Goal: Information Seeking & Learning: Compare options

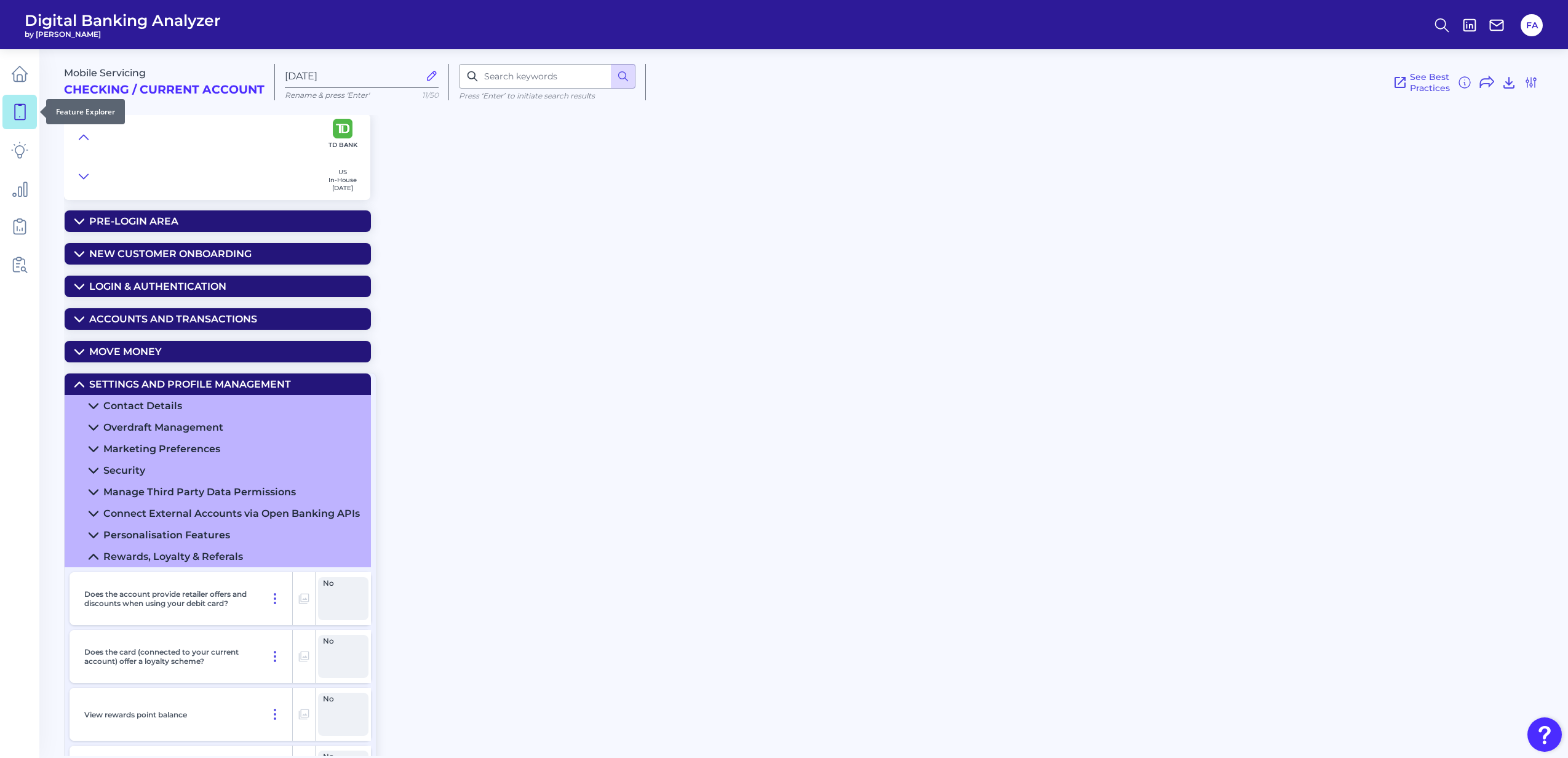
drag, startPoint x: 0, startPoint y: 0, endPoint x: 30, endPoint y: 123, distance: 126.6
click at [30, 123] on link at bounding box center [20, 112] width 34 height 34
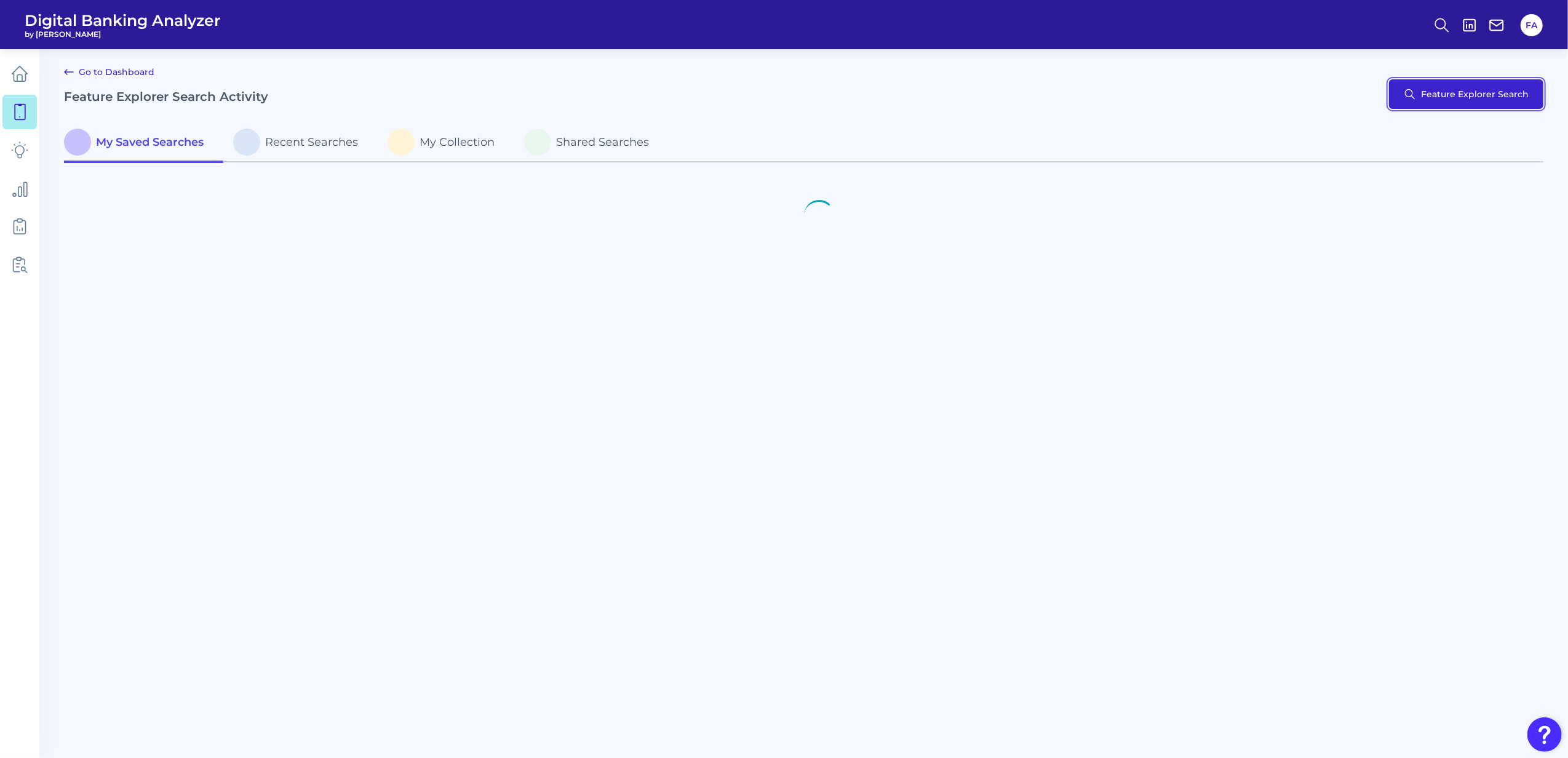
click at [1444, 85] on button "Feature Explorer Search" at bounding box center [1466, 94] width 154 height 30
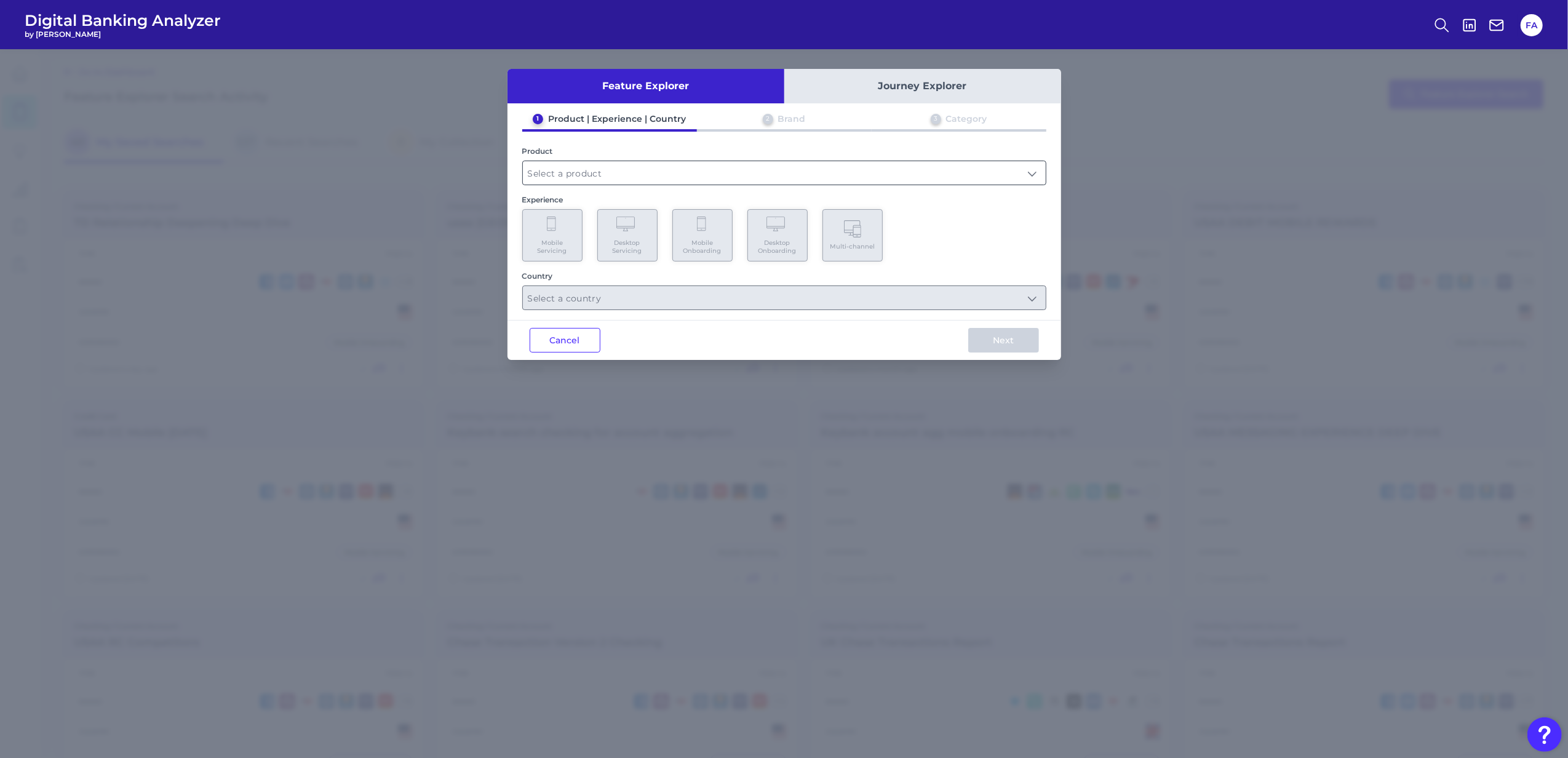
click at [625, 171] on input "text" at bounding box center [784, 173] width 523 height 23
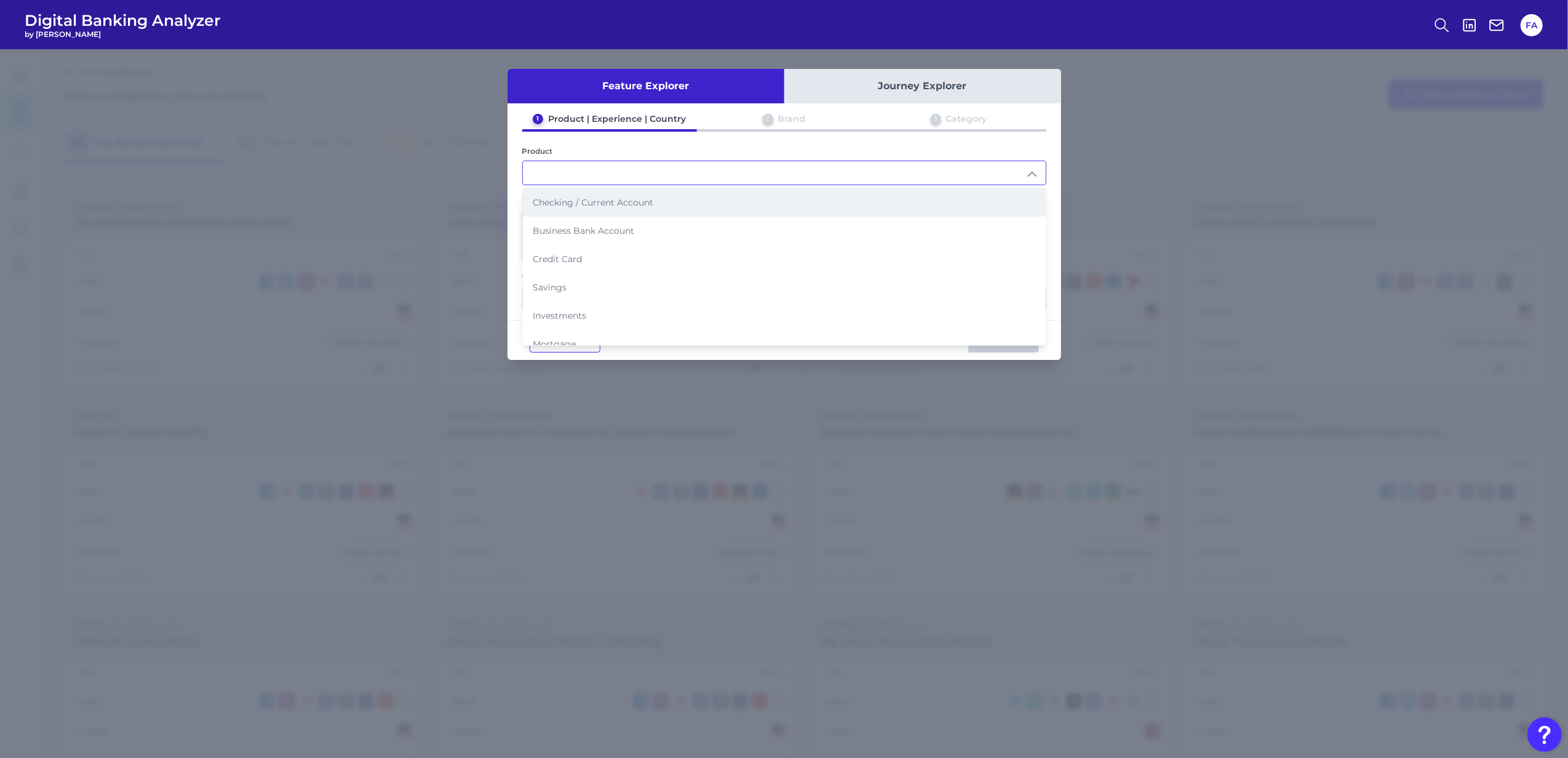
click at [611, 209] on li "Checking / Current Account" at bounding box center [784, 202] width 523 height 28
type input "Checking / Current Account"
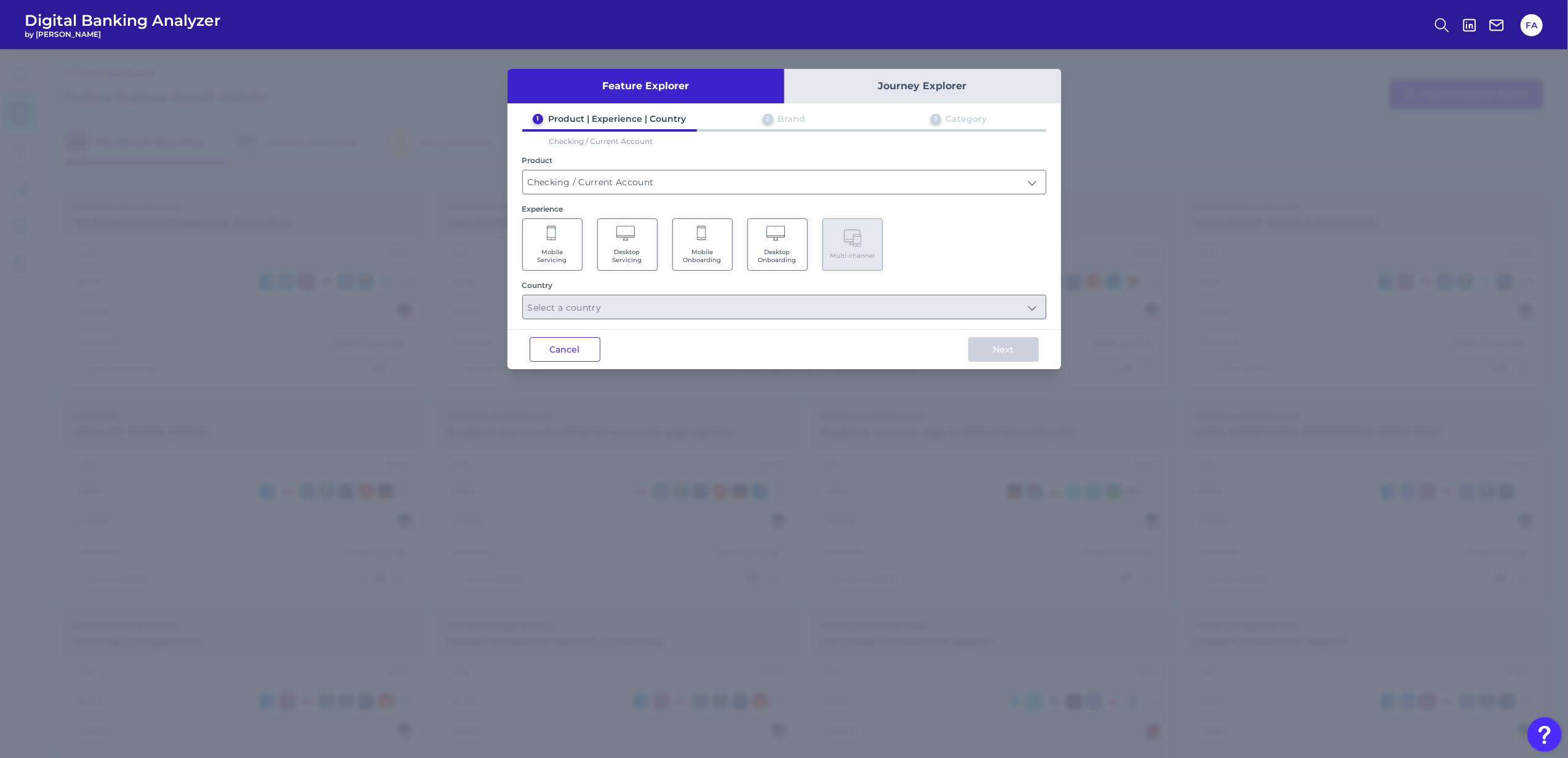
click at [566, 236] on Servicing "Mobile Servicing" at bounding box center [552, 244] width 60 height 52
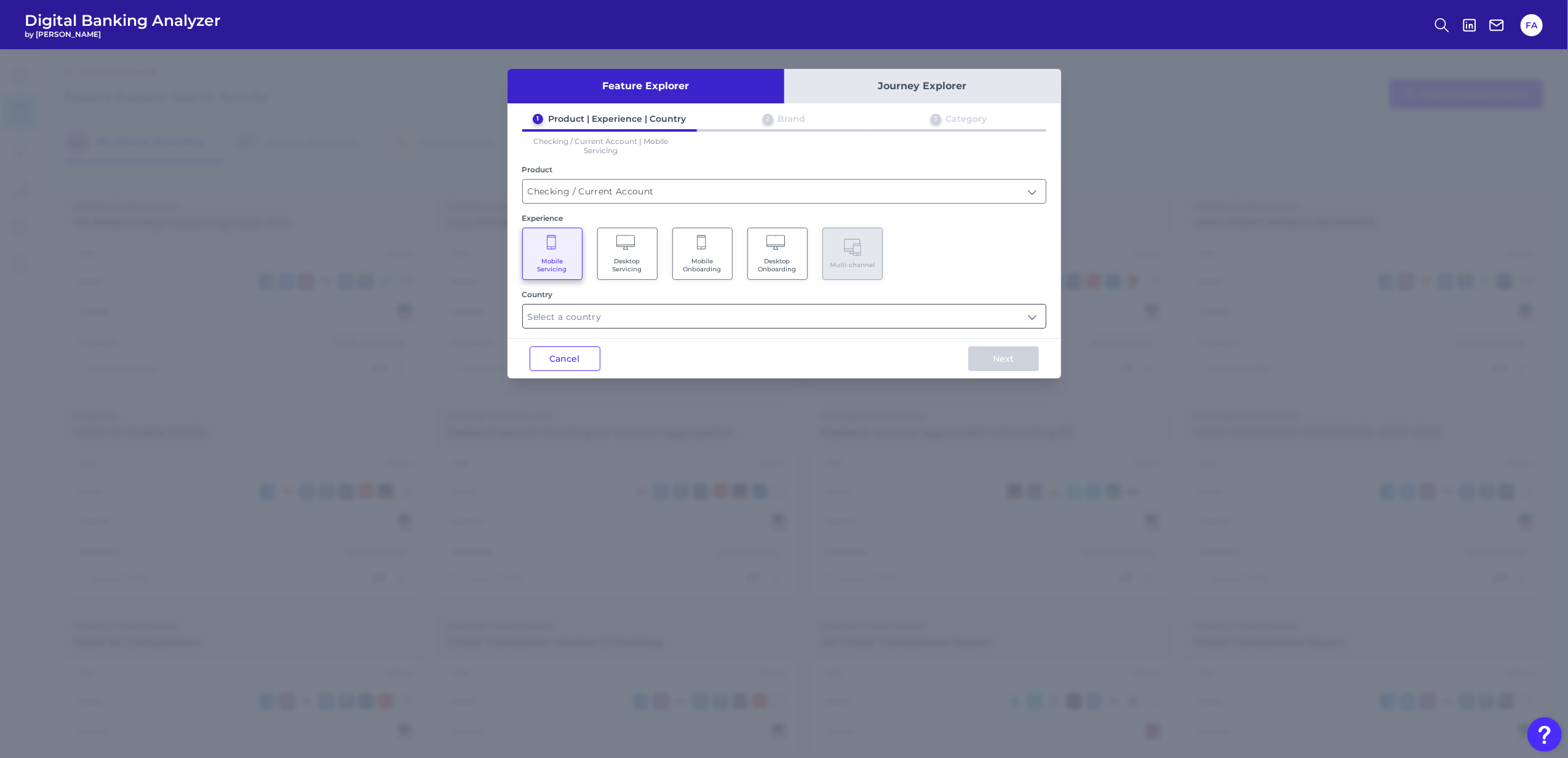
click at [626, 306] on input "text" at bounding box center [784, 316] width 523 height 23
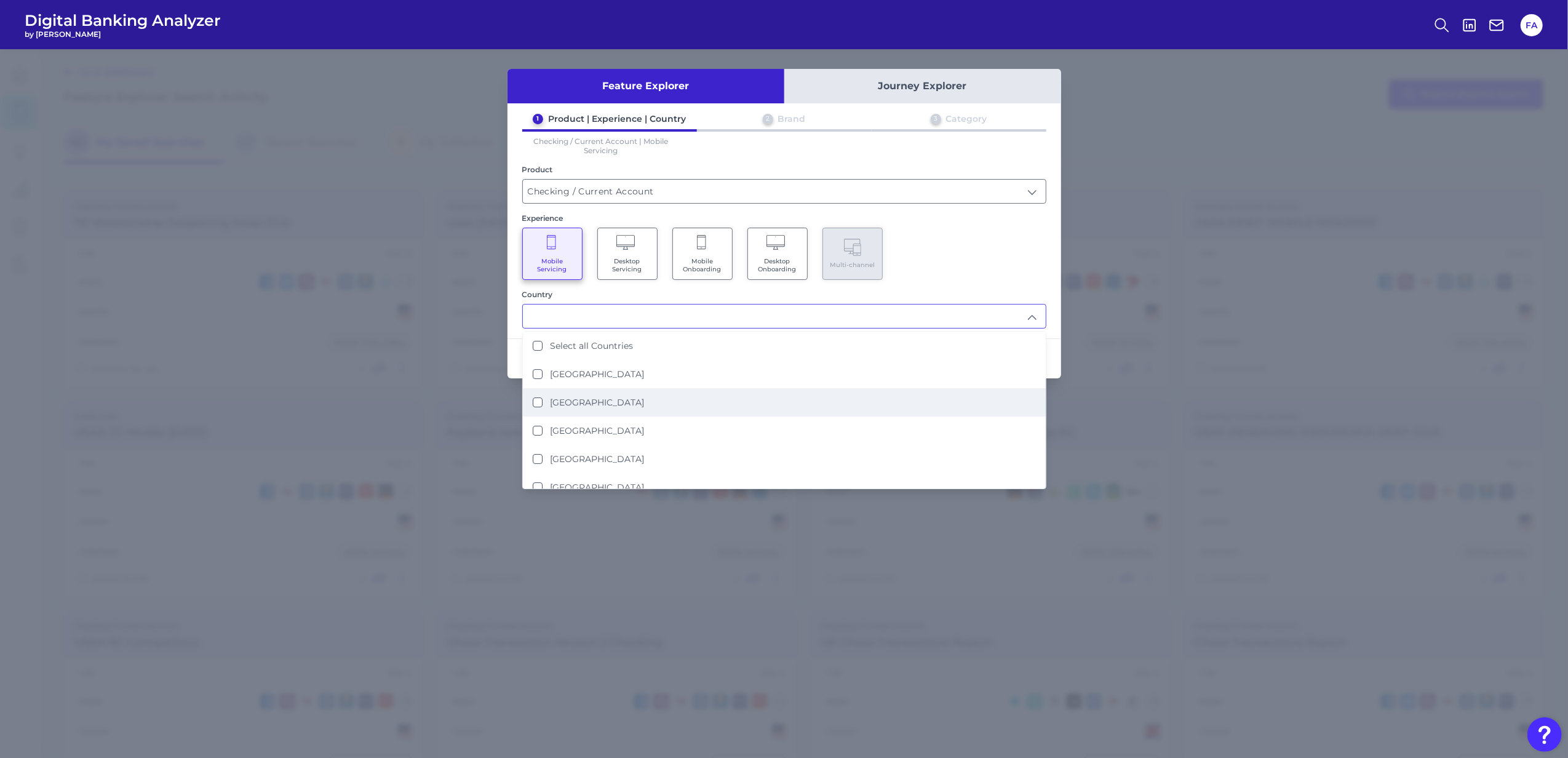
click at [678, 409] on li "[GEOGRAPHIC_DATA]" at bounding box center [784, 402] width 523 height 28
type input "[GEOGRAPHIC_DATA]"
click at [928, 290] on div "Country" at bounding box center [785, 294] width 524 height 9
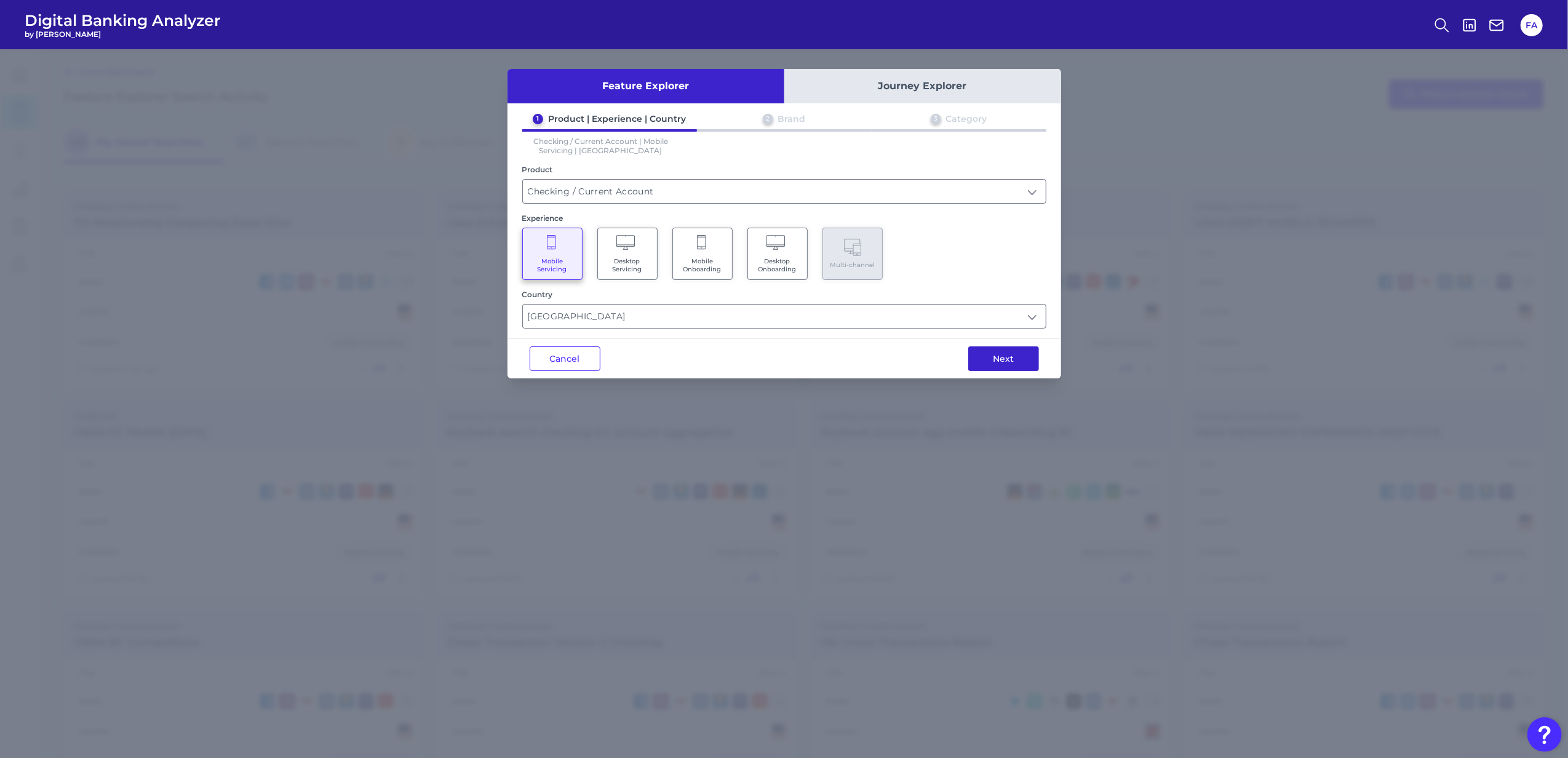
click at [970, 357] on button "Next" at bounding box center [1004, 358] width 71 height 24
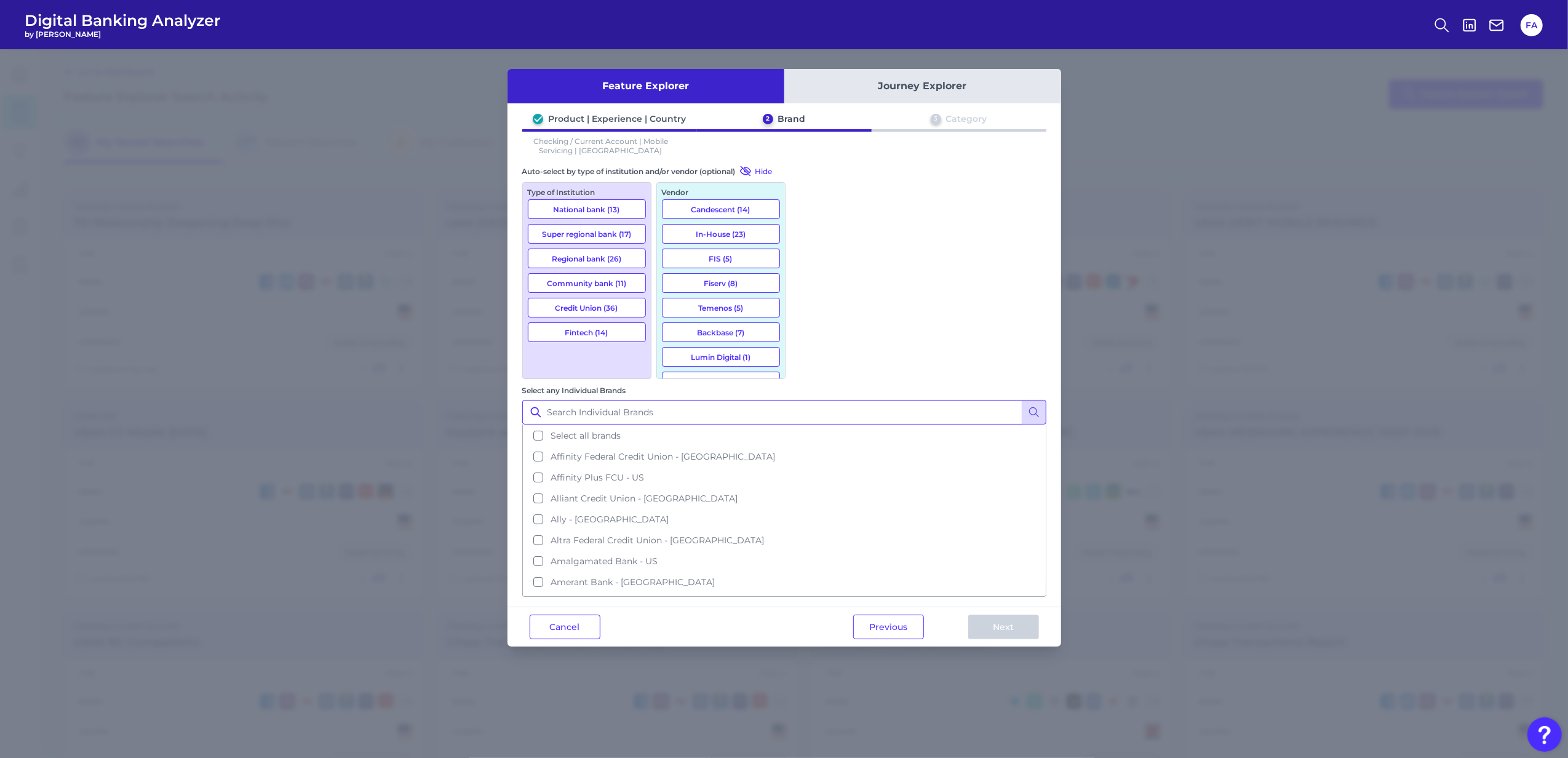
click at [859, 400] on input "Select any Individual Brands" at bounding box center [785, 411] width 524 height 24
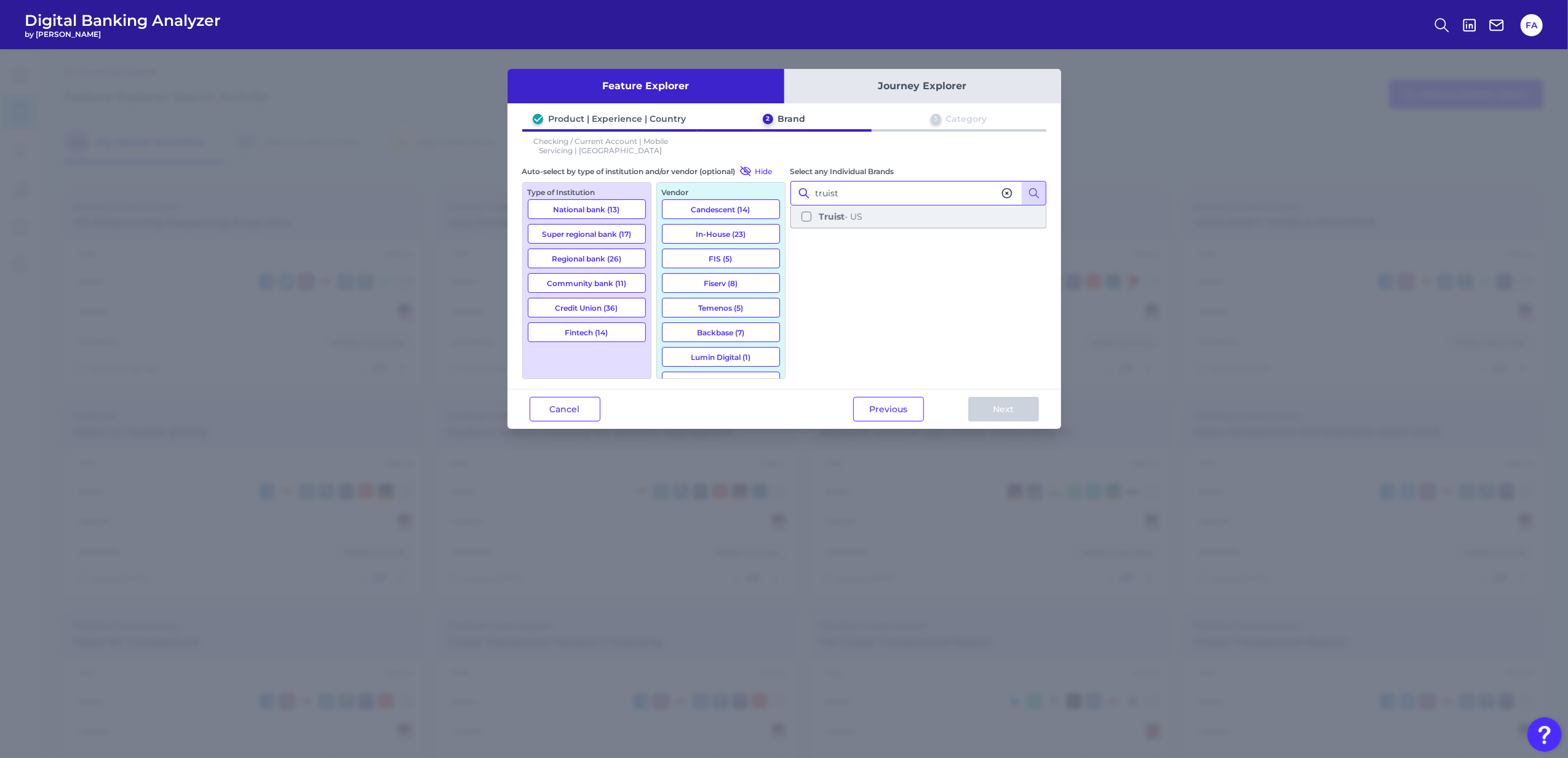
click at [871, 214] on button "Truist - US" at bounding box center [918, 217] width 253 height 21
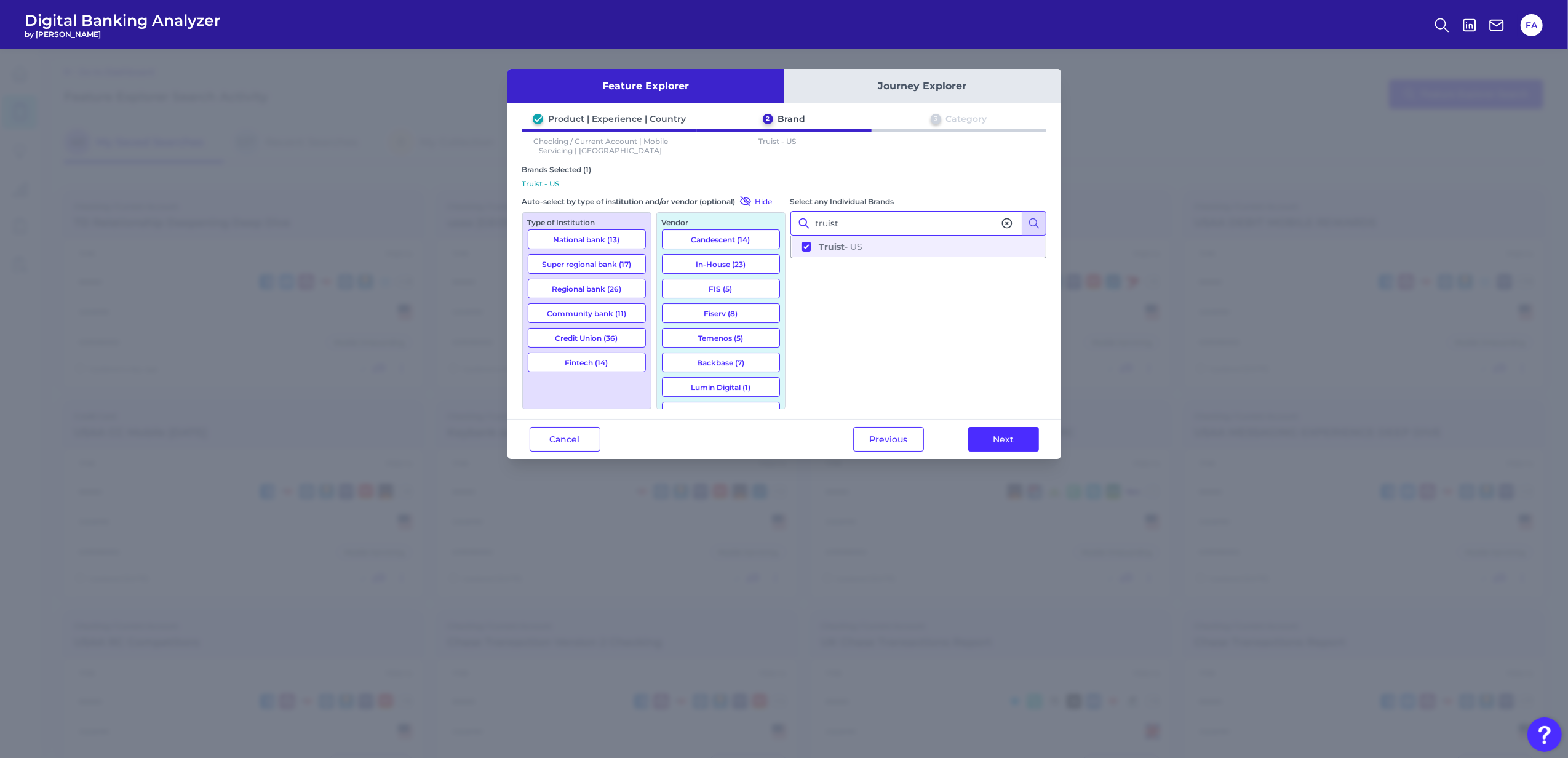
type input "truist"
click at [907, 296] on div "Select any Individual Brands truist Truist - US" at bounding box center [918, 302] width 256 height 214
click at [607, 243] on button "National bank (13)" at bounding box center [587, 239] width 118 height 20
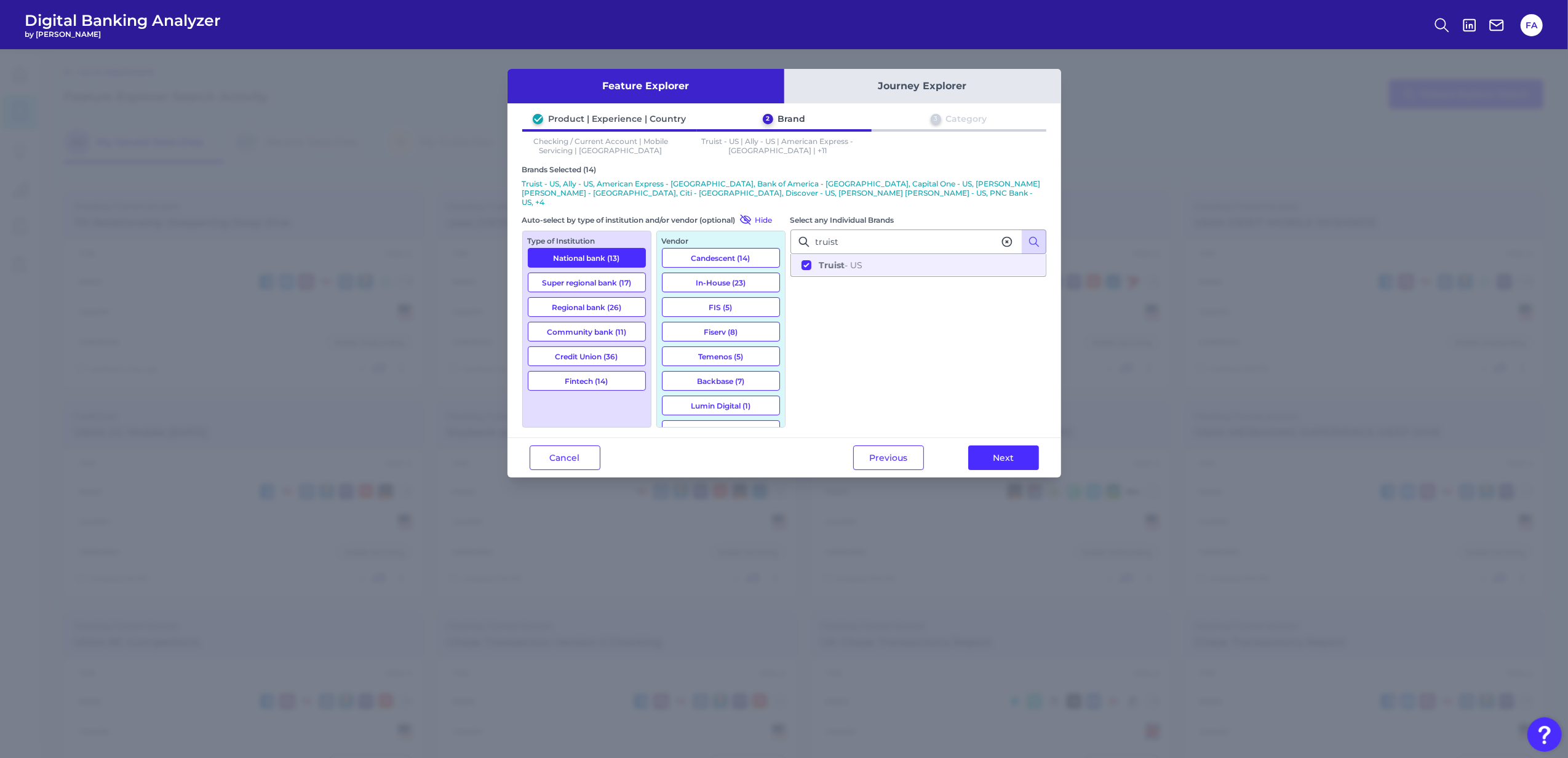
click at [626, 273] on button "Super regional bank (17)" at bounding box center [587, 282] width 118 height 20
click at [983, 448] on button "Next" at bounding box center [1004, 457] width 71 height 24
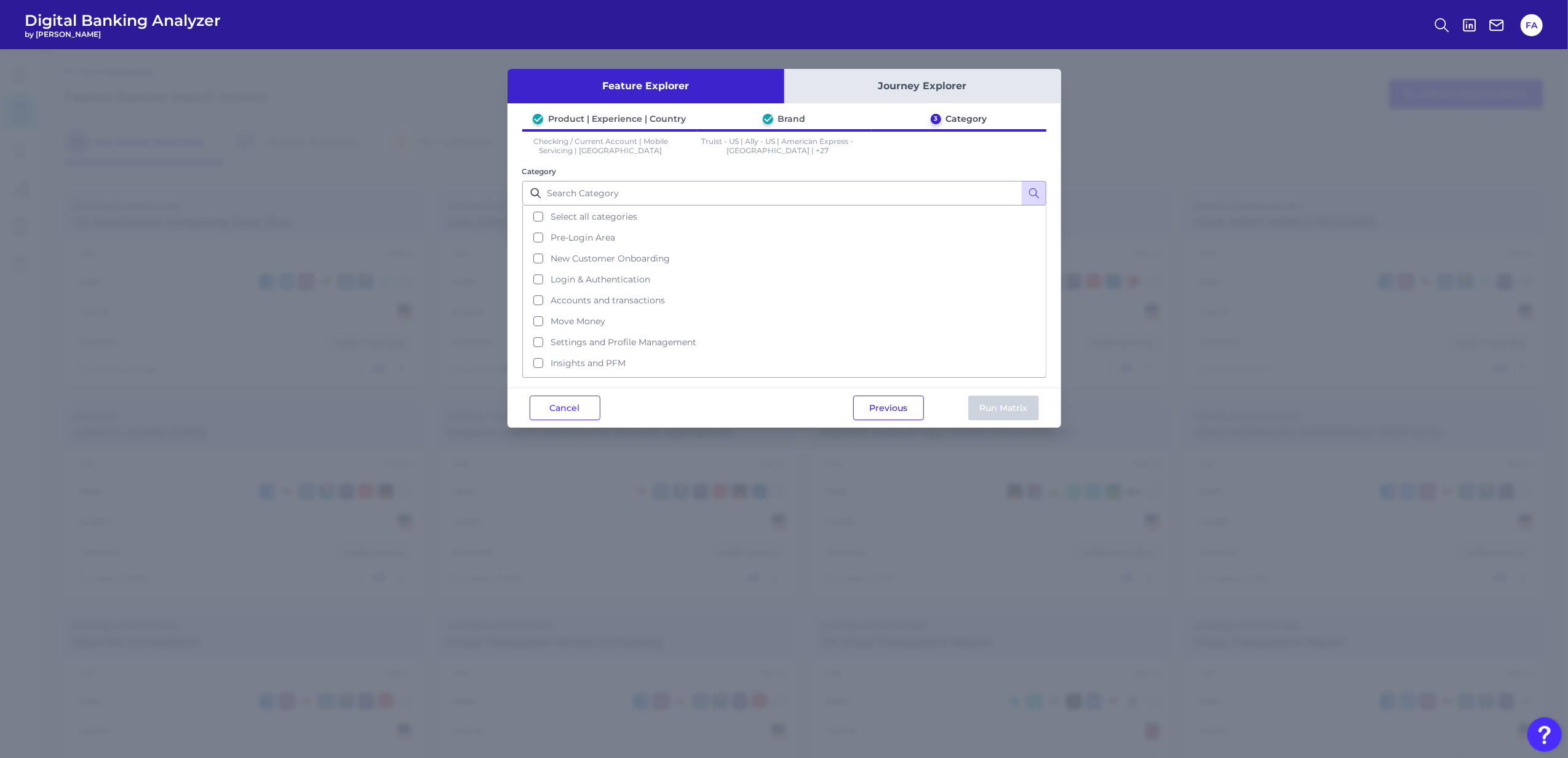
click at [889, 416] on button "Previous" at bounding box center [889, 407] width 71 height 24
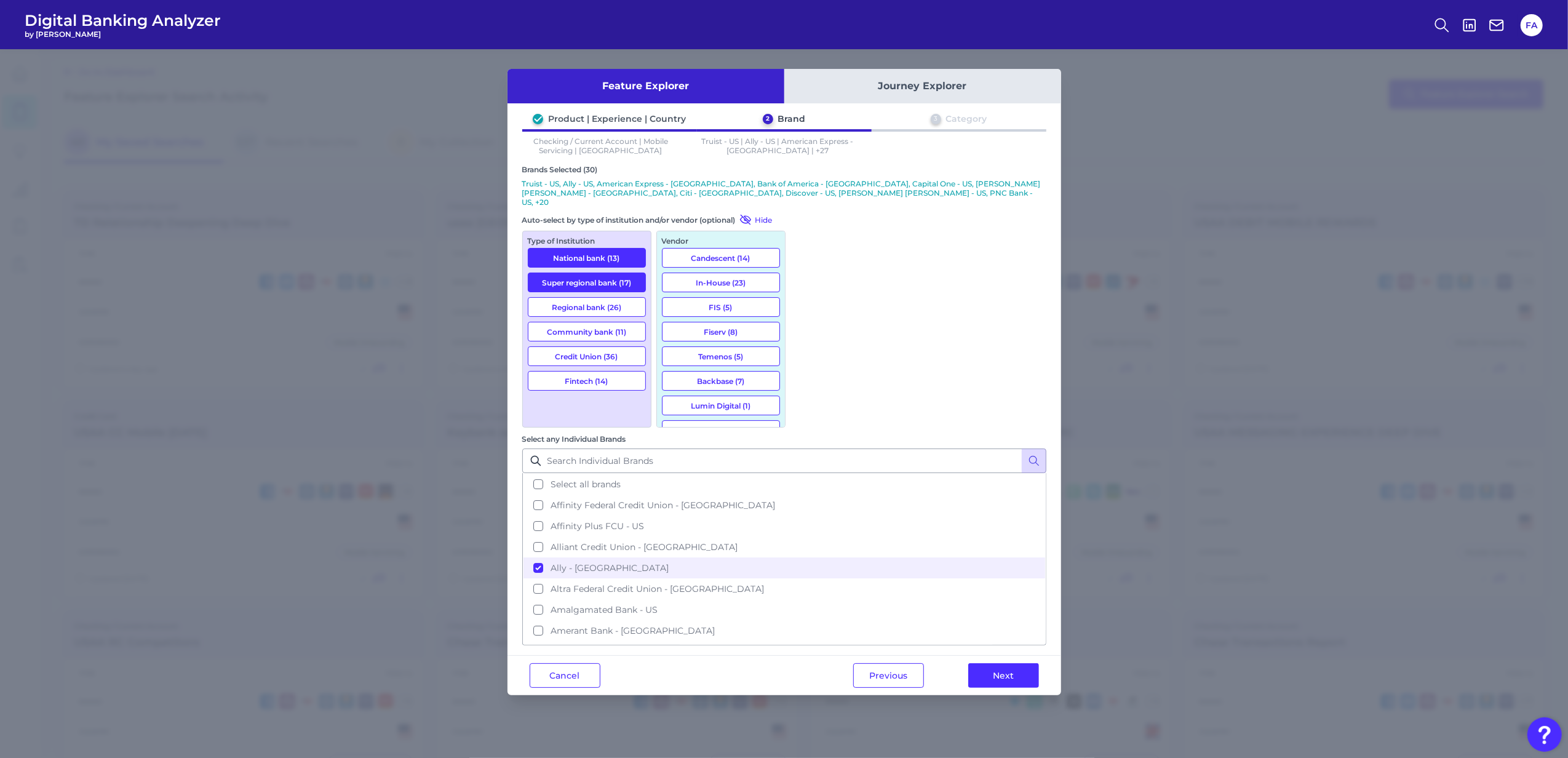
click at [601, 371] on button "Fintech (14)" at bounding box center [587, 381] width 118 height 20
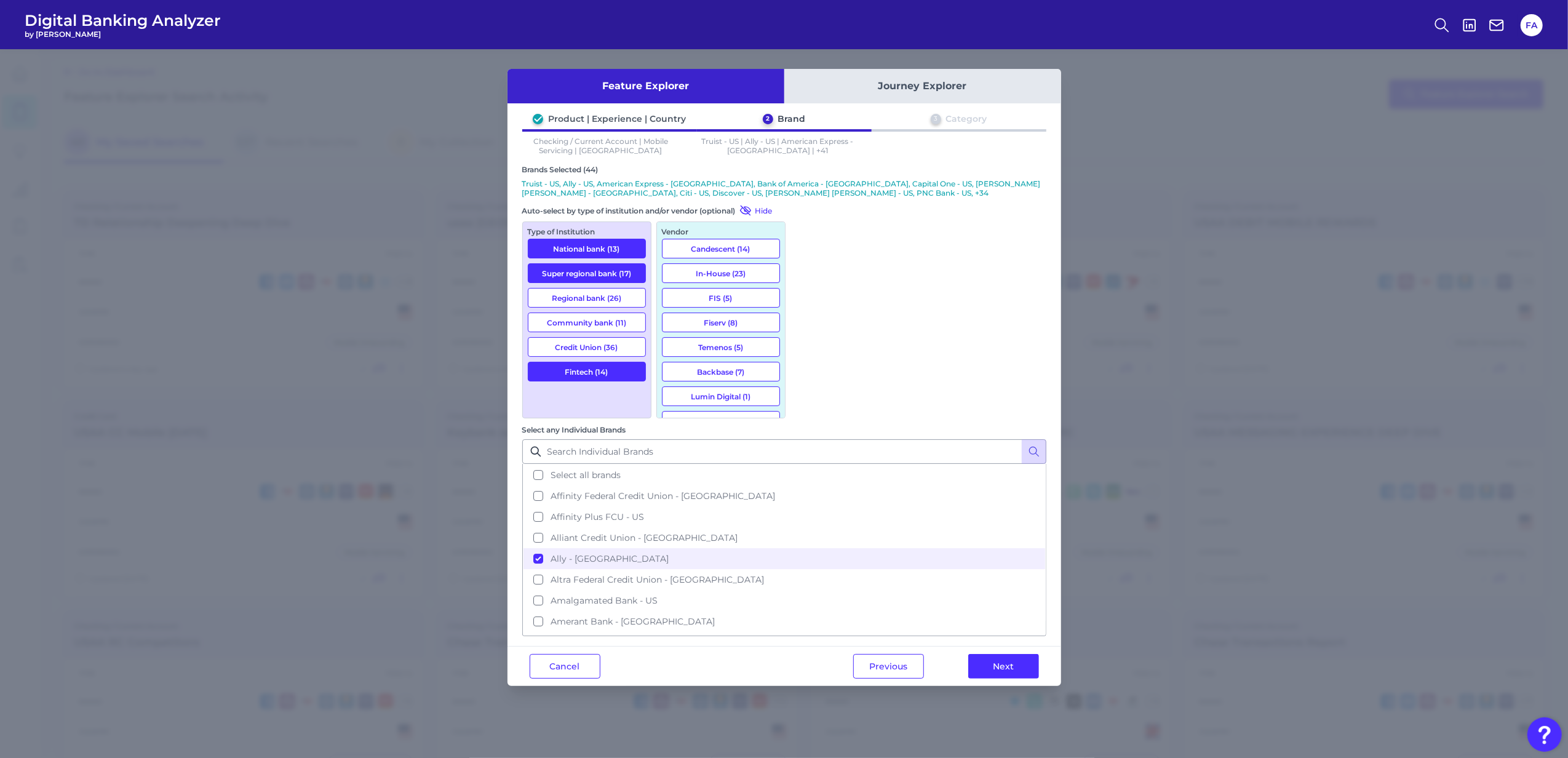
click at [1031, 654] on button "Next" at bounding box center [1004, 666] width 71 height 24
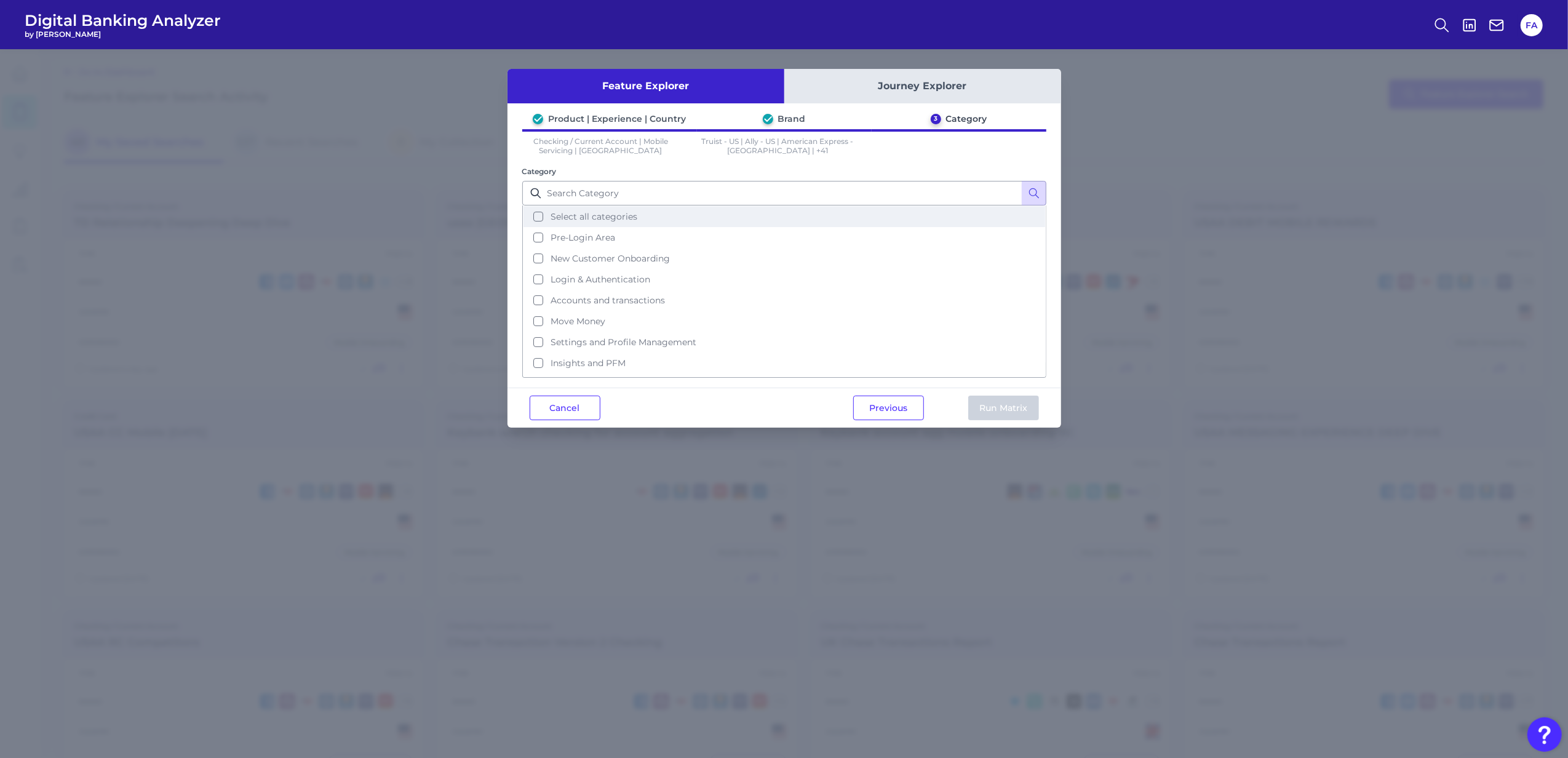
click at [698, 210] on button "Select all categories" at bounding box center [784, 217] width 522 height 21
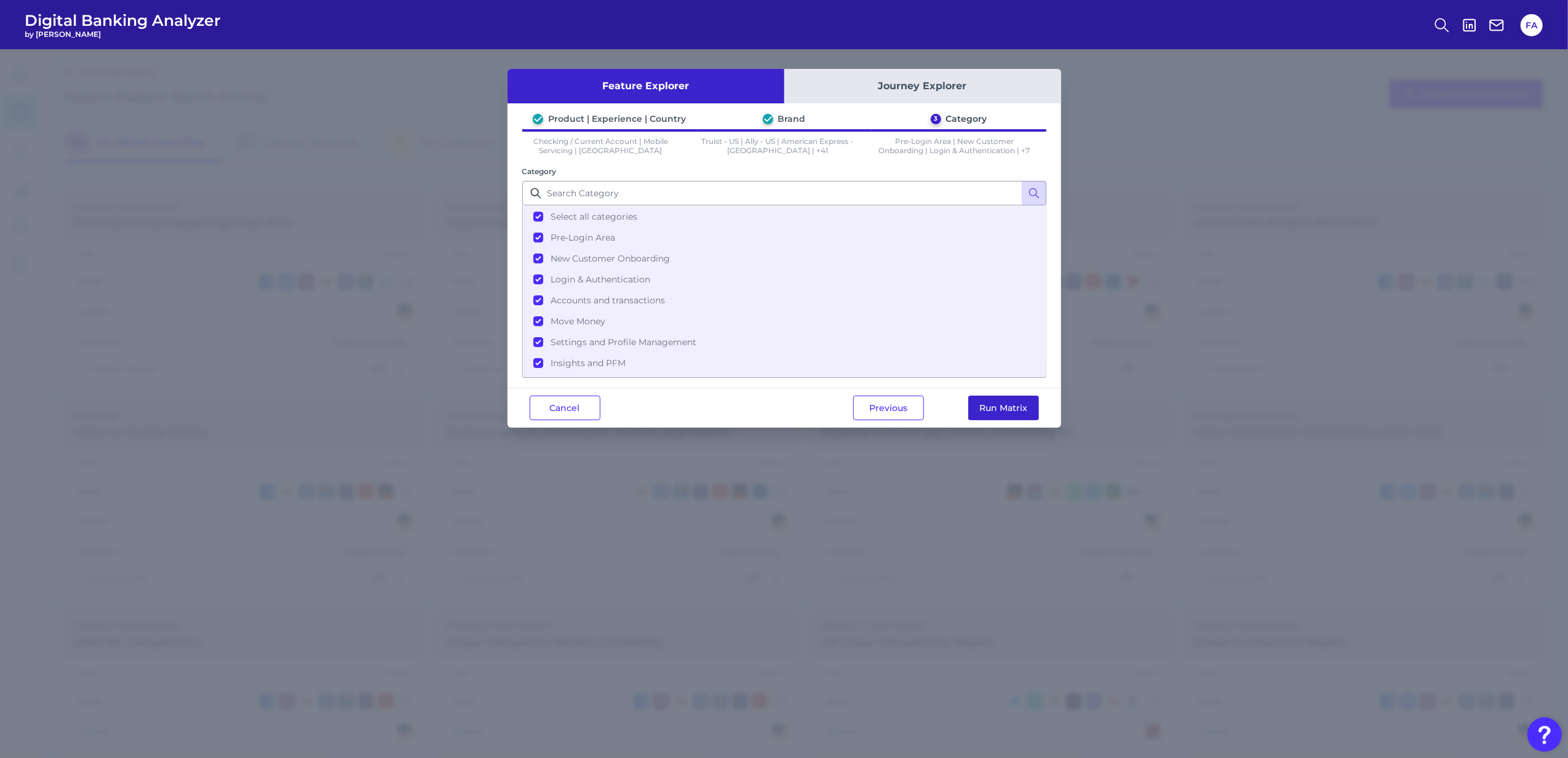
click at [1032, 411] on button "Run Matrix" at bounding box center [1004, 407] width 71 height 24
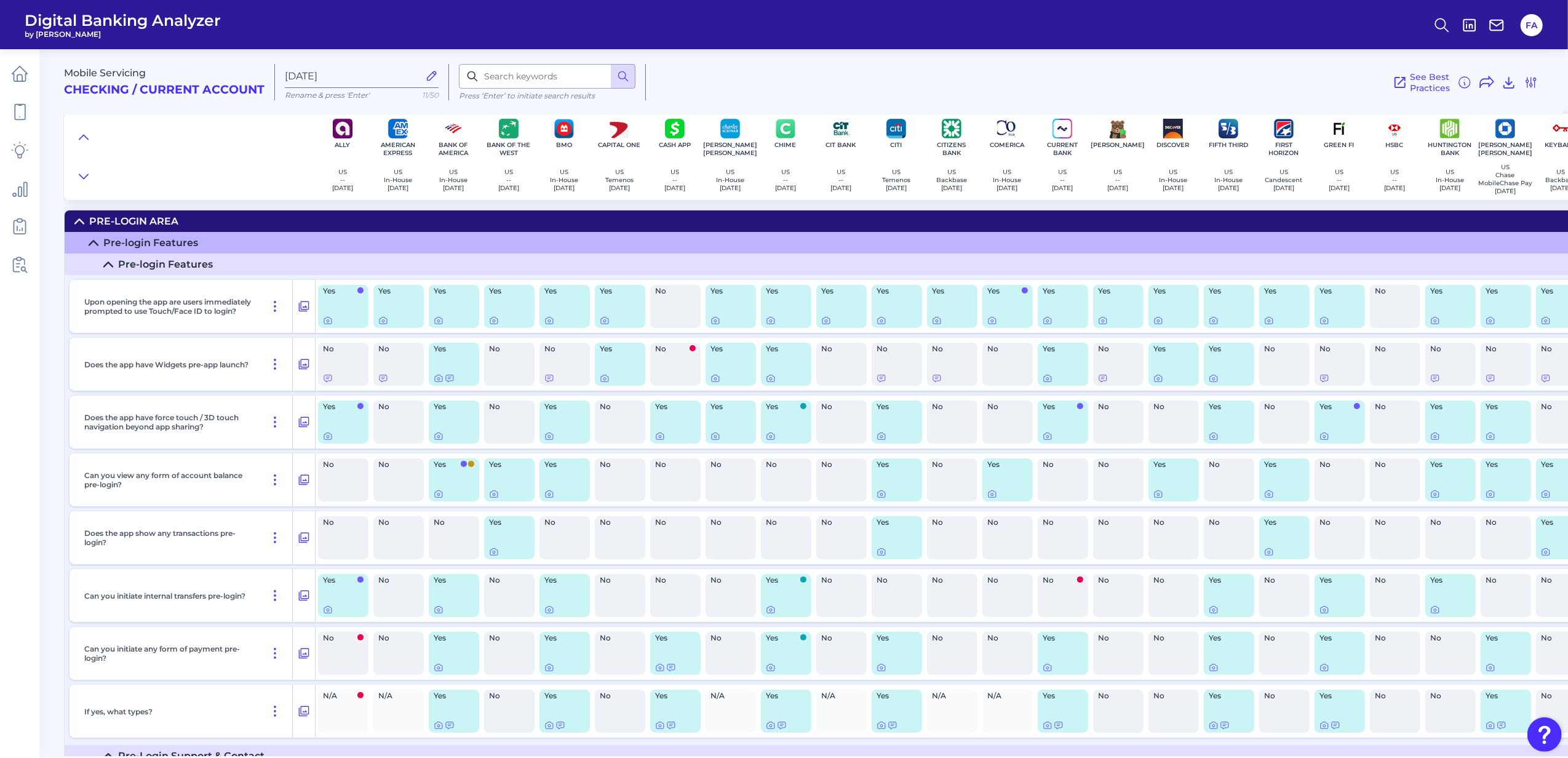
click at [75, 225] on icon at bounding box center [79, 221] width 10 height 10
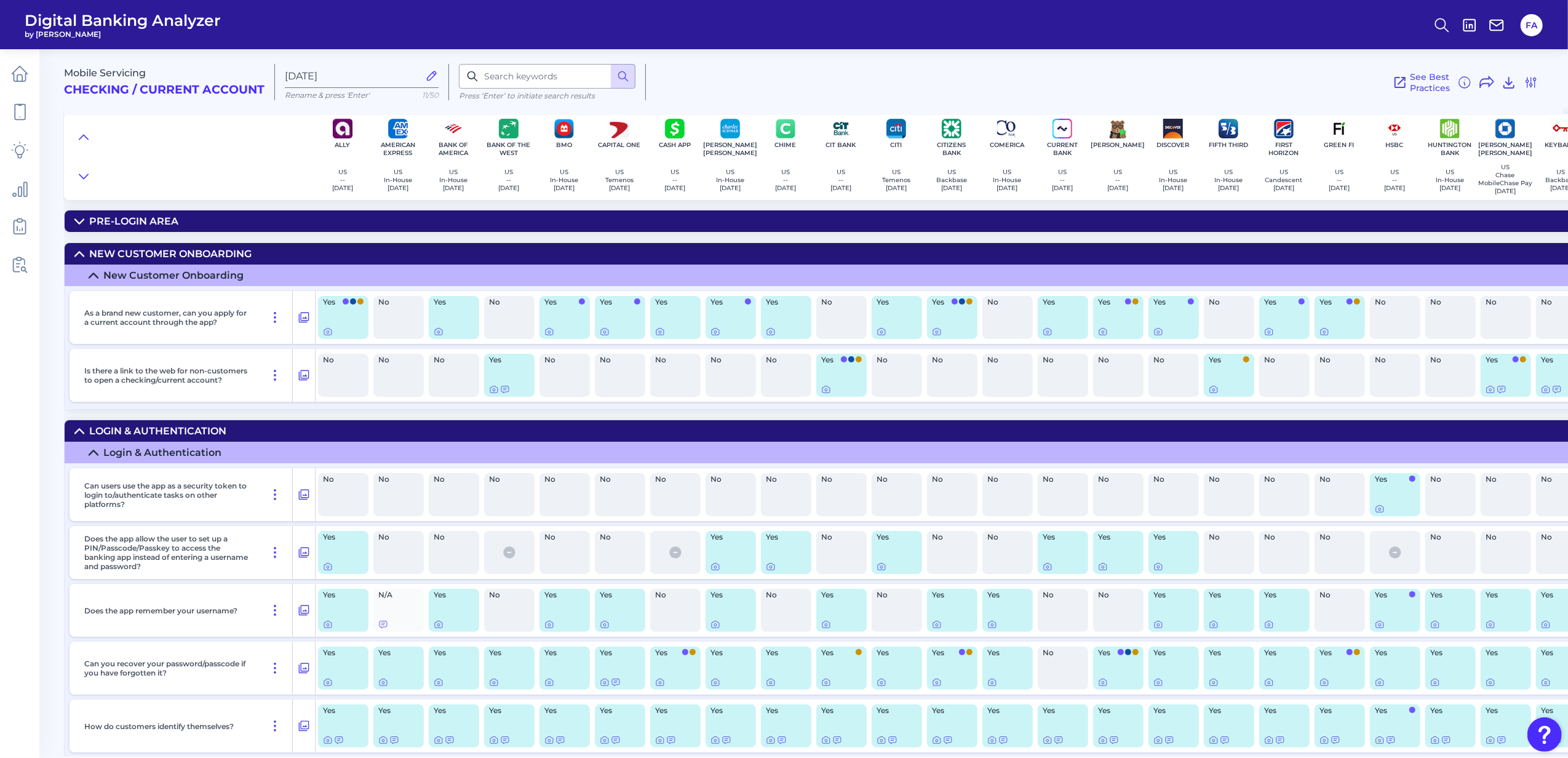
click at [86, 257] on summary "New Customer Onboarding" at bounding box center [1409, 253] width 2687 height 22
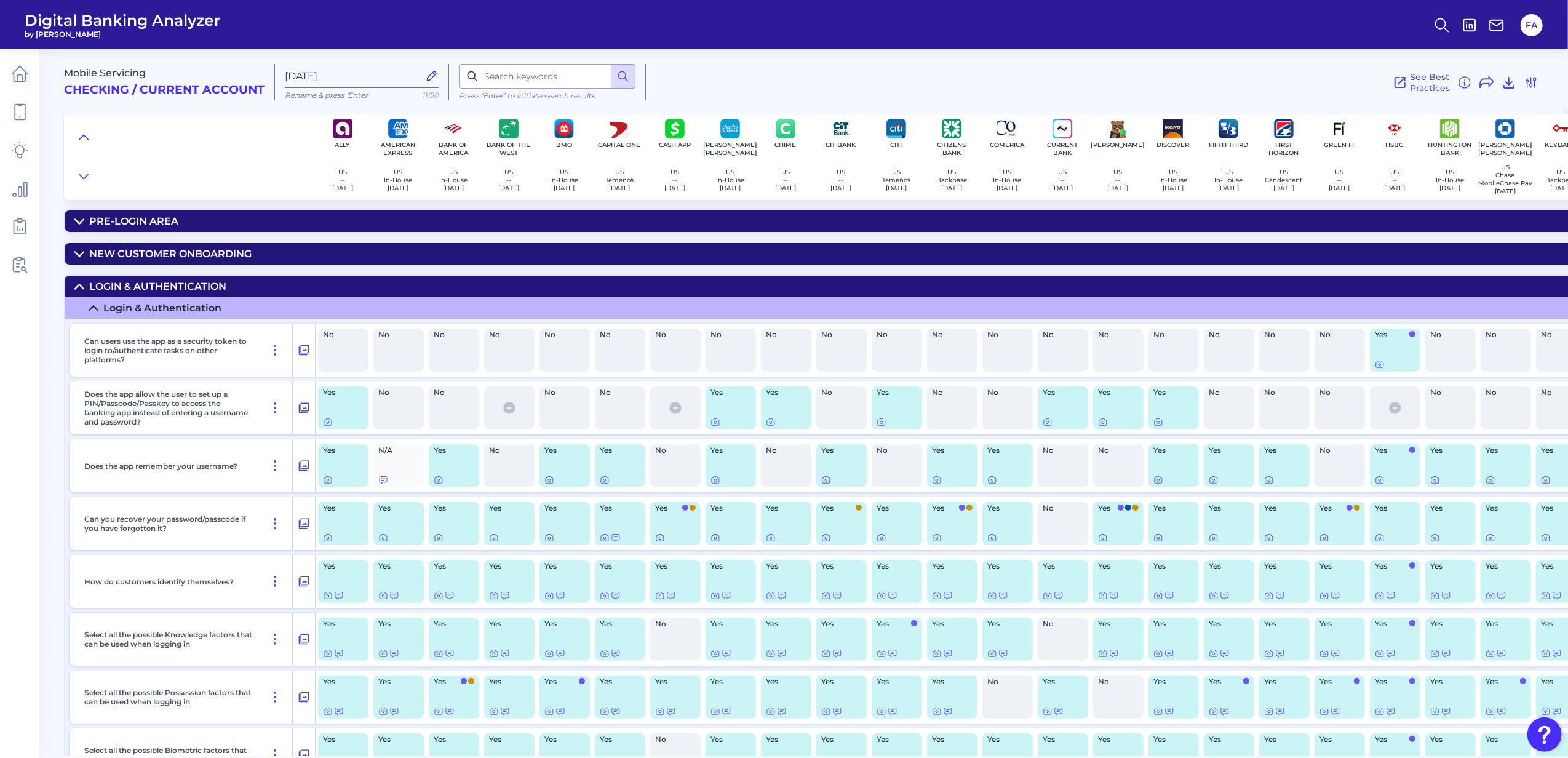
click at [91, 299] on summary "Login & Authentication" at bounding box center [1409, 308] width 2687 height 22
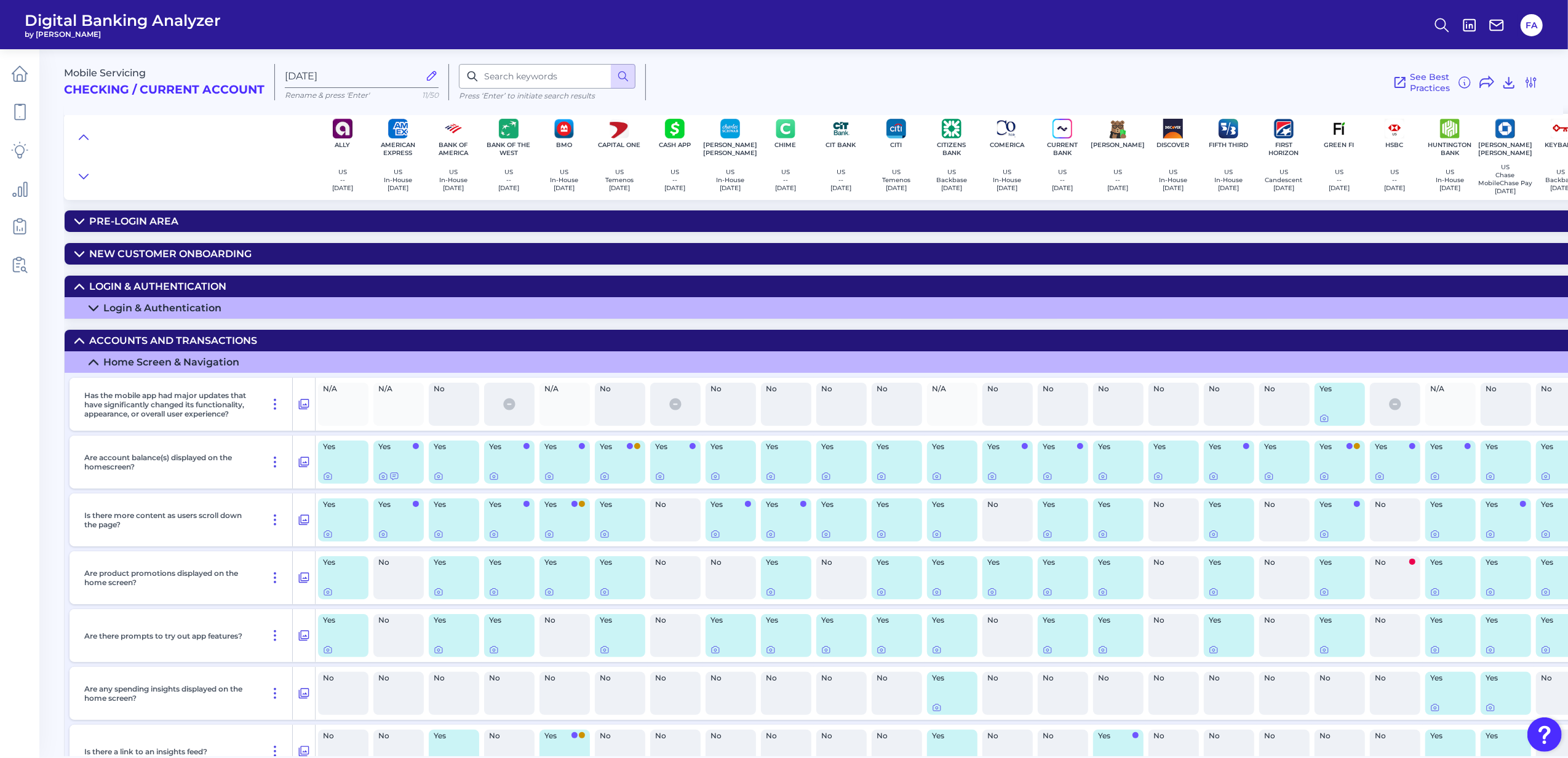
click at [87, 336] on summary "Accounts and transactions" at bounding box center [1409, 340] width 2687 height 22
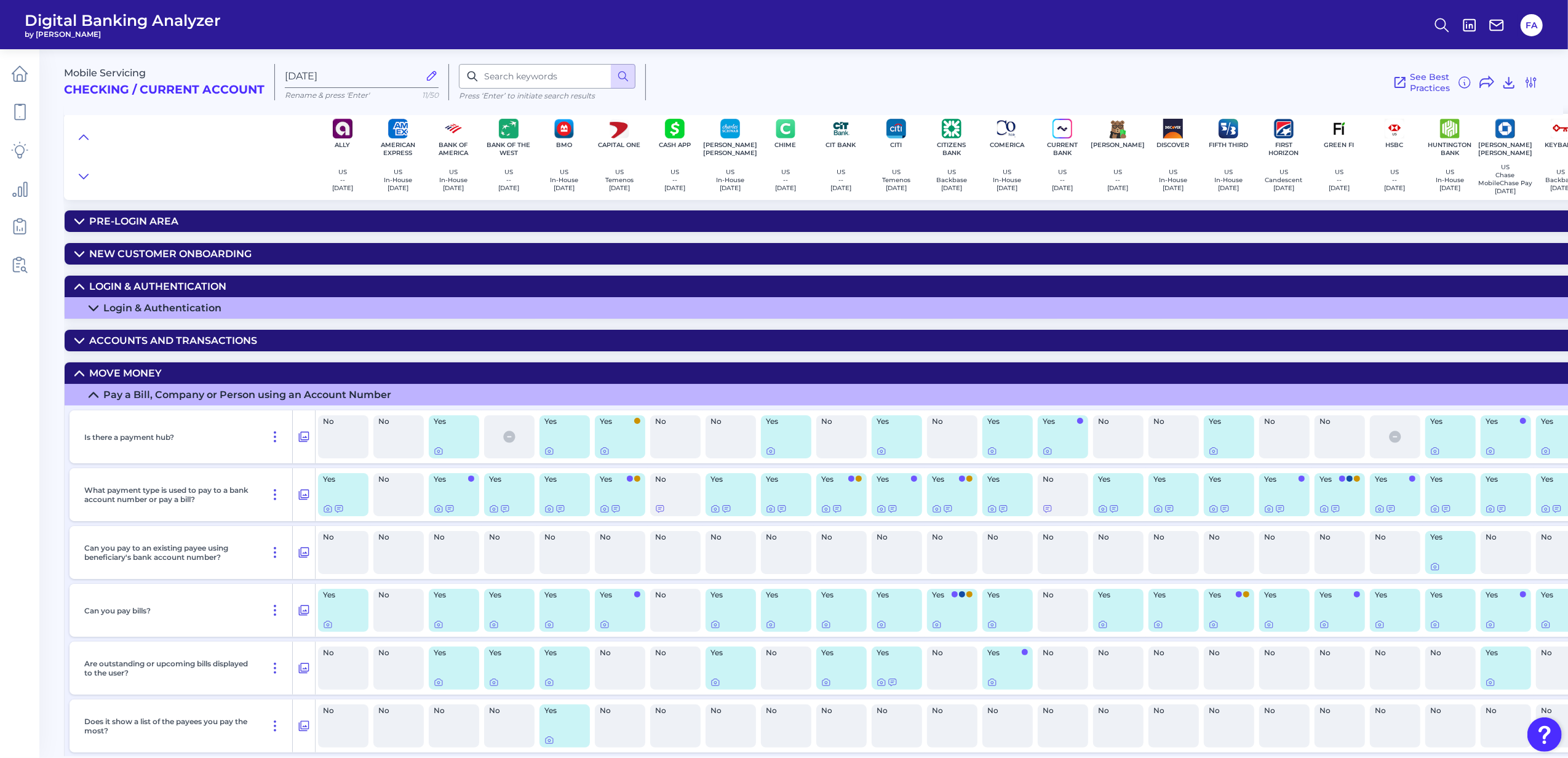
click at [87, 293] on summary "Login & Authentication" at bounding box center [1409, 286] width 2687 height 22
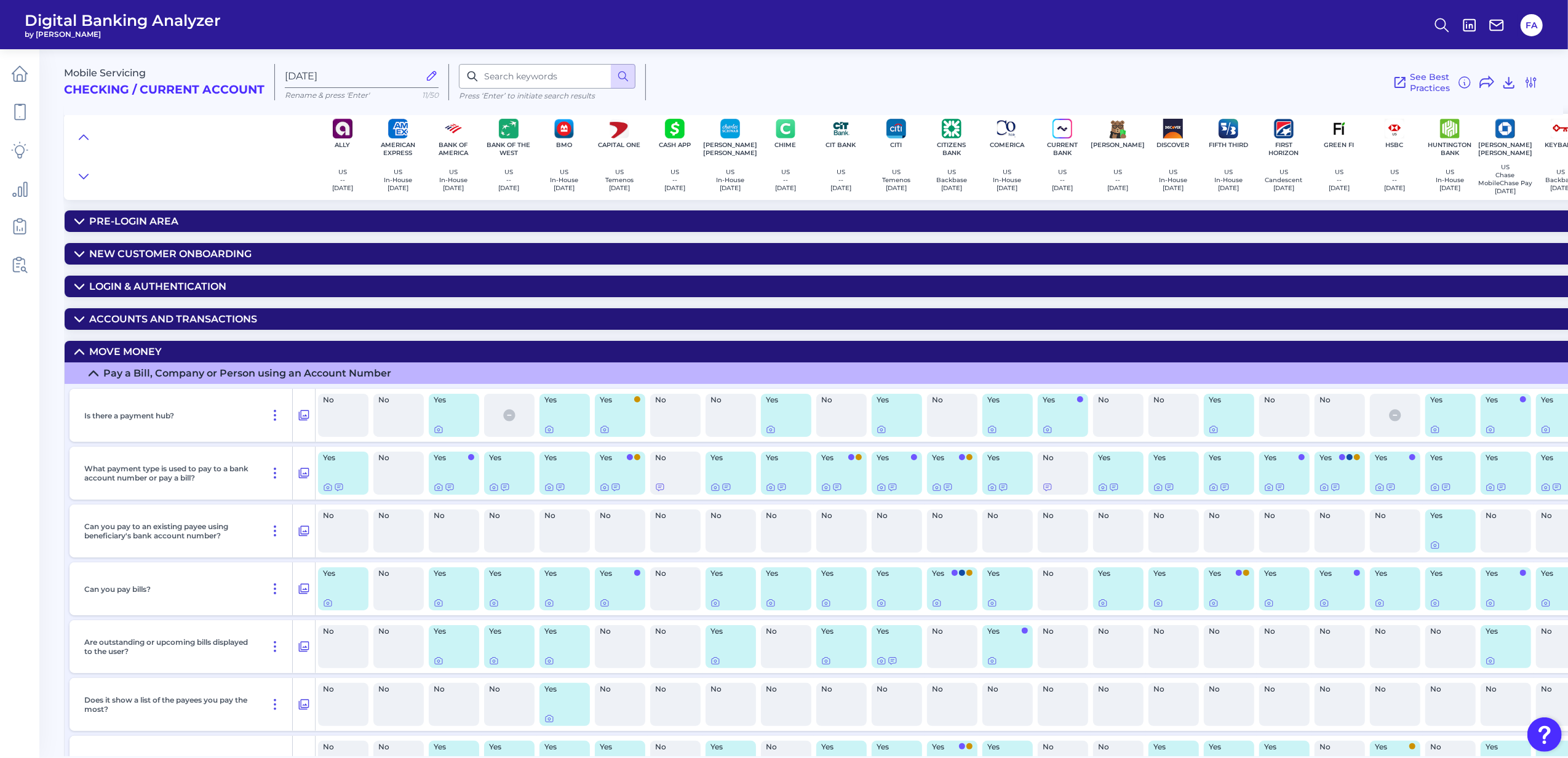
click at [91, 346] on summary "Move Money" at bounding box center [1409, 351] width 2687 height 22
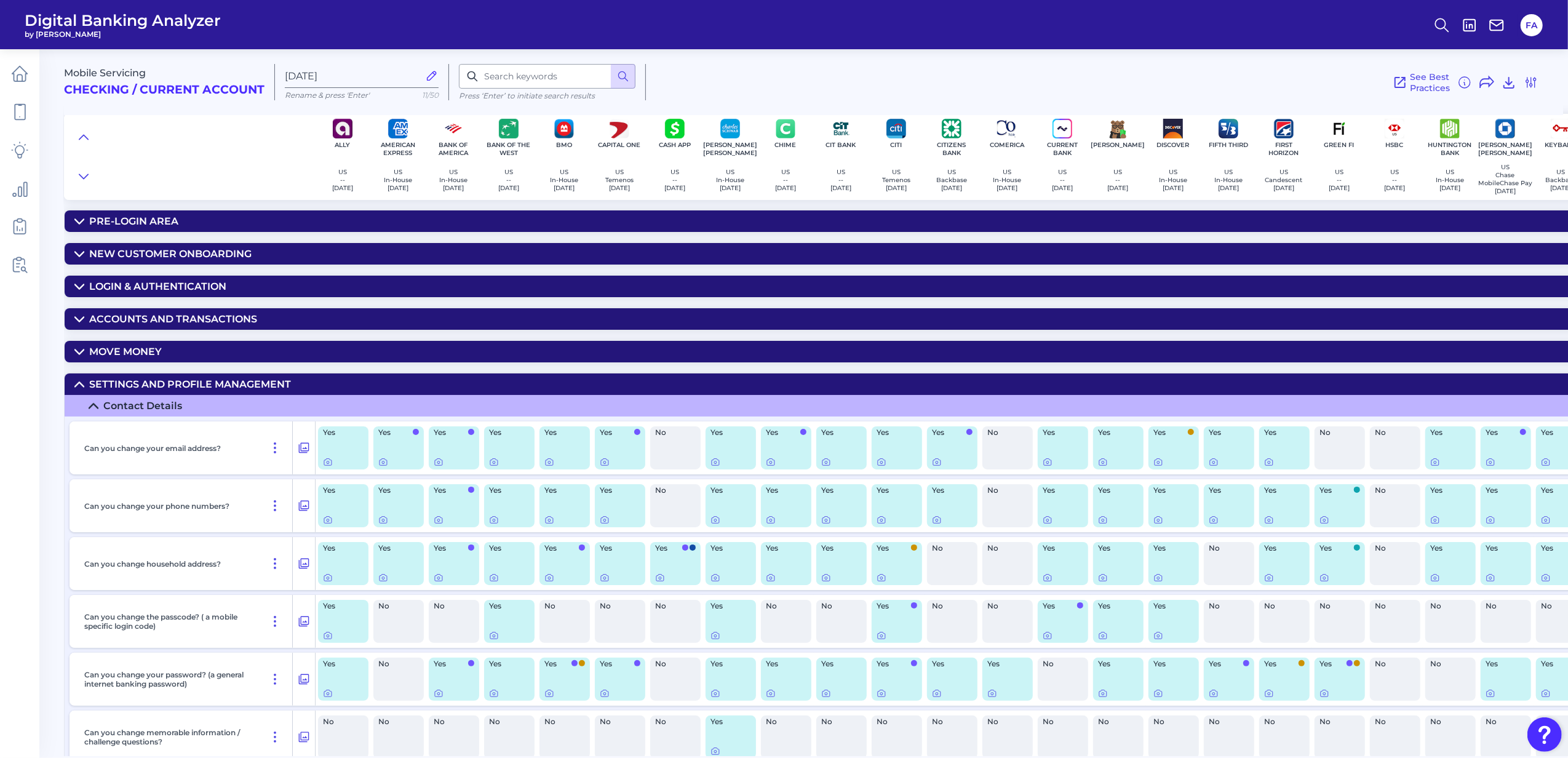
click at [100, 376] on div "Mobile Servicing Checking / Current Account [DATE] Rename & press 'Enter' 11/50…" at bounding box center [816, 398] width 1504 height 716
click at [99, 380] on summary "Settings and Profile Management" at bounding box center [1409, 384] width 2687 height 22
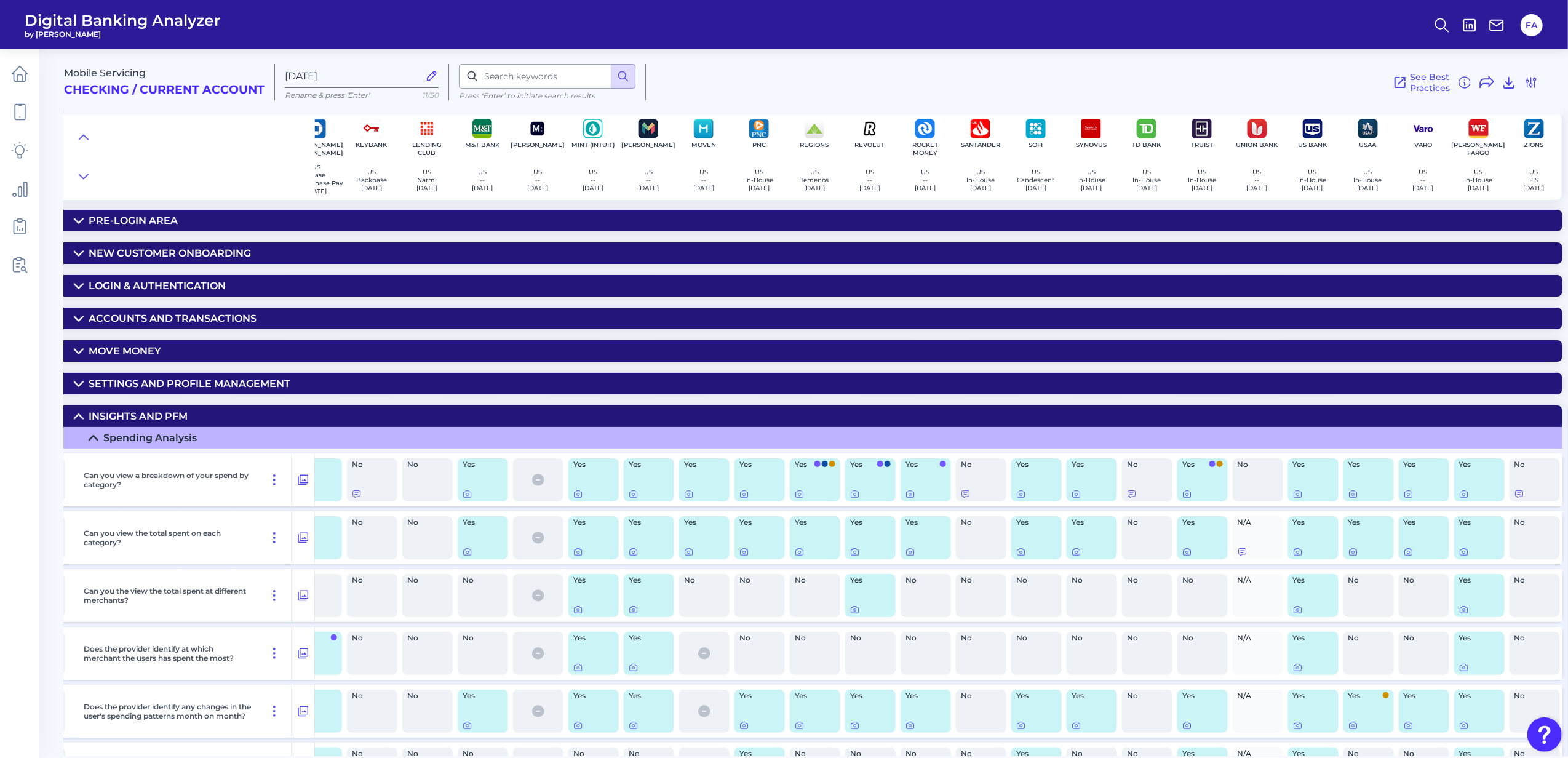
scroll to position [0, 1194]
click at [168, 284] on div "Login & Authentication" at bounding box center [157, 286] width 137 height 12
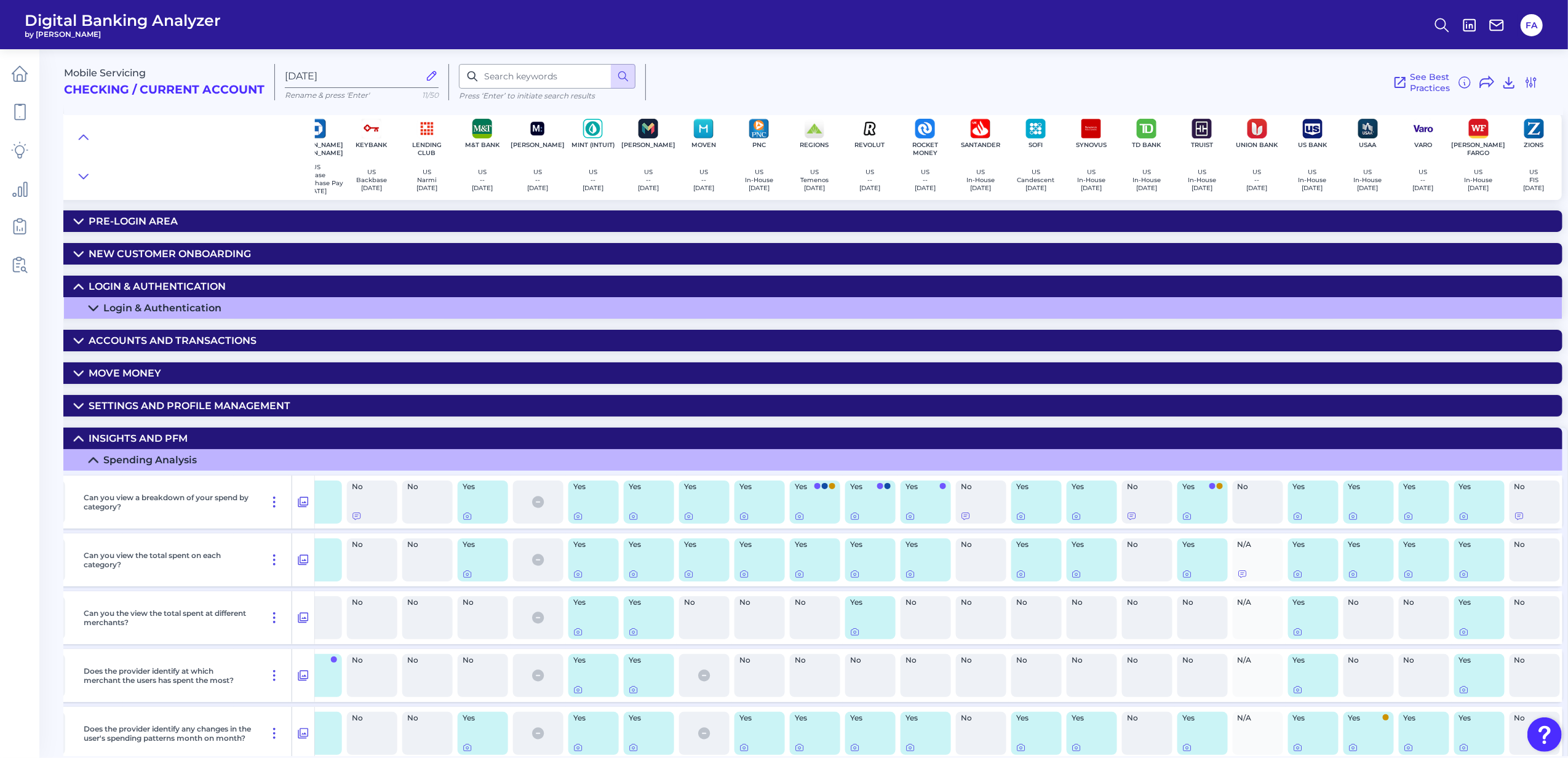
click at [183, 341] on div "Accounts and transactions" at bounding box center [173, 341] width 168 height 12
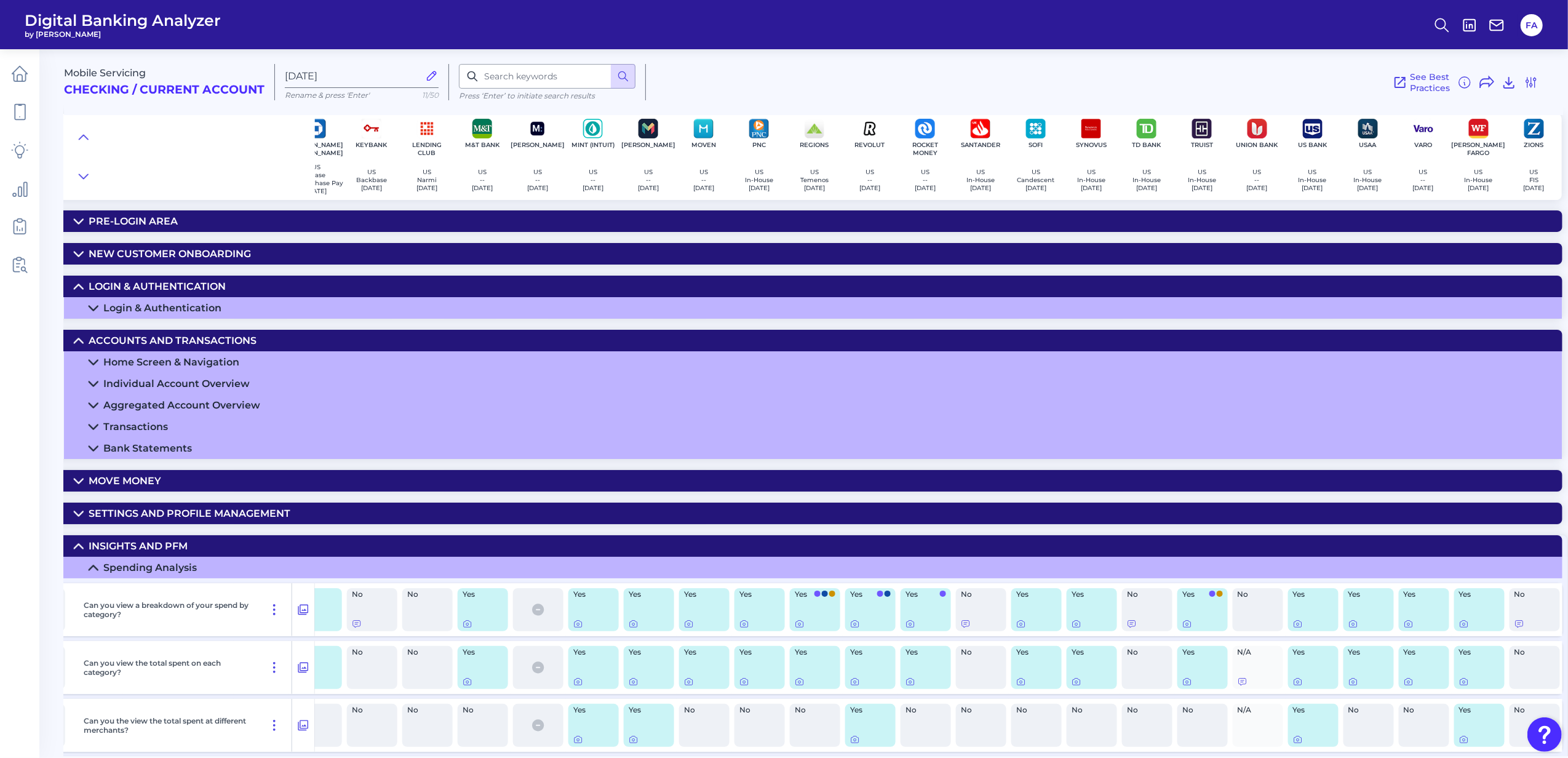
click at [136, 379] on summary "Individual Account Overview" at bounding box center [219, 384] width 2687 height 22
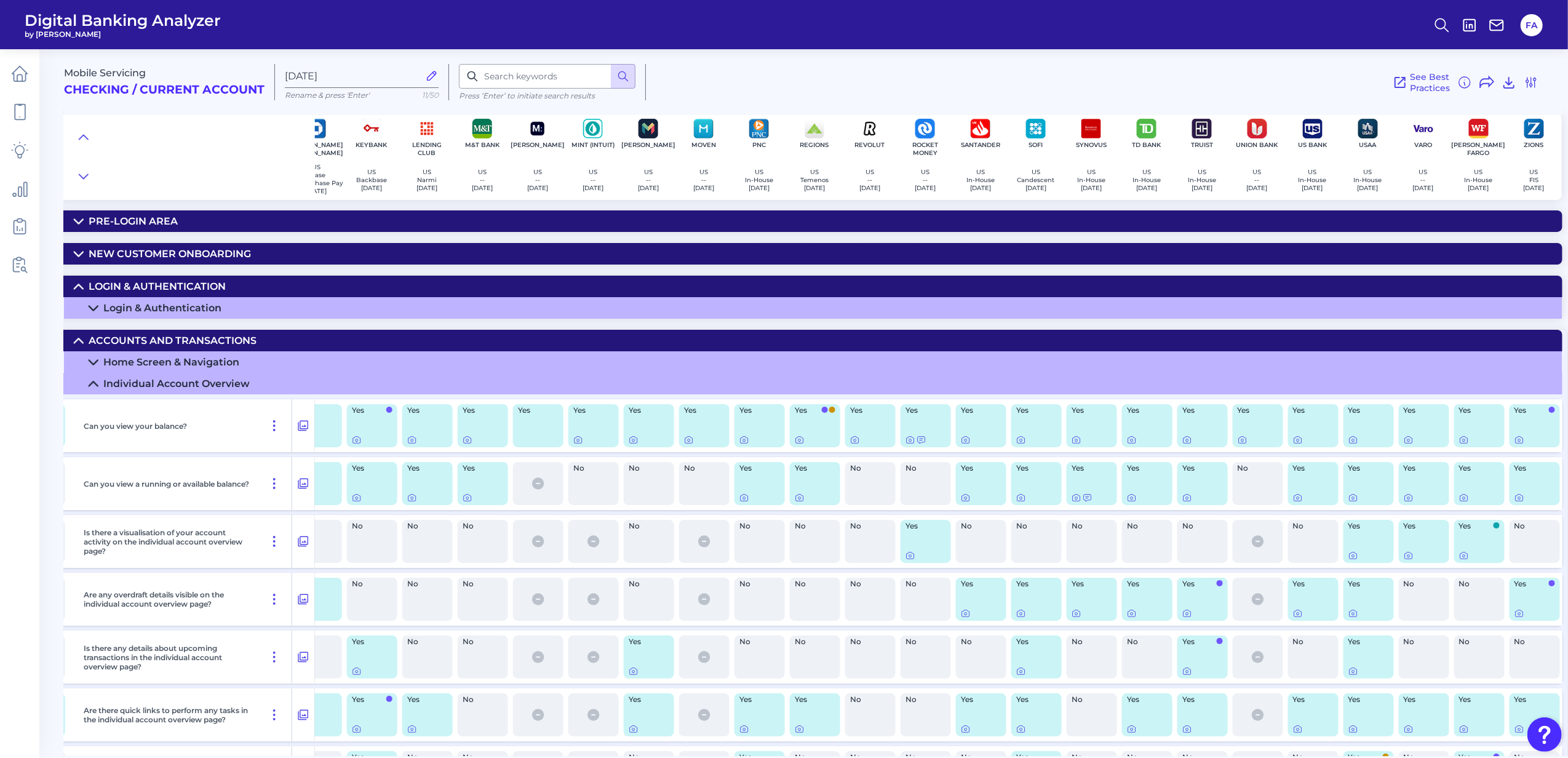
click at [134, 368] on div "Home Screen & Navigation" at bounding box center [171, 362] width 136 height 12
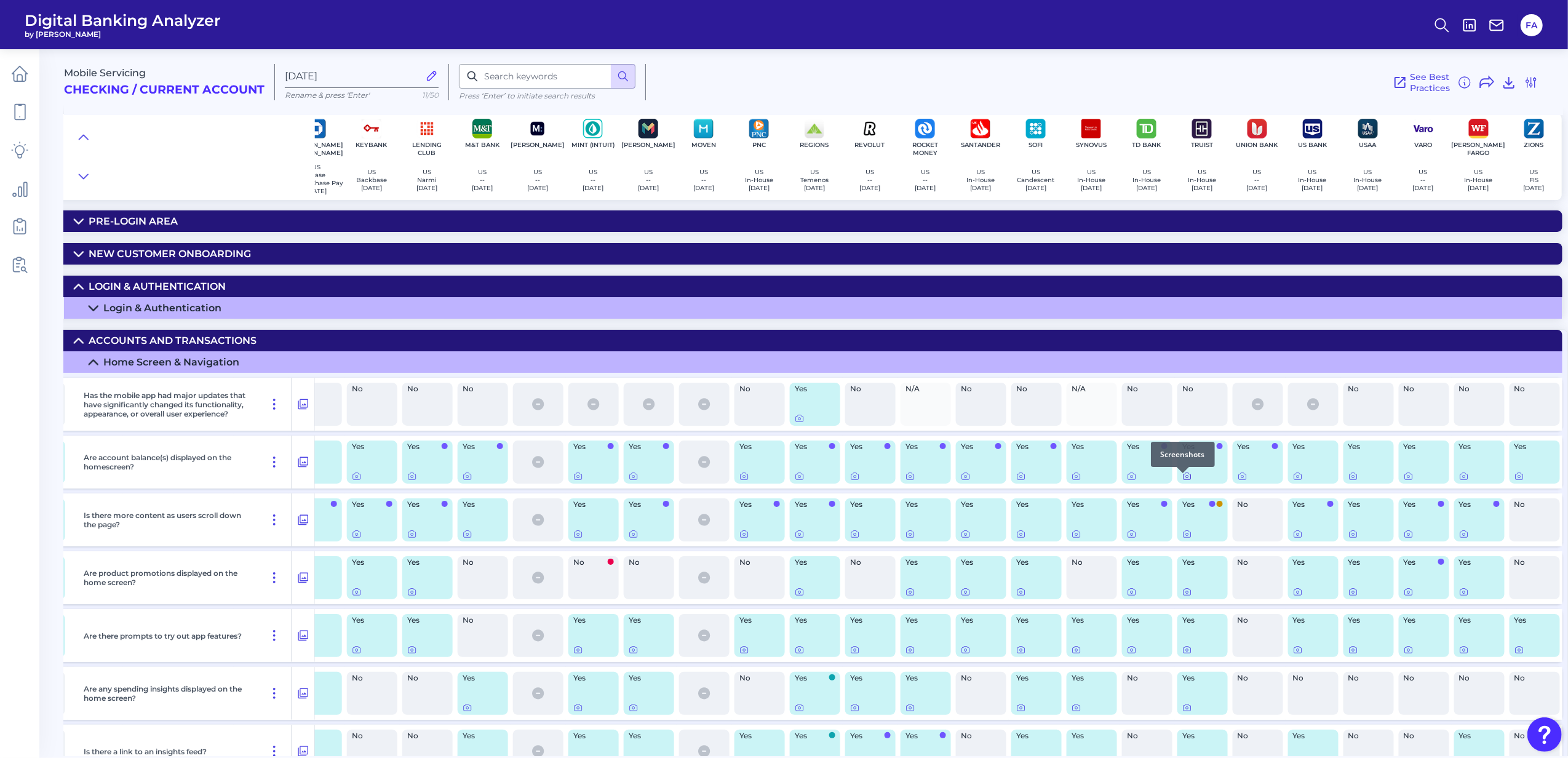
click at [1180, 478] on div at bounding box center [1183, 473] width 13 height 13
click at [1179, 482] on div "Yes" at bounding box center [1203, 462] width 50 height 43
click at [1182, 481] on icon at bounding box center [1187, 476] width 10 height 10
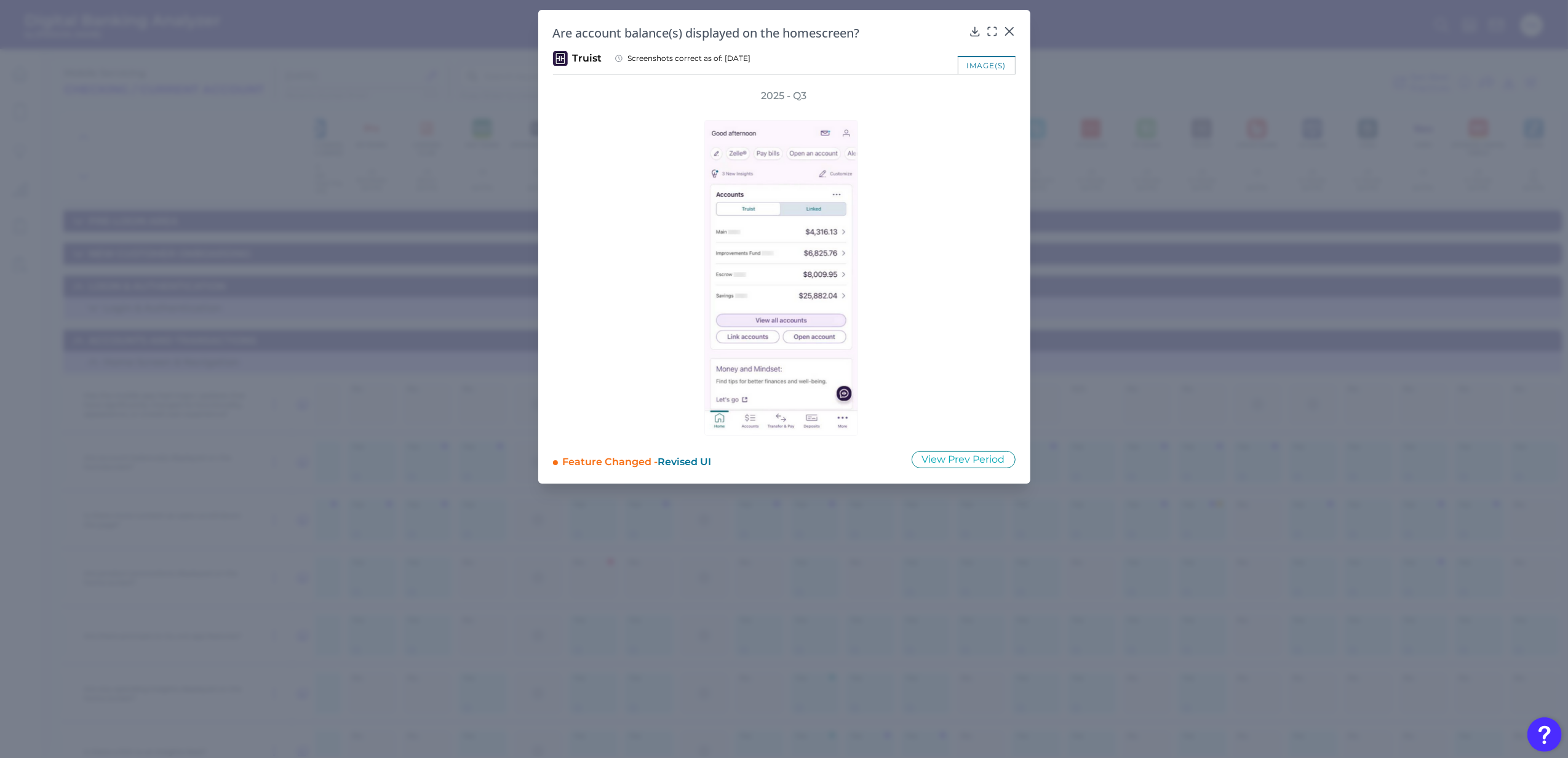
click at [807, 326] on img at bounding box center [781, 277] width 153 height 316
click at [1010, 34] on div at bounding box center [1010, 40] width 13 height 13
click at [1010, 34] on div at bounding box center [1010, 40] width 13 height 13
click at [1014, 32] on icon at bounding box center [1010, 31] width 13 height 13
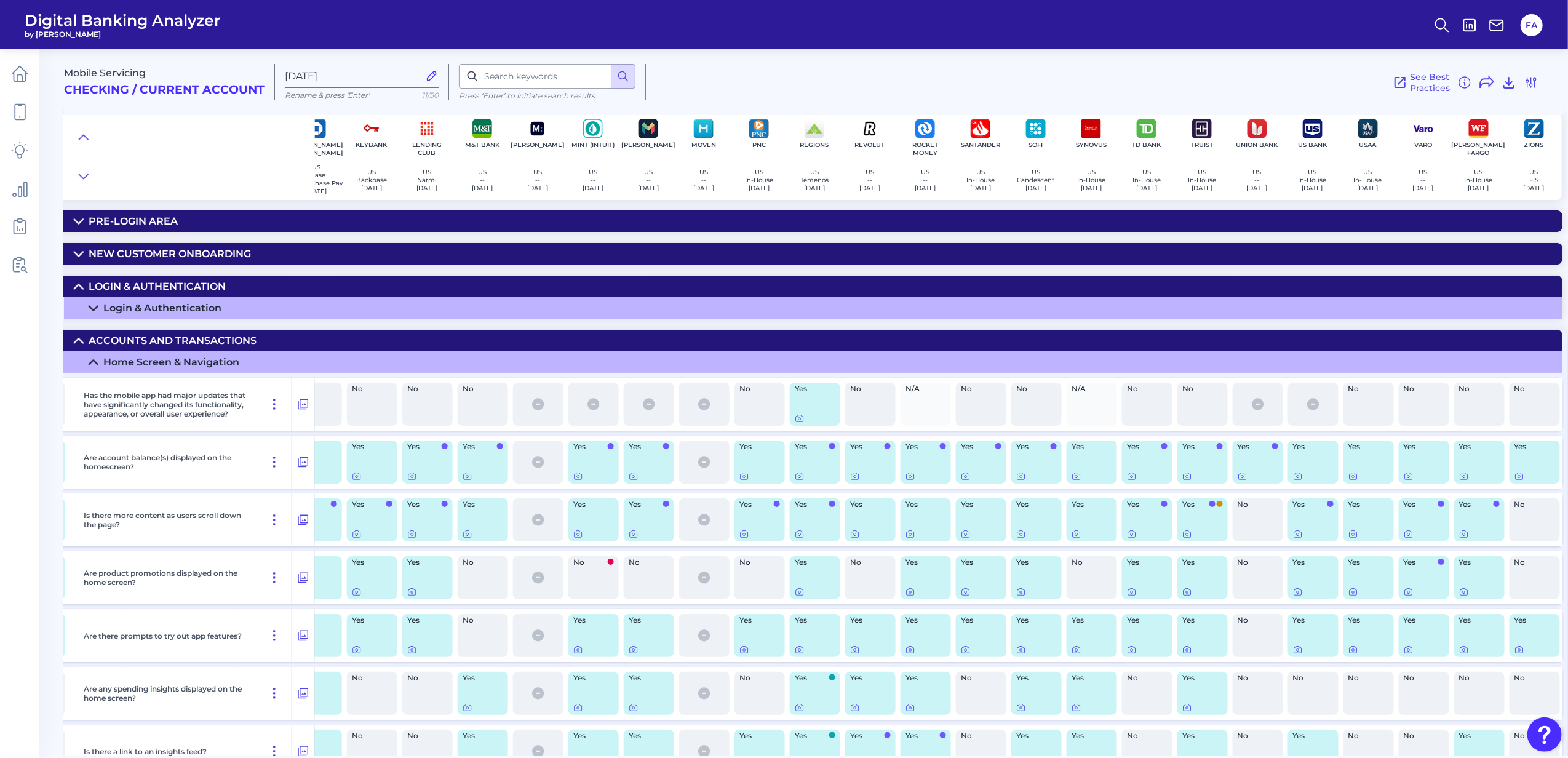
click at [86, 351] on summary "Accounts and transactions" at bounding box center [219, 340] width 2687 height 22
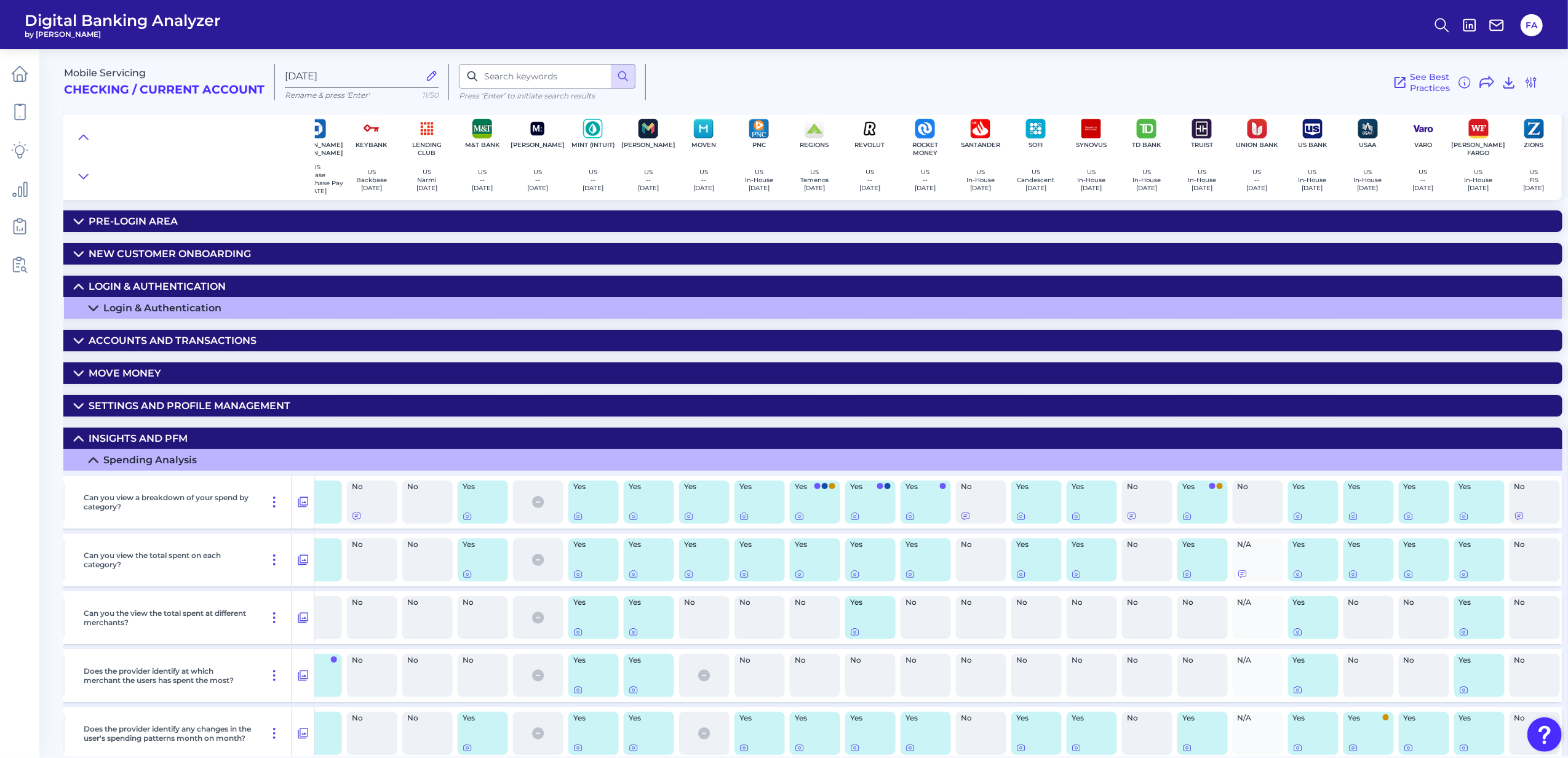
click at [112, 444] on div "Insights and PFM" at bounding box center [138, 439] width 99 height 12
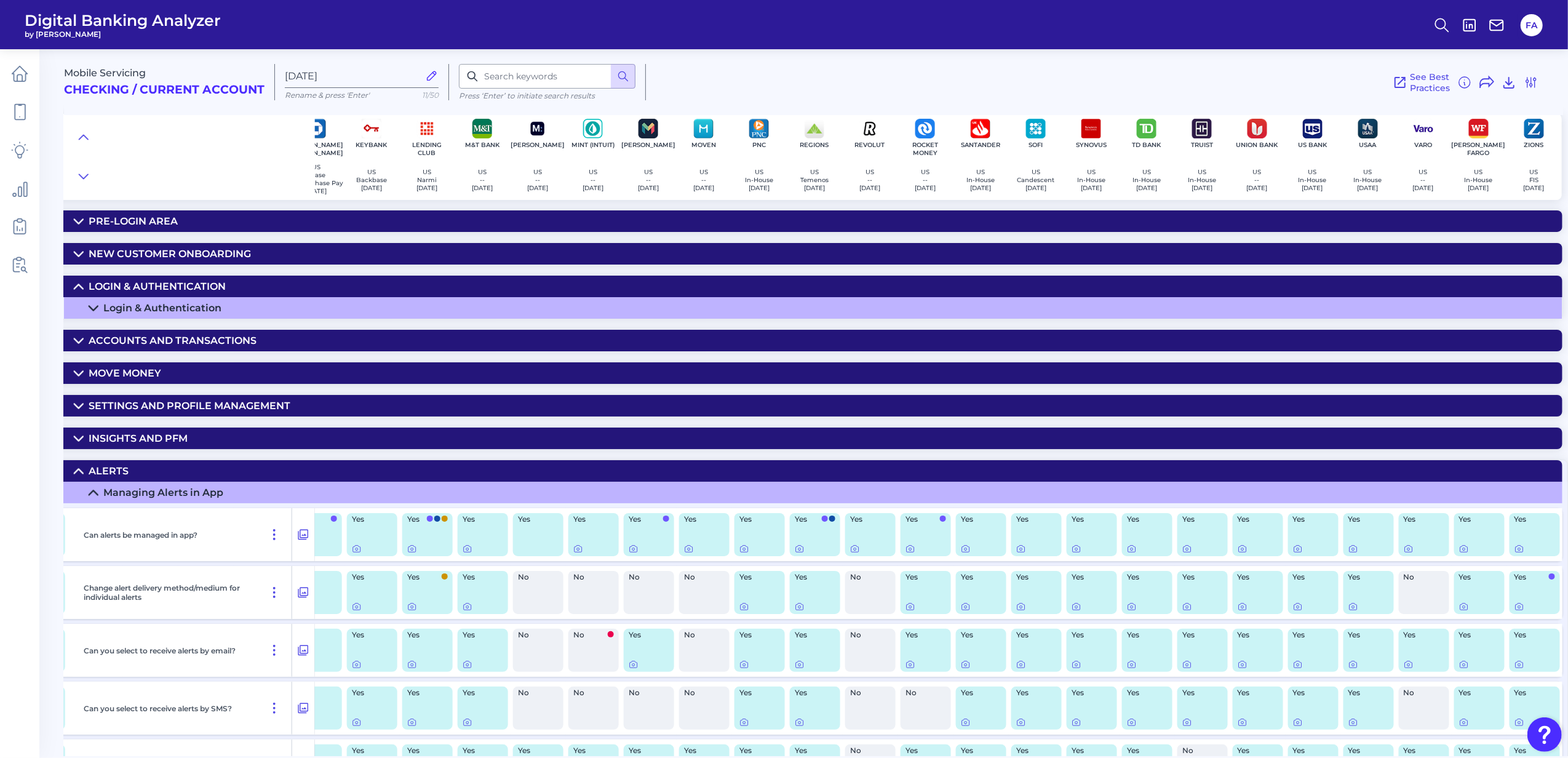
drag, startPoint x: 1172, startPoint y: 355, endPoint x: 1167, endPoint y: 360, distance: 7.1
click at [1165, 360] on div "Mobile Servicing Checking / Current Account [DATE] Rename & press 'Enter' 11/50…" at bounding box center [816, 398] width 1504 height 716
click at [1172, 345] on summary "Accounts and transactions" at bounding box center [219, 340] width 2687 height 22
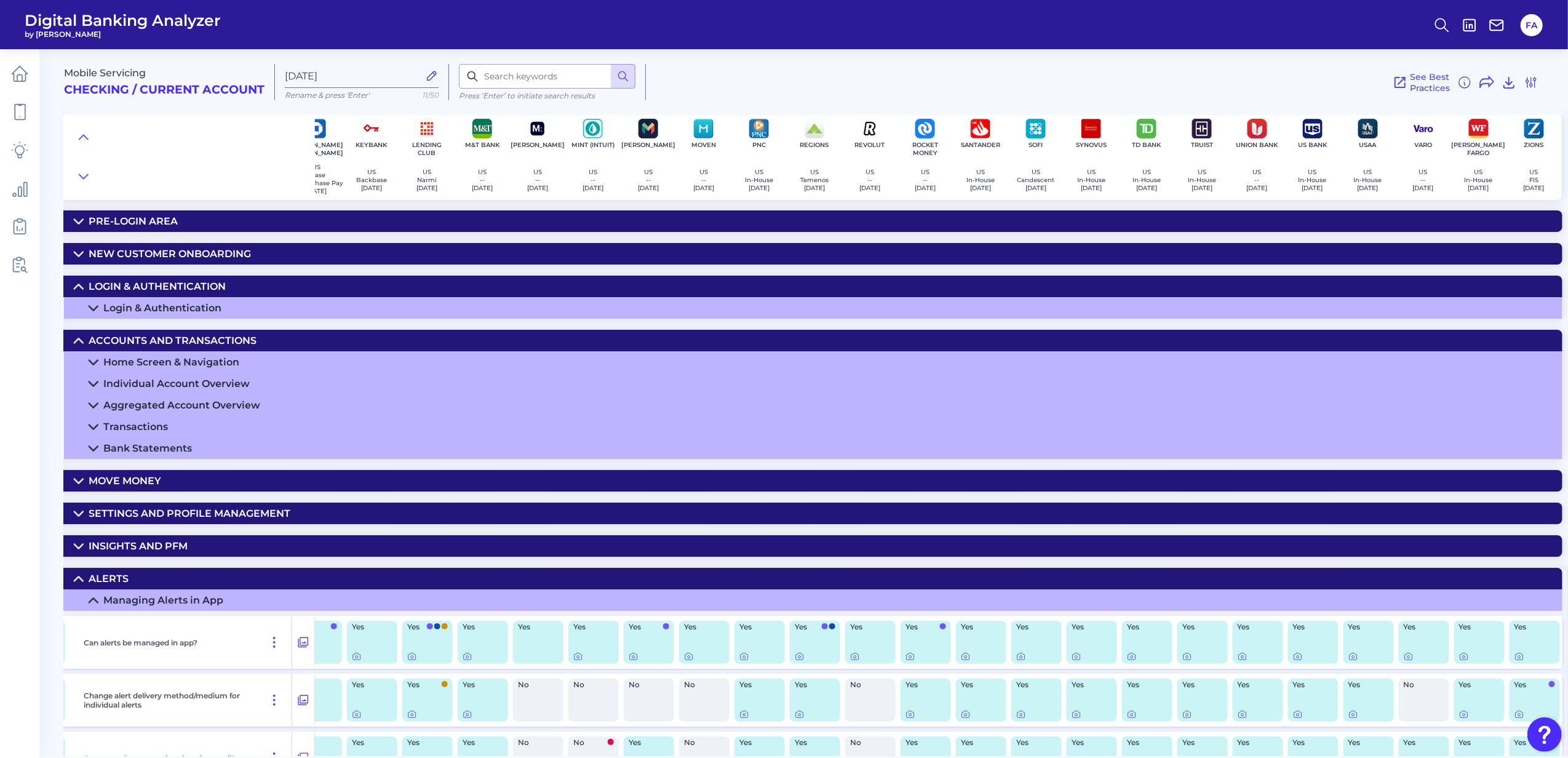
click at [1163, 388] on summary "Individual Account Overview" at bounding box center [219, 384] width 2687 height 22
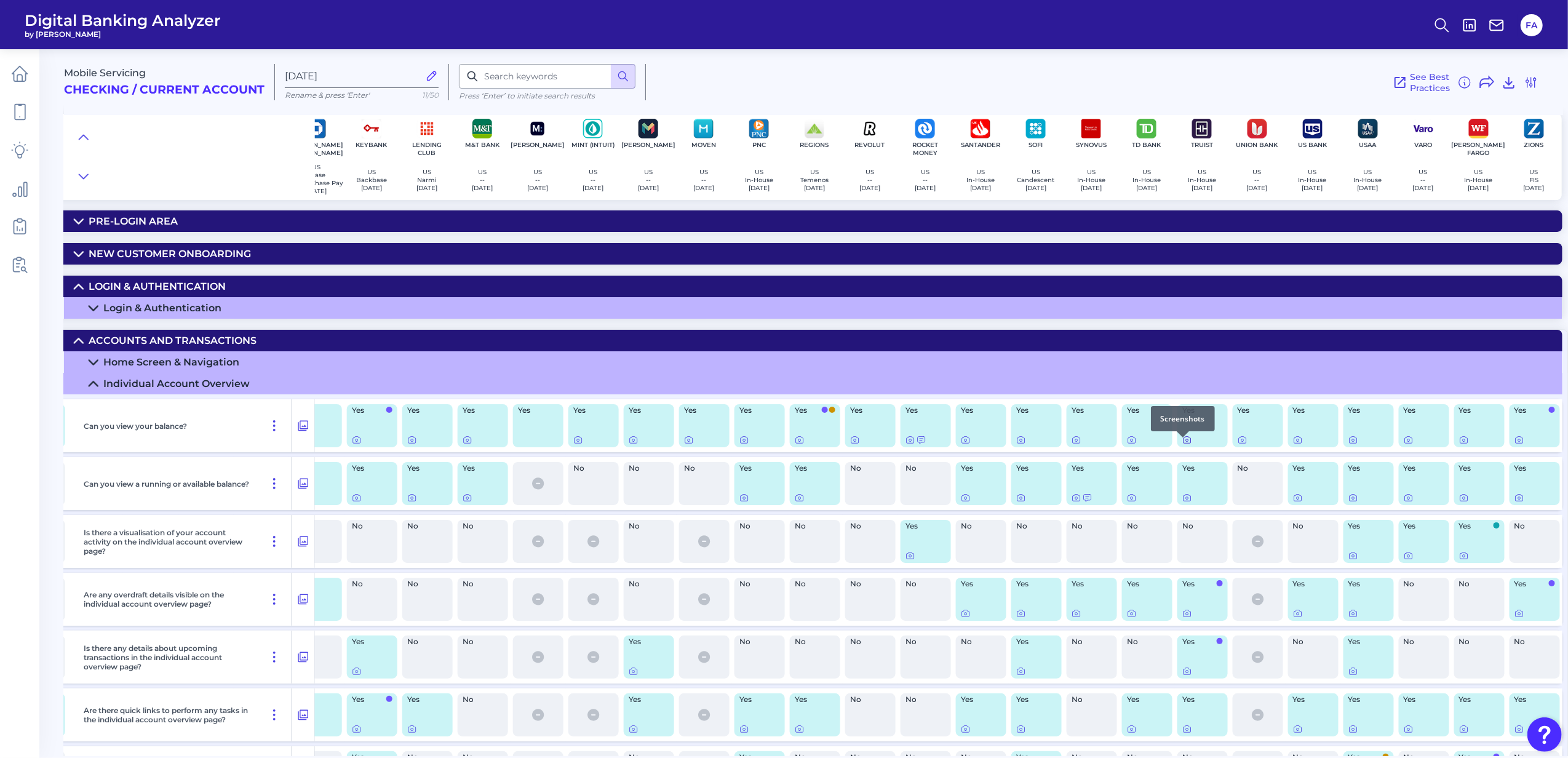
click at [1182, 444] on icon at bounding box center [1187, 439] width 10 height 10
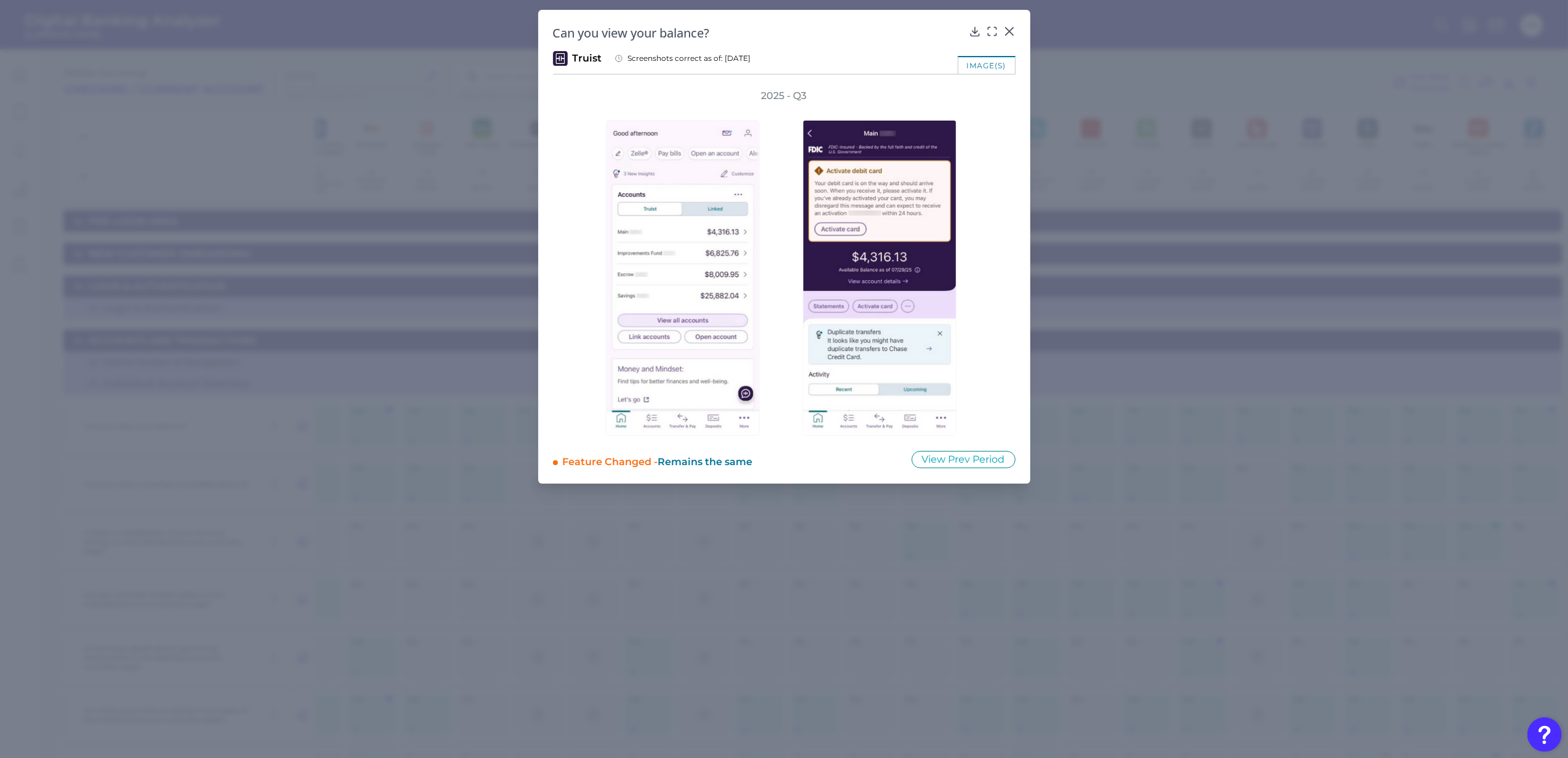
click at [1010, 38] on div "Can you view your balance?" at bounding box center [784, 32] width 462 height 17
click at [1008, 32] on icon at bounding box center [1008, 31] width 7 height 7
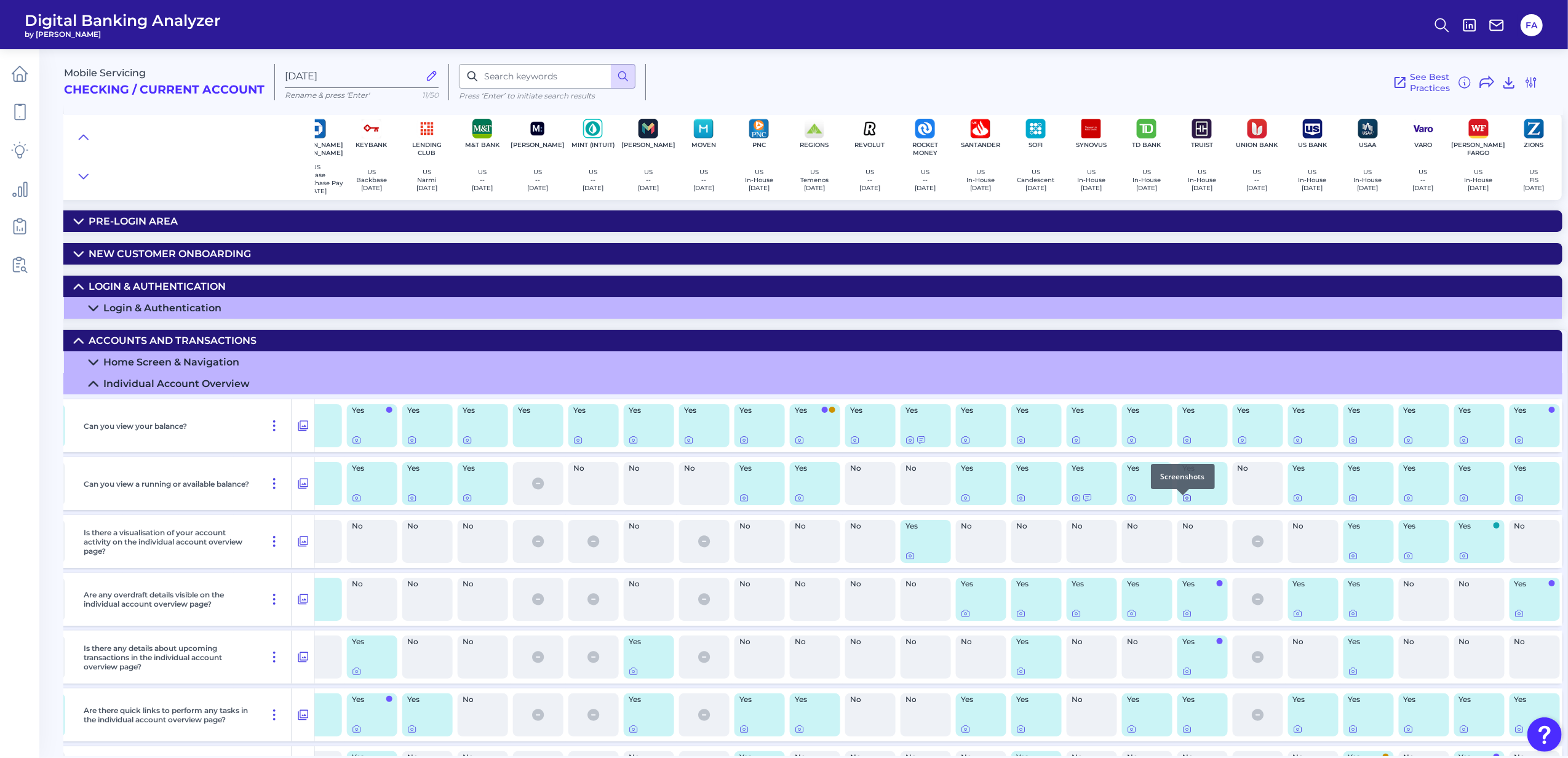
click at [1182, 492] on div at bounding box center [1183, 495] width 13 height 13
click at [1178, 505] on div "Yes" at bounding box center [1203, 483] width 50 height 43
click at [1182, 503] on icon at bounding box center [1187, 497] width 10 height 10
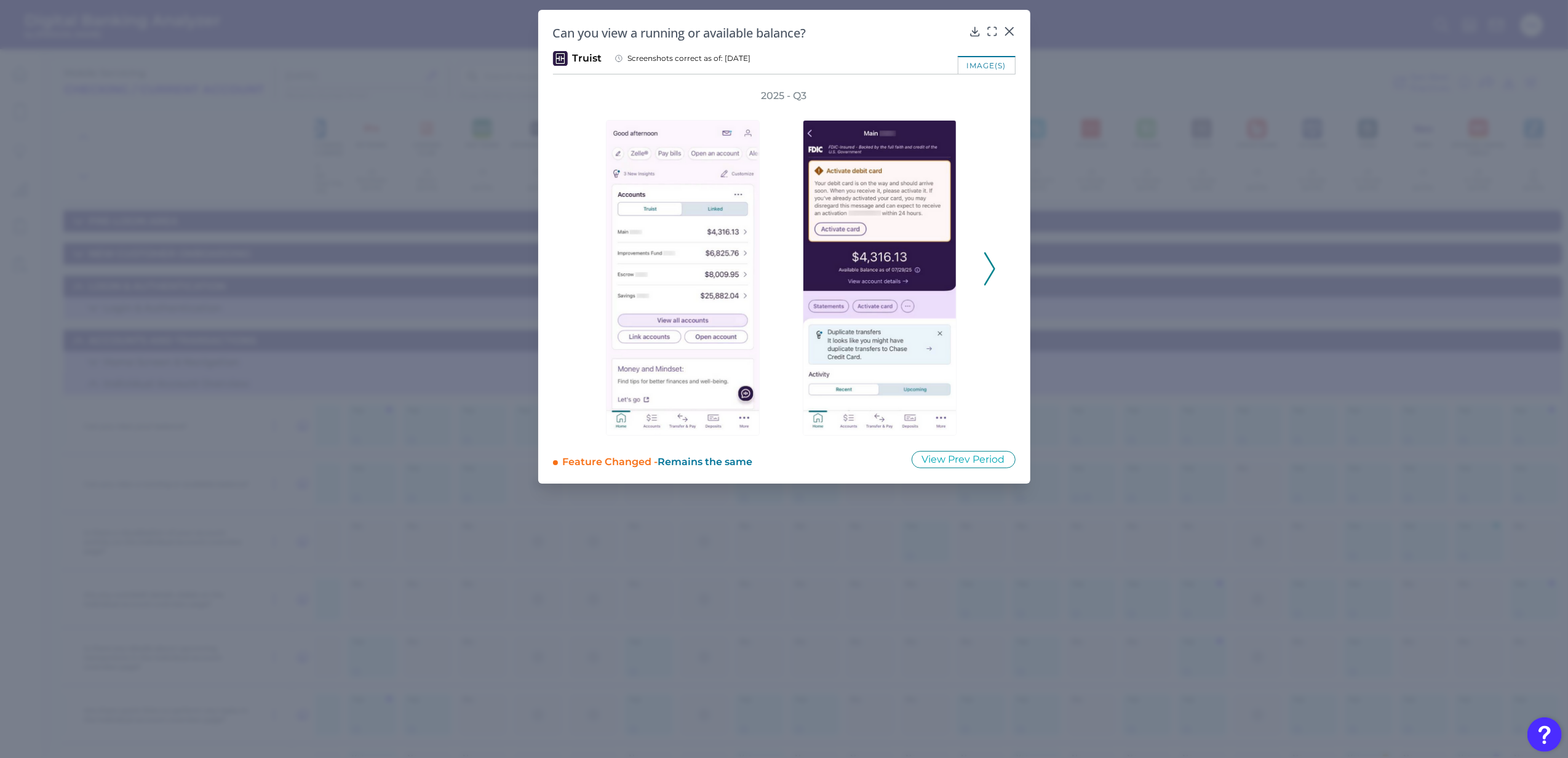
click at [982, 283] on div "2025 - Q3" at bounding box center [785, 263] width 423 height 347
click at [987, 283] on icon at bounding box center [990, 269] width 11 height 33
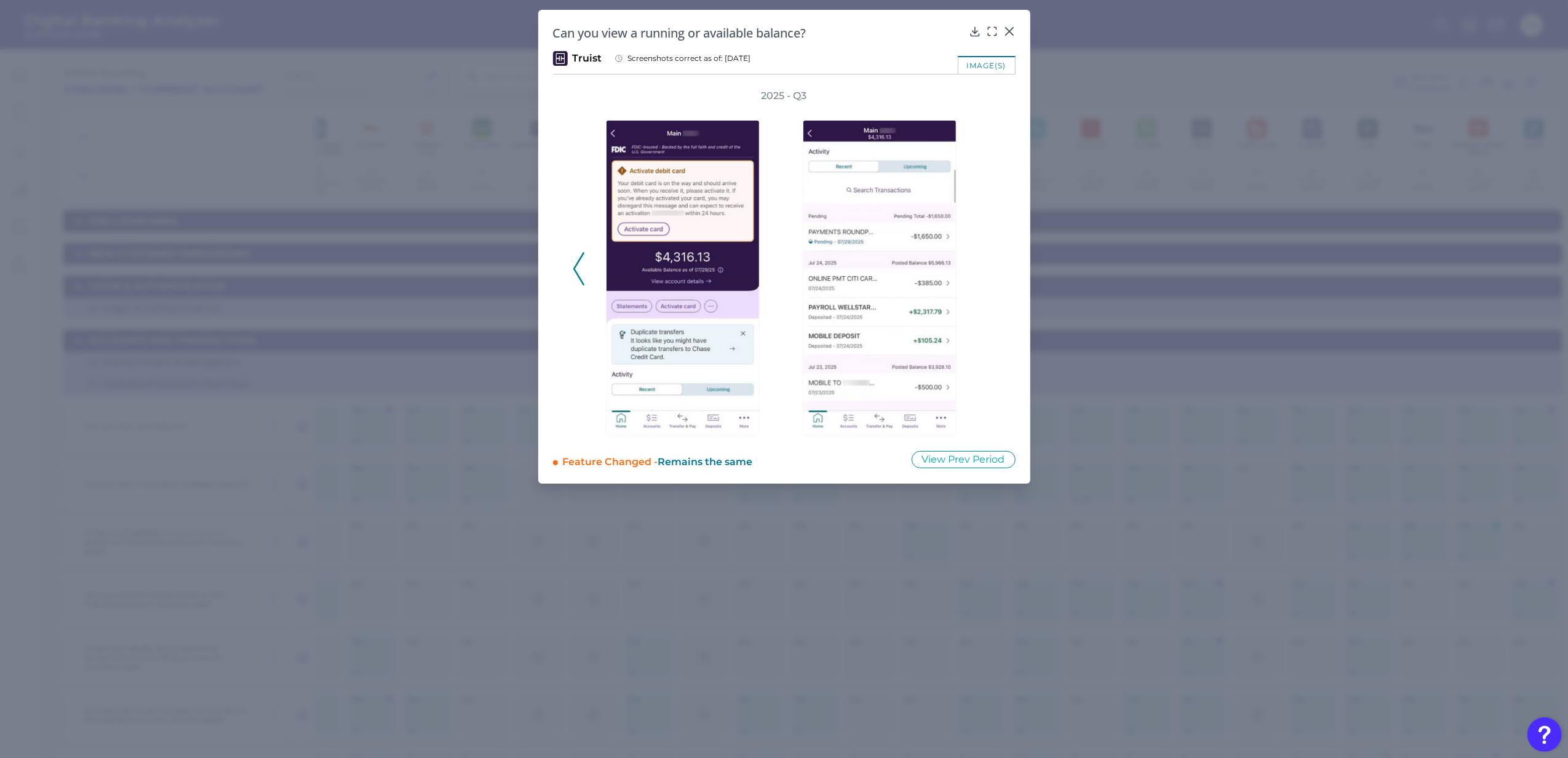
click at [953, 190] on div at bounding box center [883, 269] width 185 height 333
click at [1007, 28] on icon at bounding box center [1010, 31] width 13 height 13
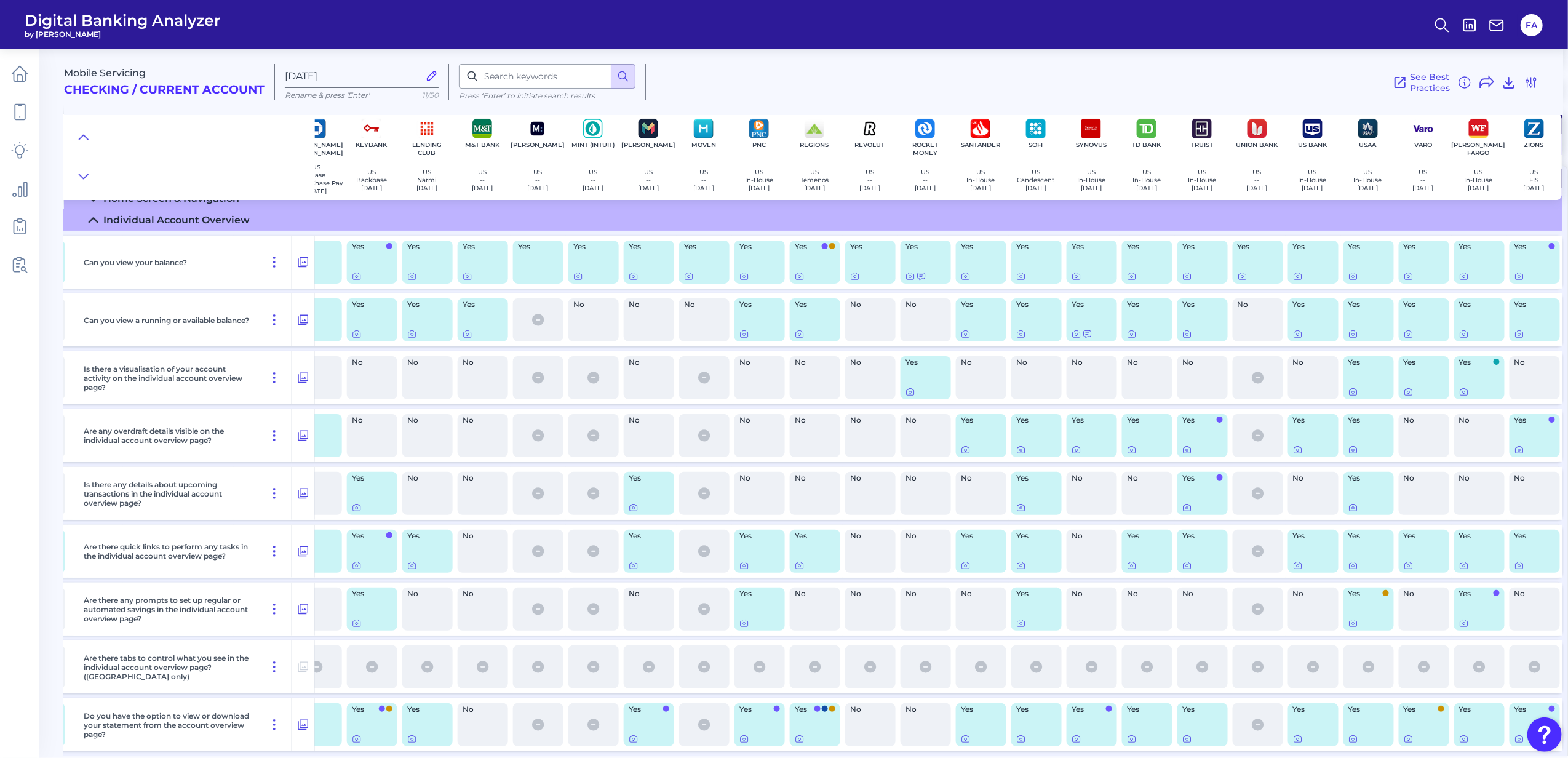
scroll to position [409, 1194]
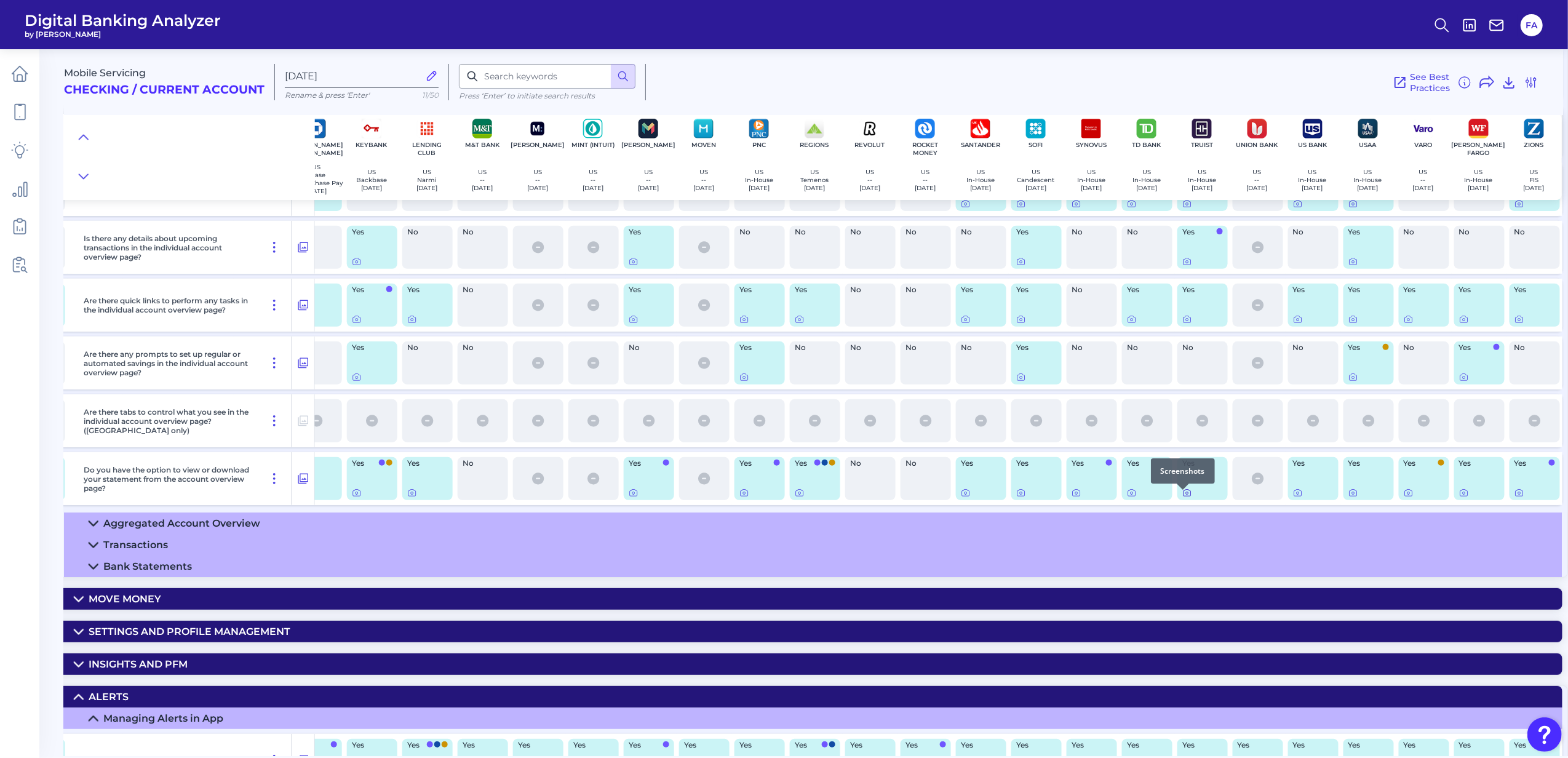
click at [1182, 495] on icon at bounding box center [1187, 492] width 10 height 10
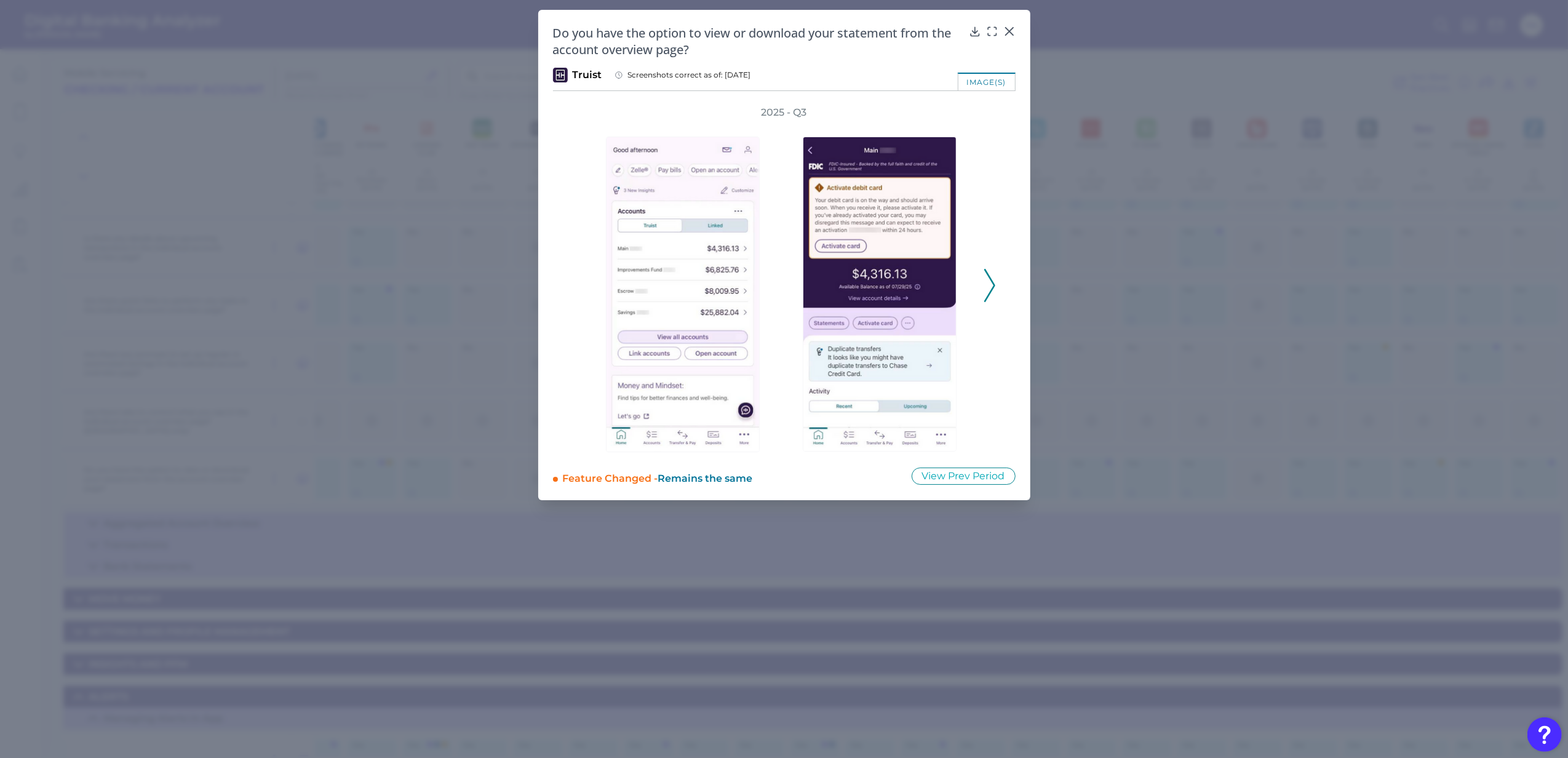
click at [1025, 291] on div "Do you have the option to view or download your statement from the account over…" at bounding box center [785, 255] width 492 height 490
click at [986, 288] on icon at bounding box center [990, 285] width 11 height 33
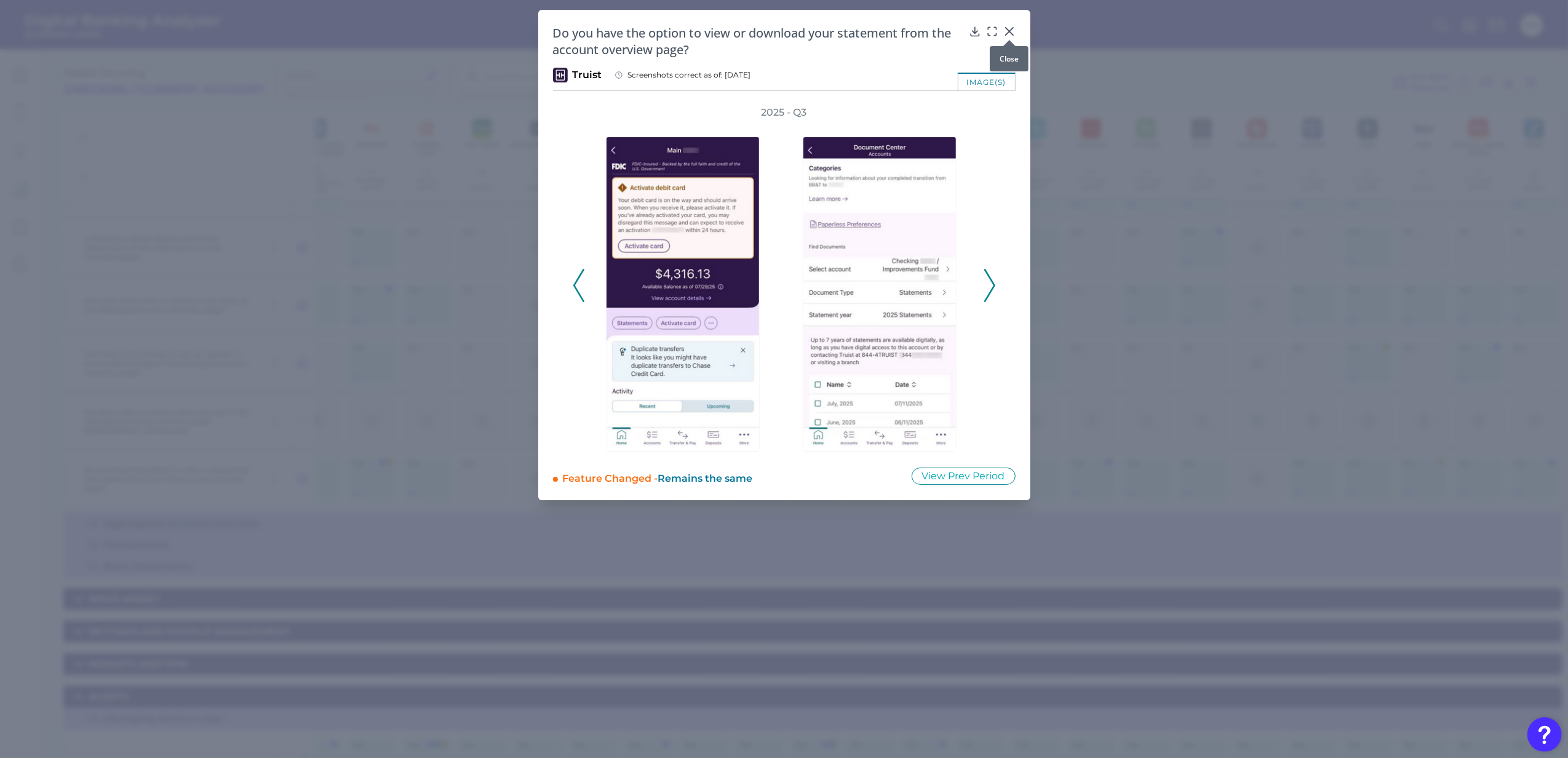
click at [1005, 27] on icon at bounding box center [1010, 31] width 13 height 13
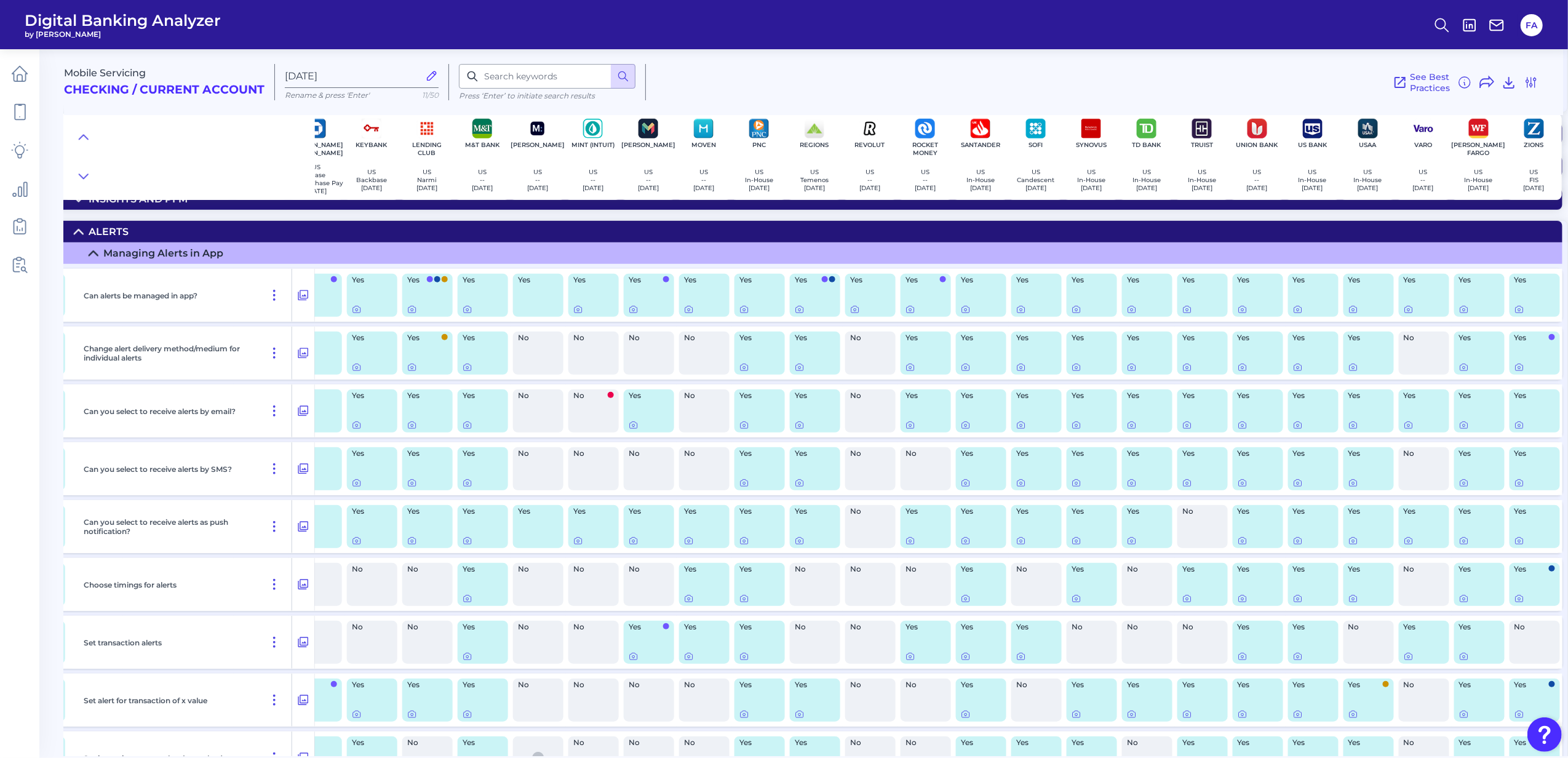
scroll to position [902, 1194]
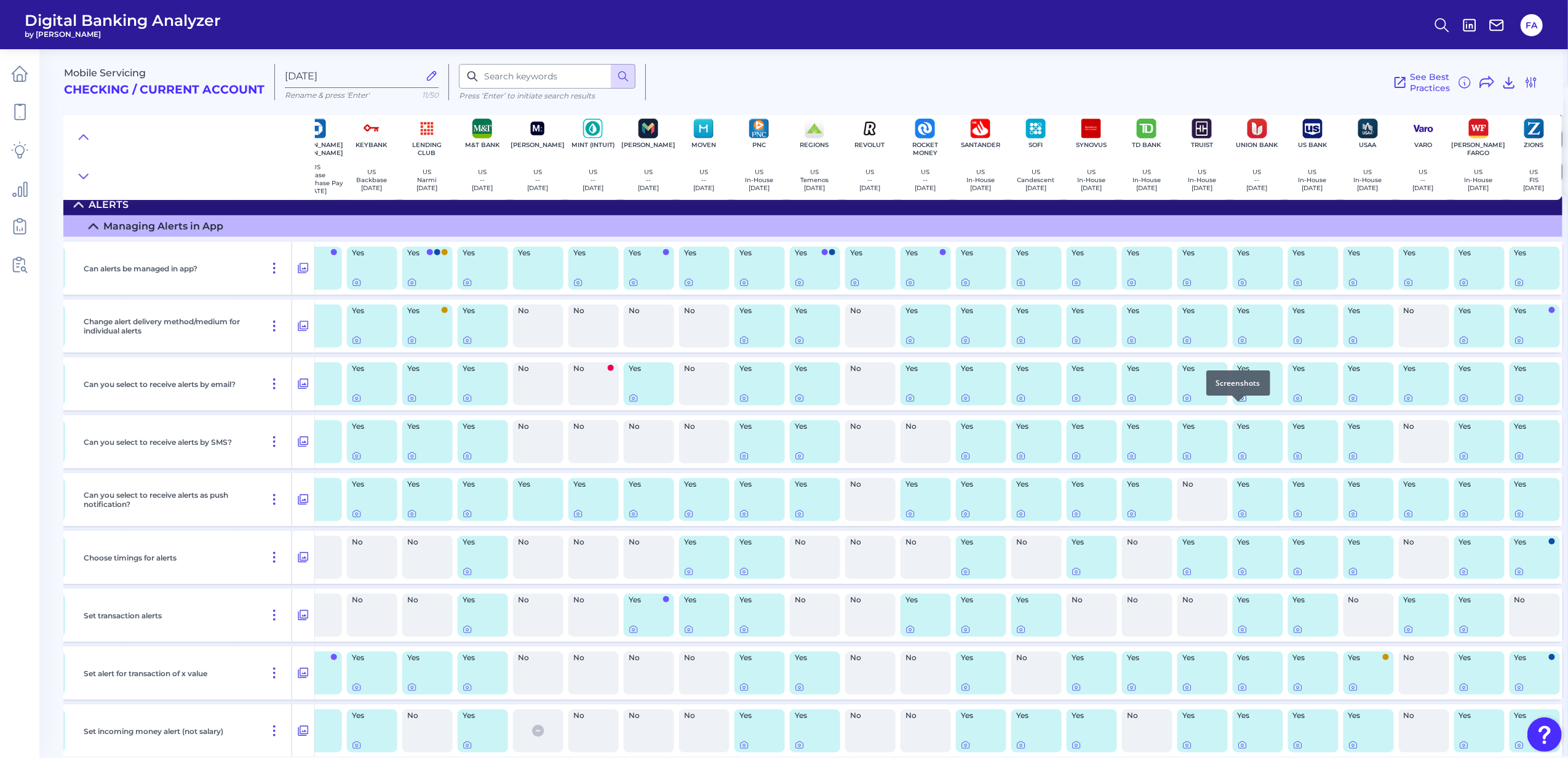
click at [1239, 403] on icon at bounding box center [1242, 398] width 10 height 10
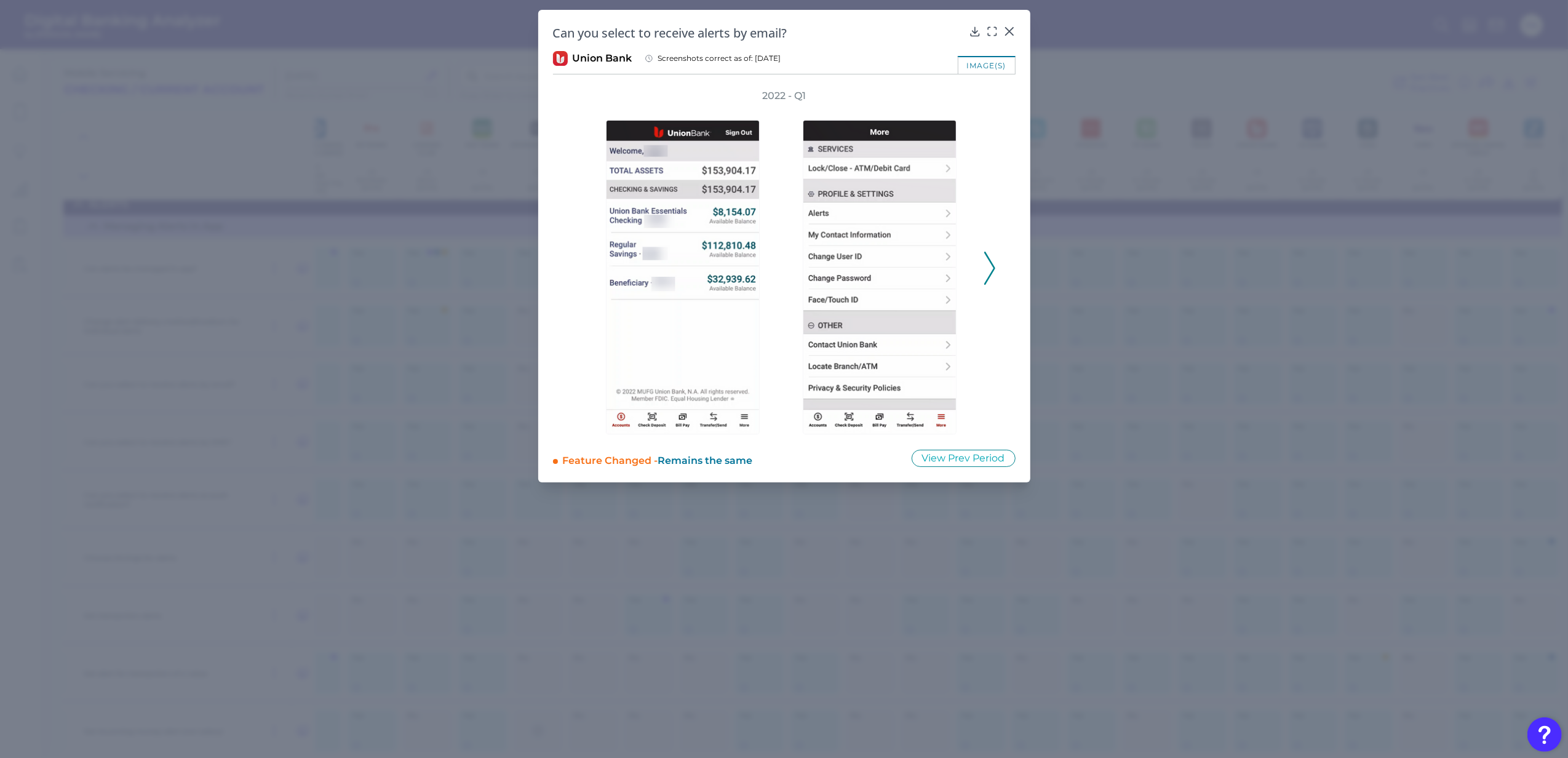
click at [987, 299] on div "2022 - Q1" at bounding box center [785, 262] width 423 height 345
click at [1012, 35] on div at bounding box center [1010, 40] width 13 height 13
click at [1012, 34] on div at bounding box center [1010, 40] width 13 height 13
click at [1009, 32] on icon at bounding box center [1010, 31] width 13 height 13
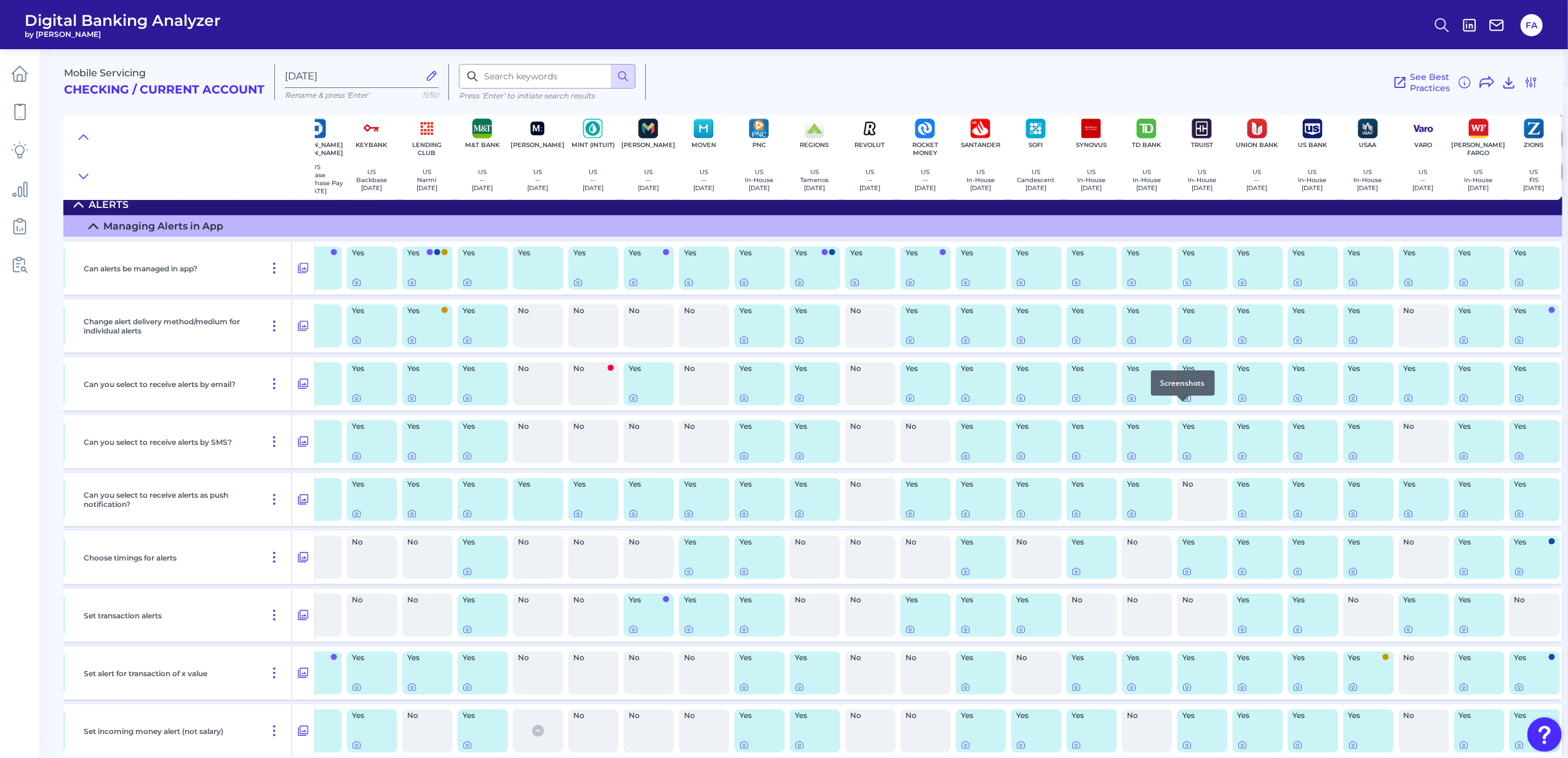
click at [1184, 401] on icon at bounding box center [1187, 398] width 7 height 7
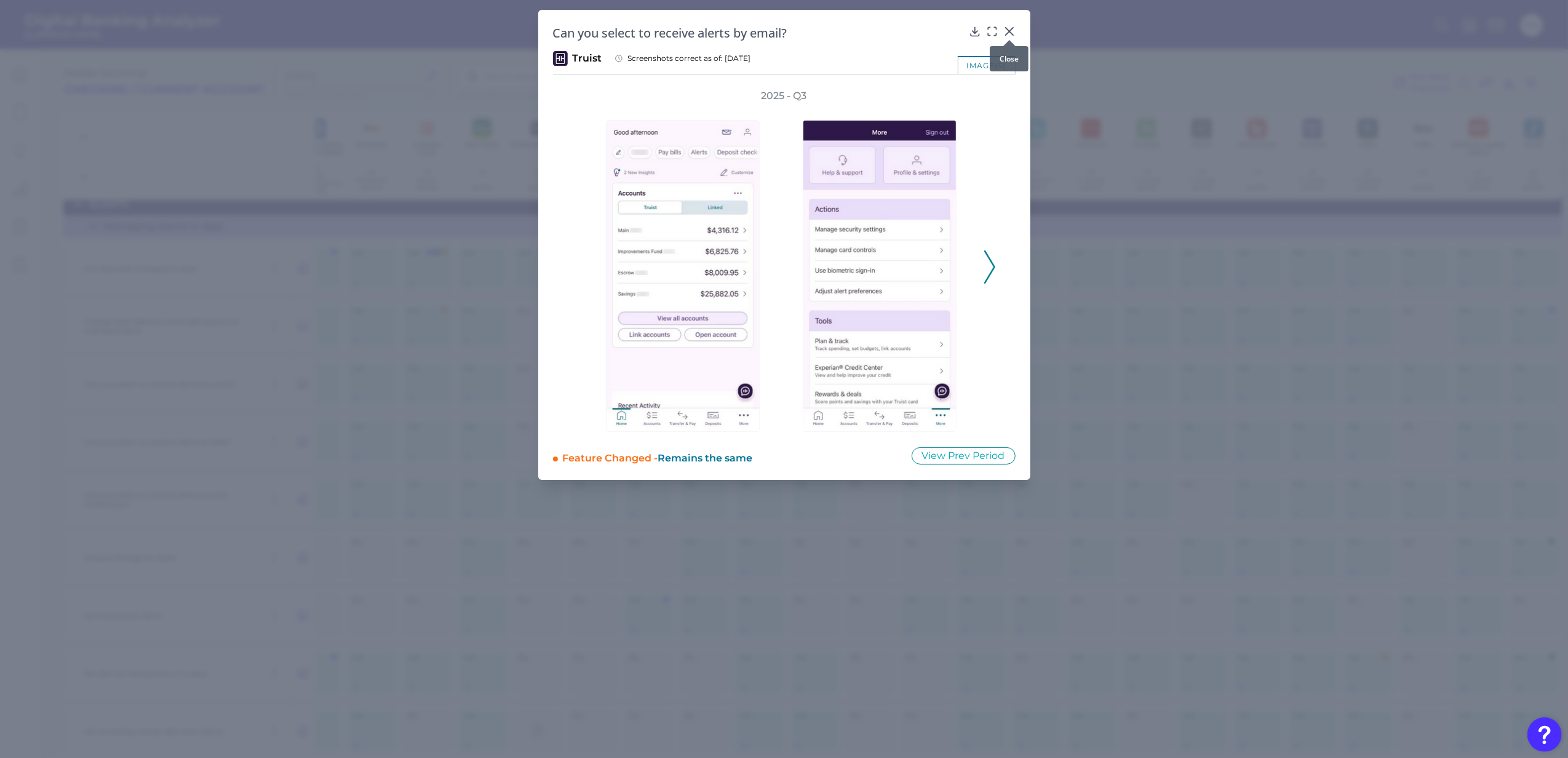
click at [1005, 30] on icon at bounding box center [1010, 31] width 13 height 13
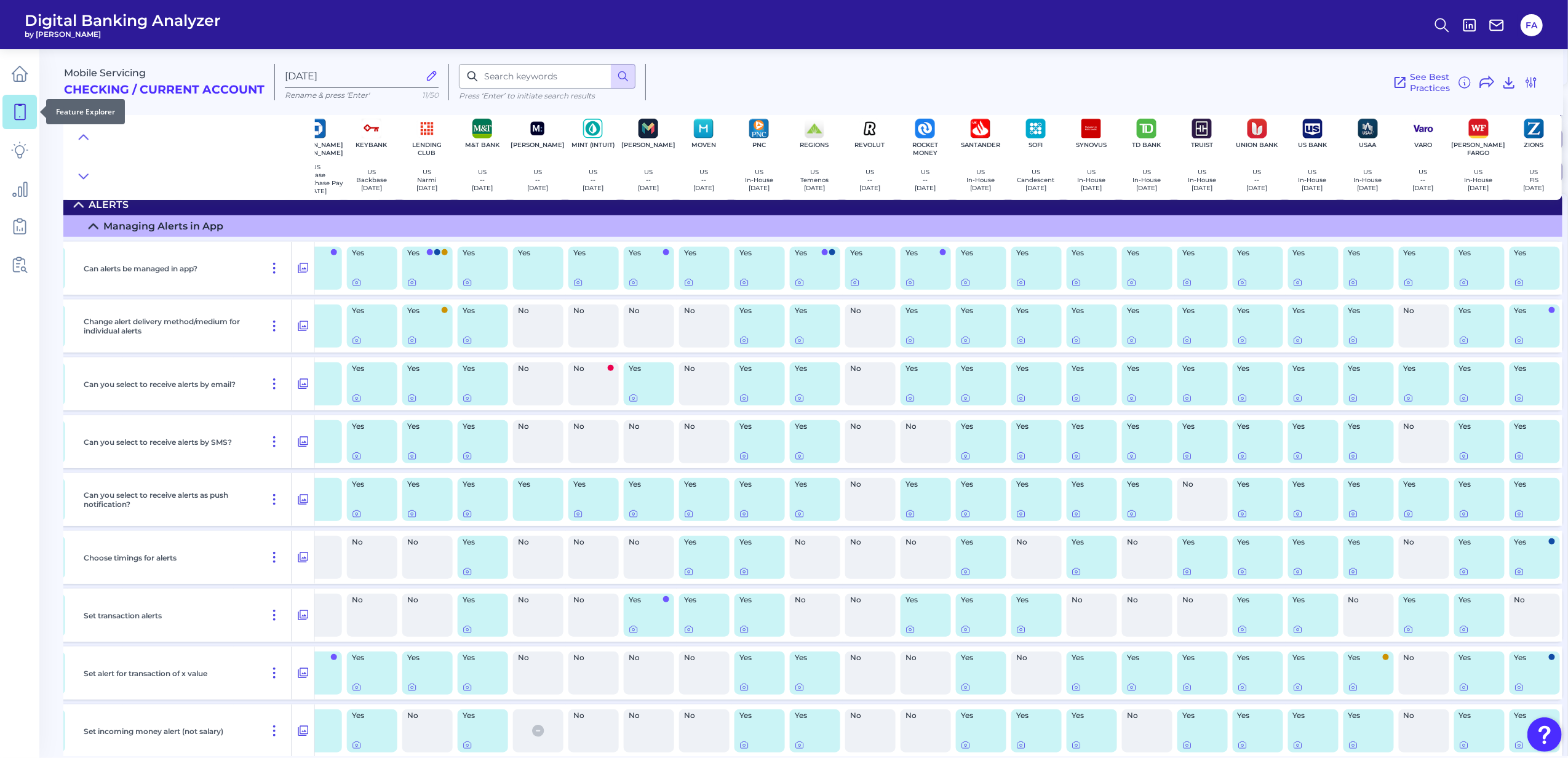
click at [27, 124] on link at bounding box center [20, 112] width 34 height 34
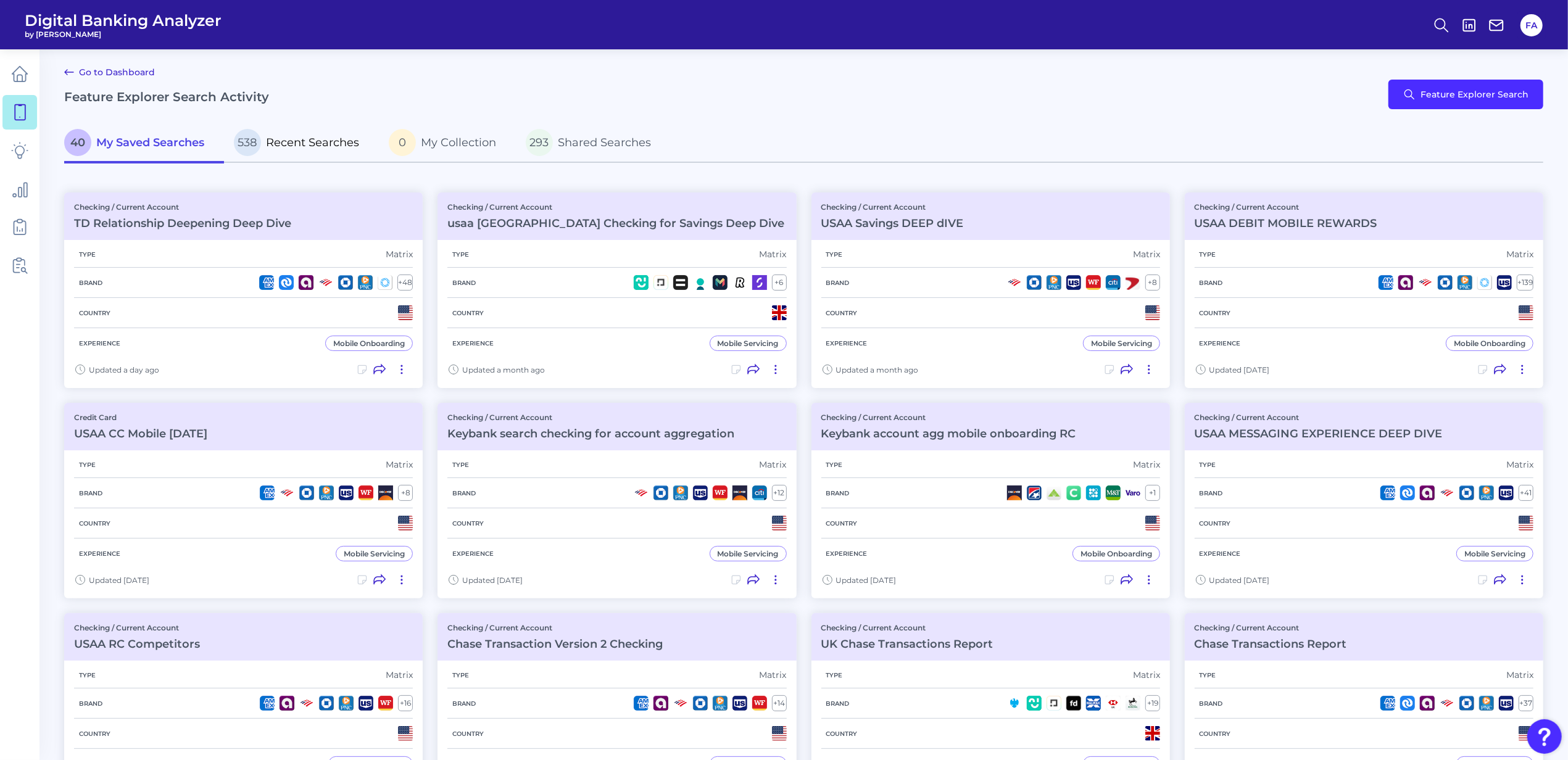
click at [299, 131] on p "538 Recent Searches" at bounding box center [296, 142] width 125 height 27
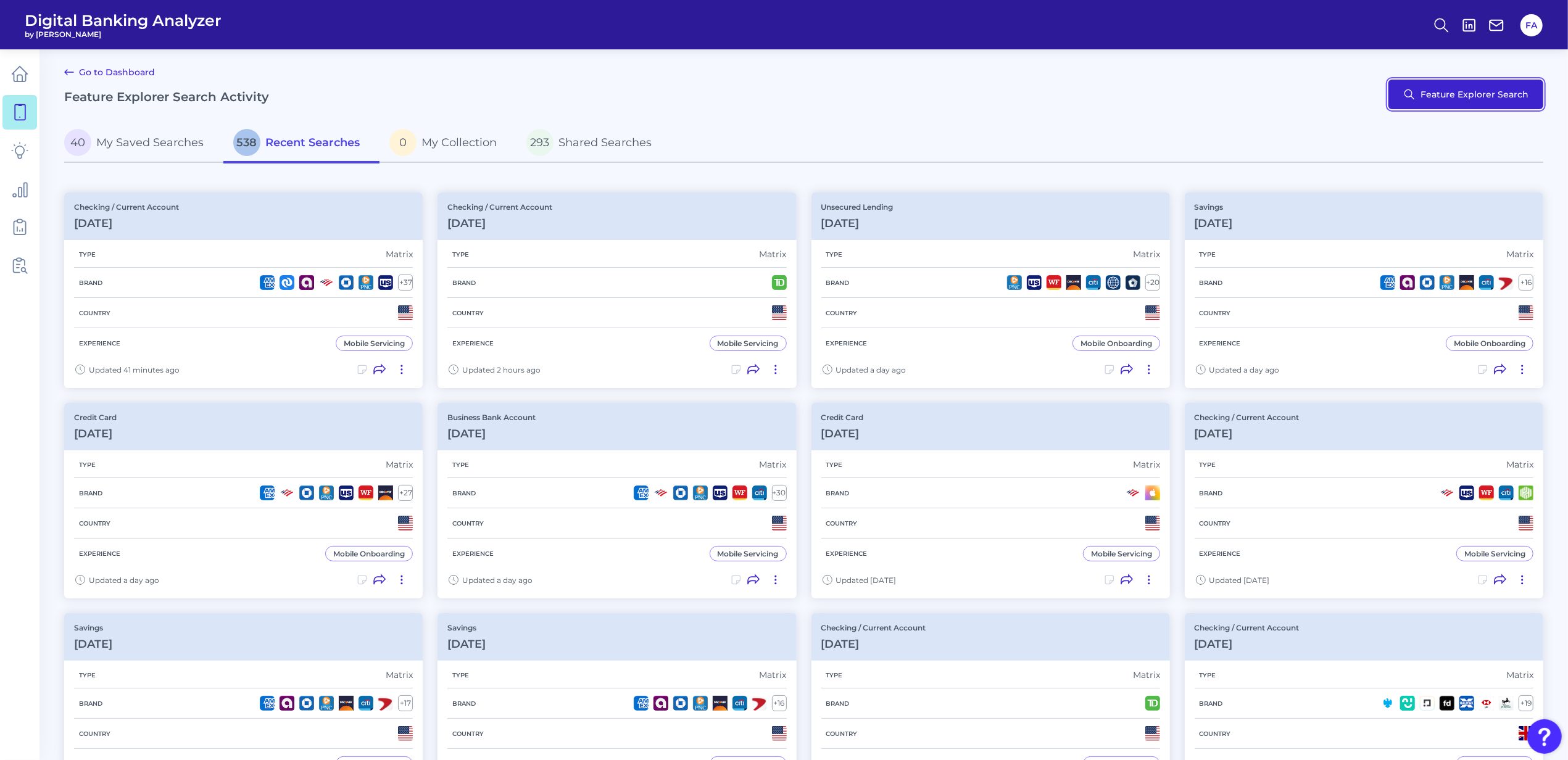
click at [1417, 107] on button "Feature Explorer Search" at bounding box center [1465, 94] width 155 height 30
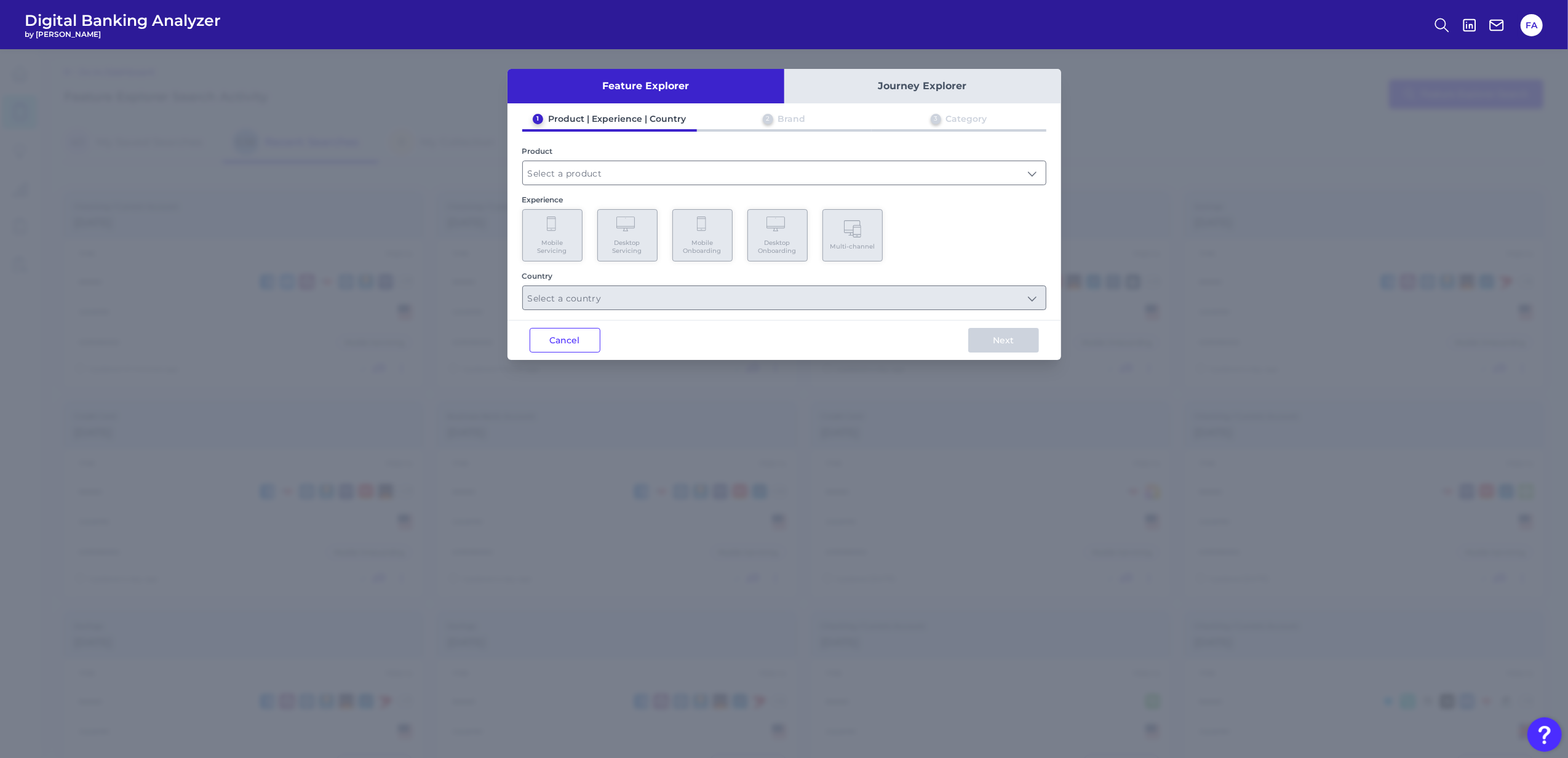
click at [873, 192] on div "1 Product | Experience | Country 2 Brand 3 Category Product Experience Mobile S…" at bounding box center [784, 212] width 554 height 197
click at [870, 189] on div "1 Product | Experience | Country 2 Brand 3 Category Product Experience Mobile S…" at bounding box center [784, 212] width 554 height 197
click at [871, 183] on div at bounding box center [785, 173] width 524 height 24
click at [721, 195] on div "Experience" at bounding box center [785, 200] width 524 height 9
click at [715, 183] on input "text" at bounding box center [784, 173] width 523 height 23
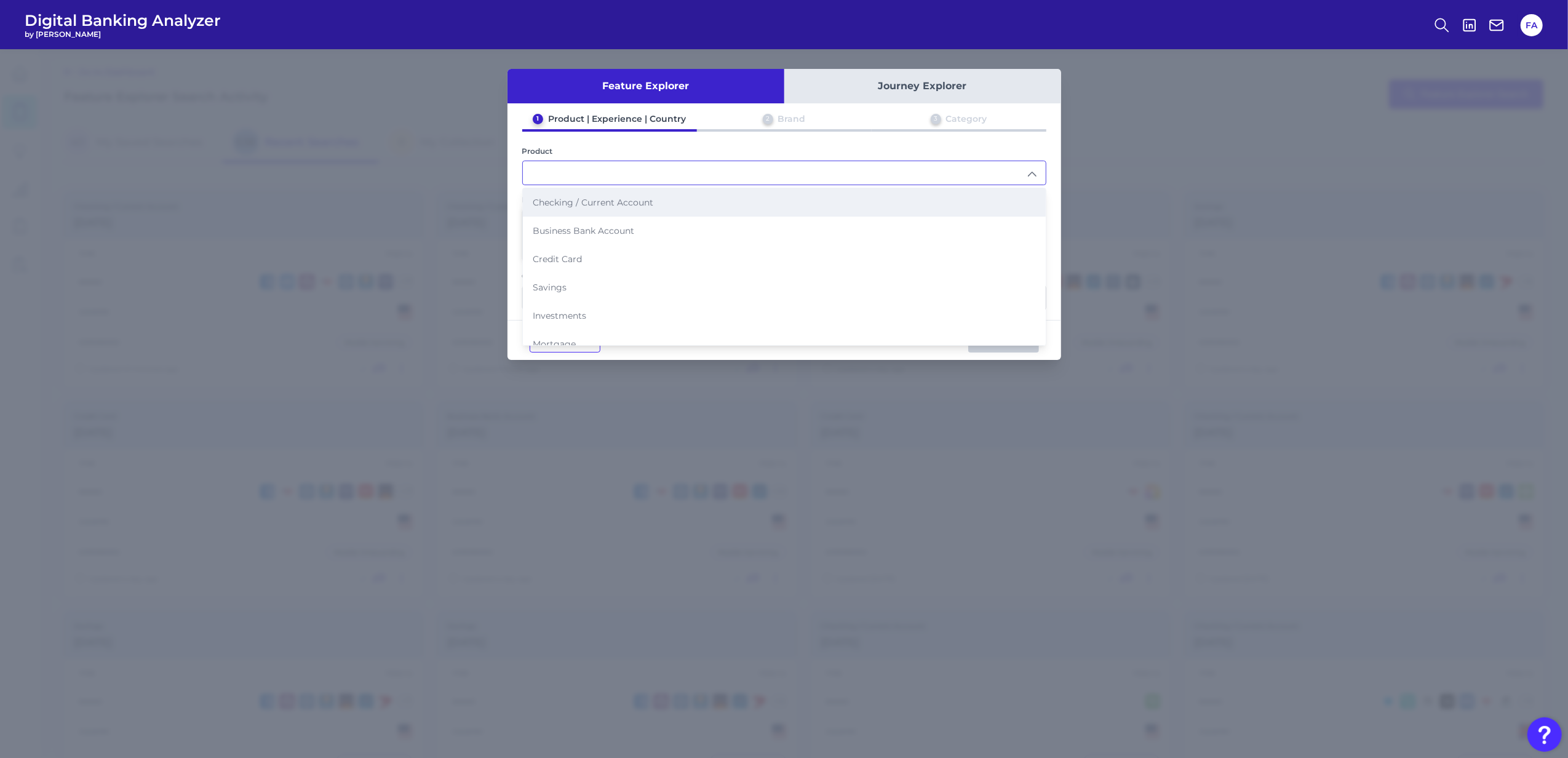
click at [698, 210] on li "Checking / Current Account" at bounding box center [784, 202] width 523 height 28
type input "Checking / Current Account"
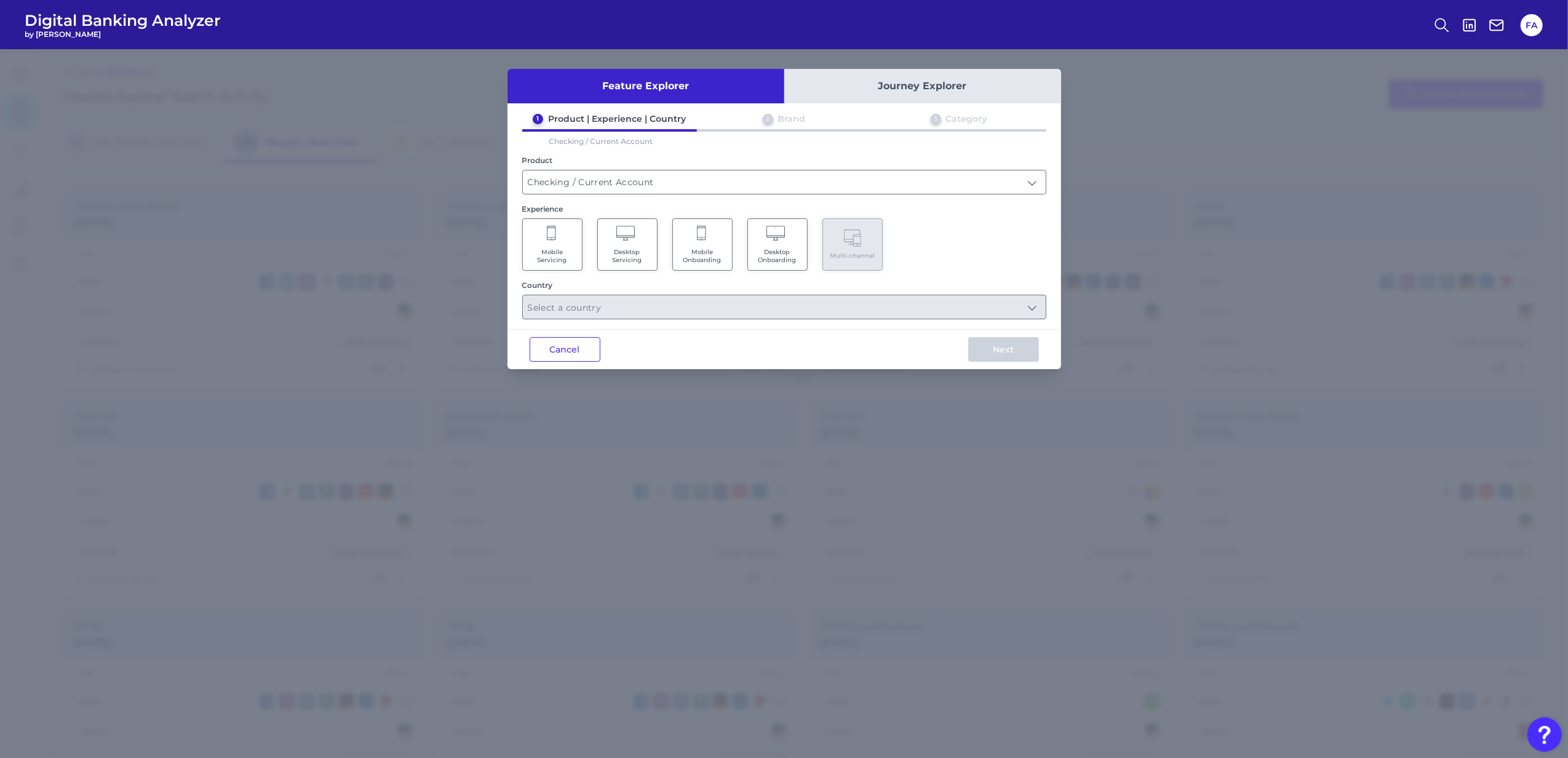
drag, startPoint x: 540, startPoint y: 249, endPoint x: 560, endPoint y: 274, distance: 32.0
click at [540, 249] on span "Mobile Servicing" at bounding box center [552, 256] width 47 height 16
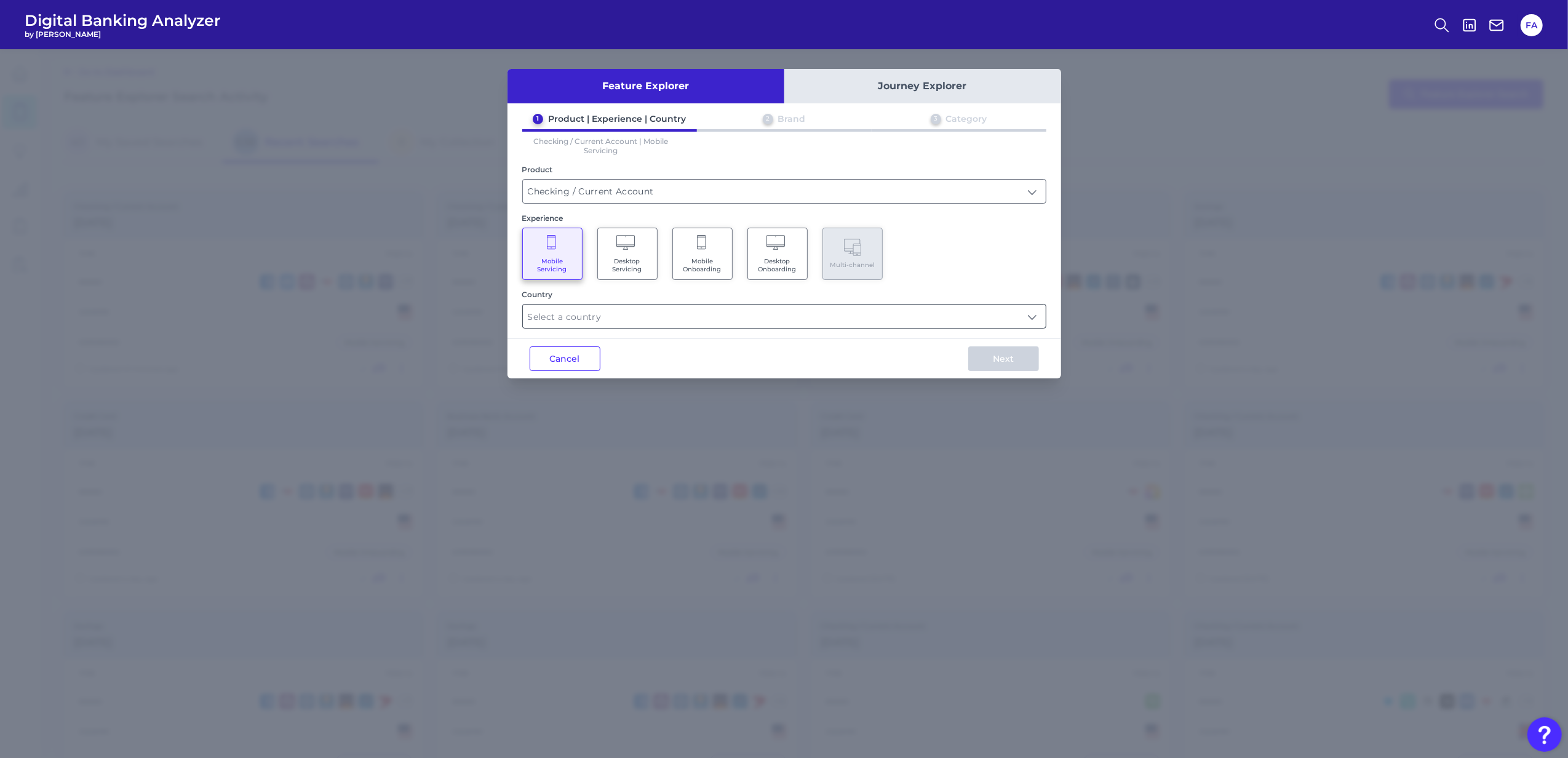
click at [593, 326] on div at bounding box center [785, 316] width 524 height 24
click at [593, 319] on input "text" at bounding box center [784, 316] width 523 height 23
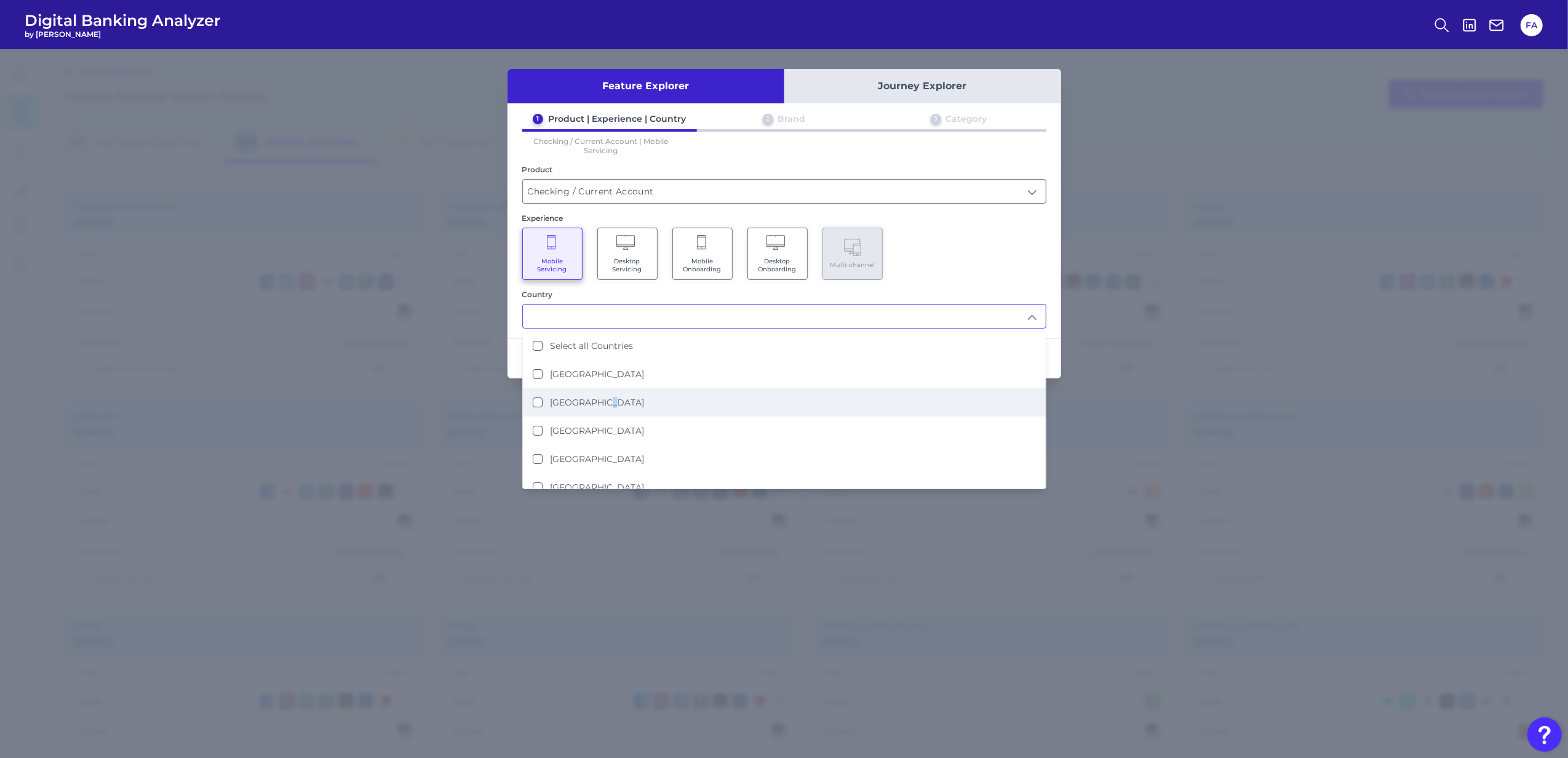
click at [601, 407] on li "[GEOGRAPHIC_DATA]" at bounding box center [784, 402] width 523 height 28
type input "[GEOGRAPHIC_DATA]"
click at [951, 269] on div "Mobile Servicing Desktop Servicing Mobile Onboarding Desktop Onboarding Multi-c…" at bounding box center [785, 253] width 524 height 52
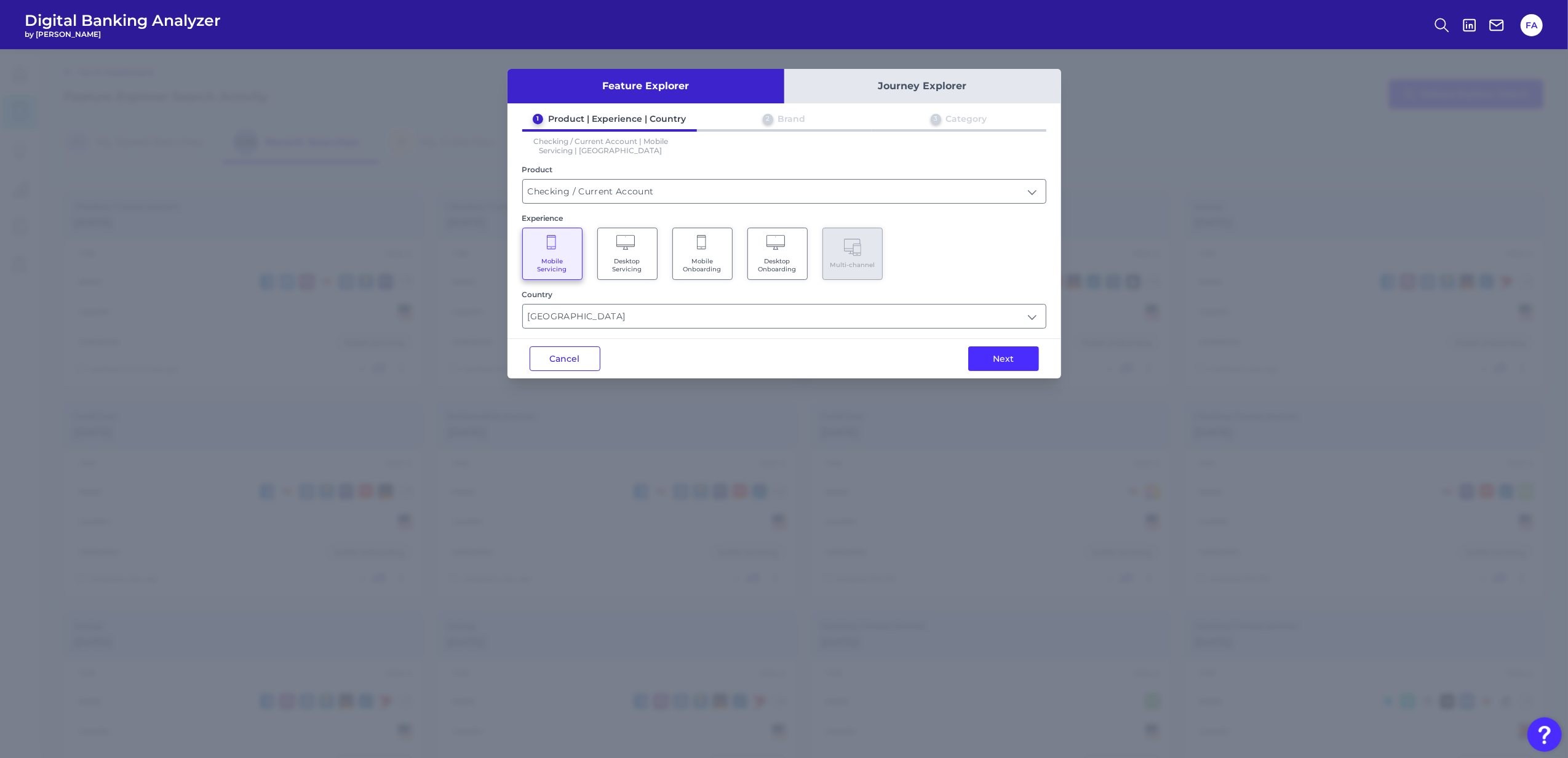
click at [589, 364] on button "Cancel" at bounding box center [565, 358] width 71 height 24
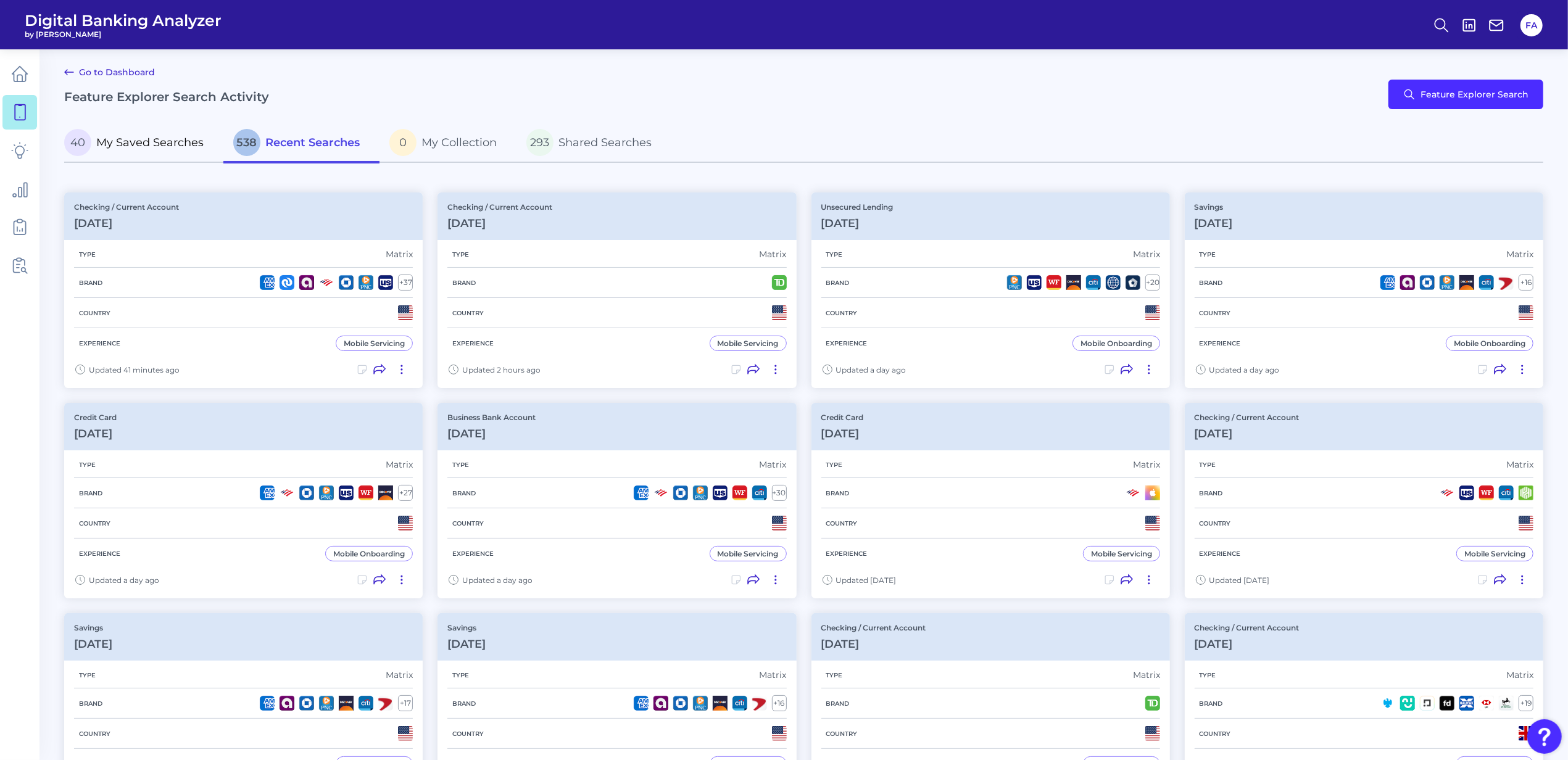
click at [154, 139] on span "My Saved Searches" at bounding box center [150, 143] width 107 height 13
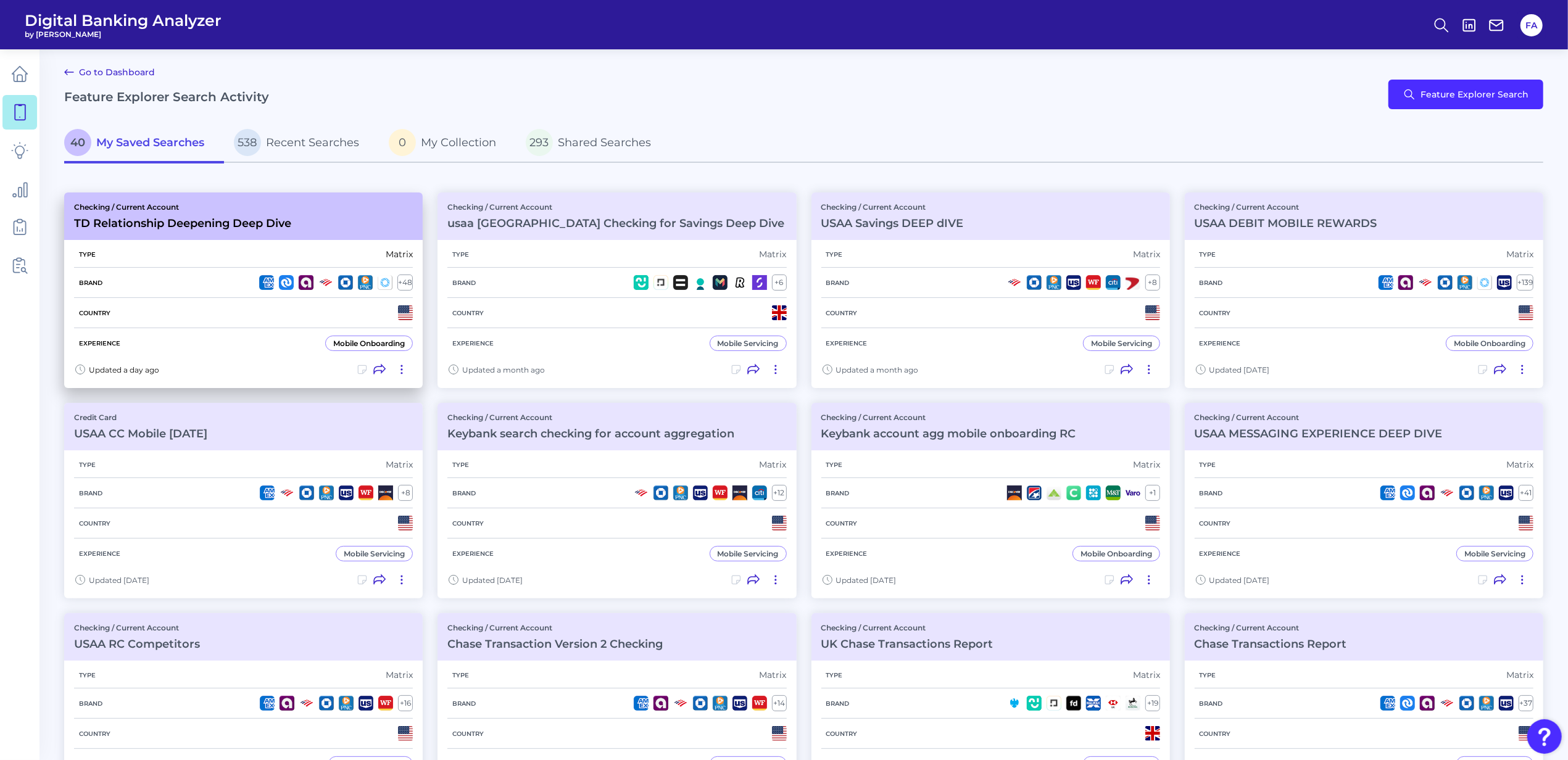
click at [141, 307] on div "Country" at bounding box center [244, 313] width 339 height 31
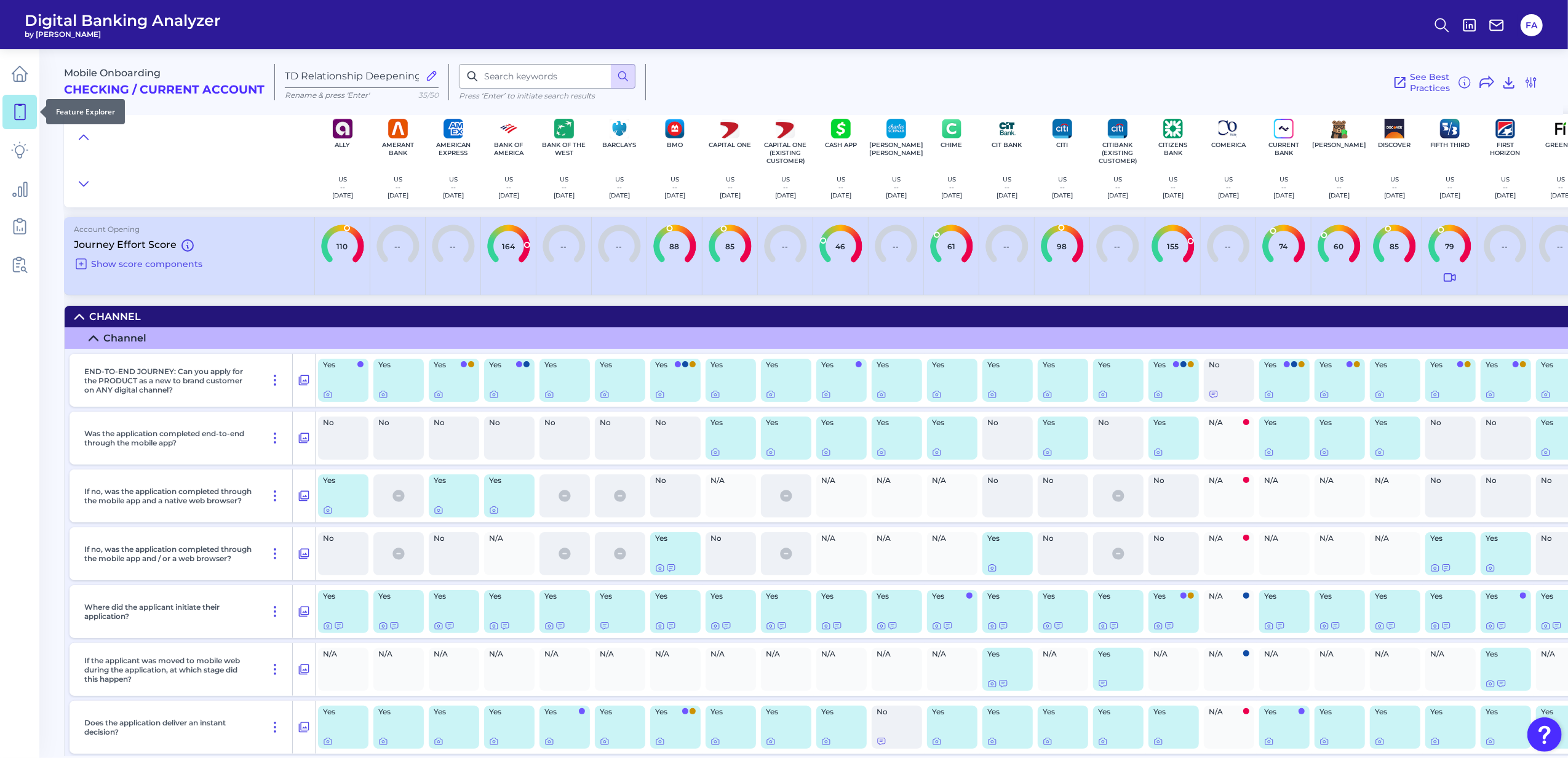
click at [4, 122] on link at bounding box center [20, 112] width 34 height 34
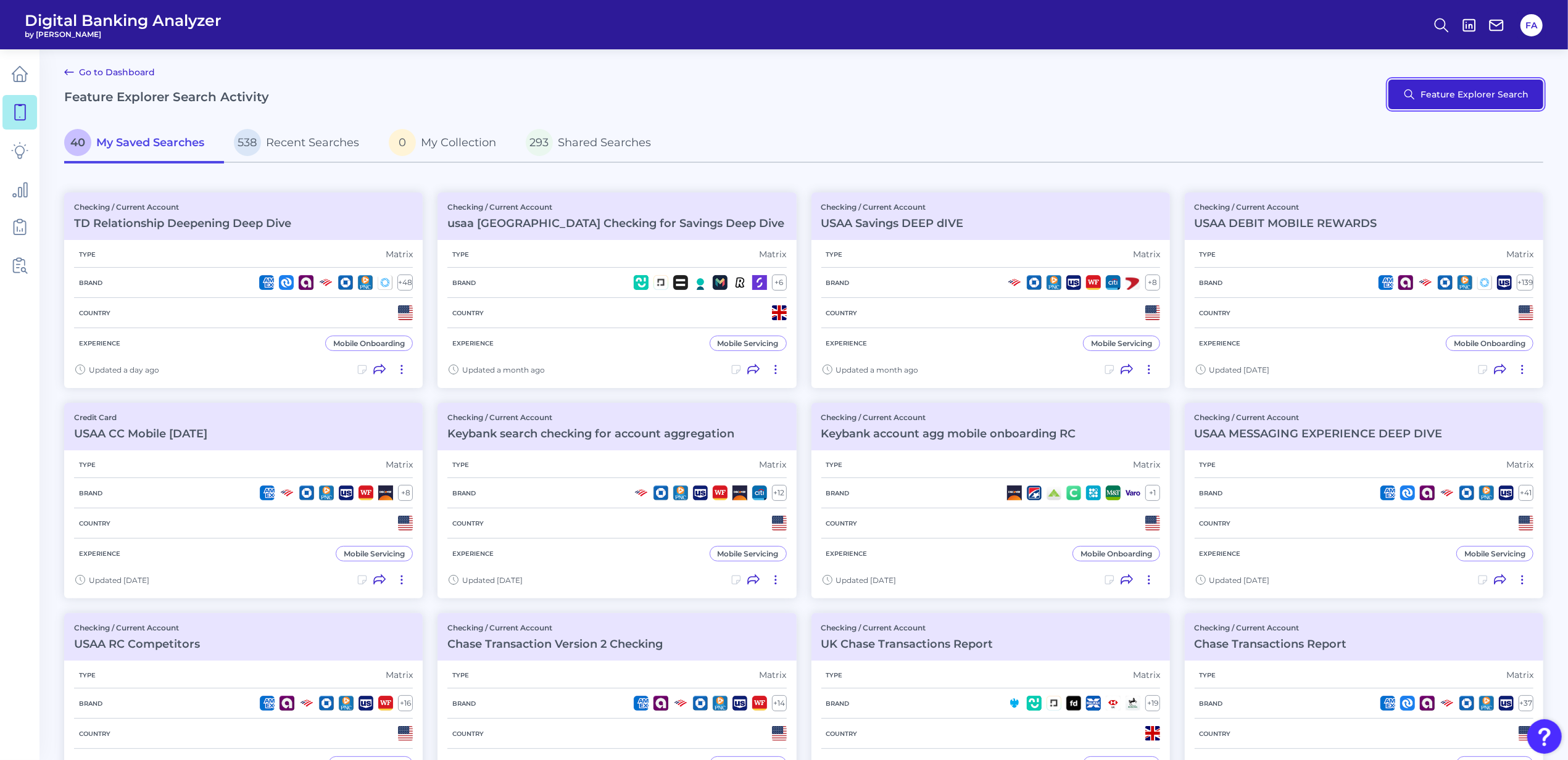
click at [1490, 106] on button "Feature Explorer Search" at bounding box center [1465, 94] width 155 height 30
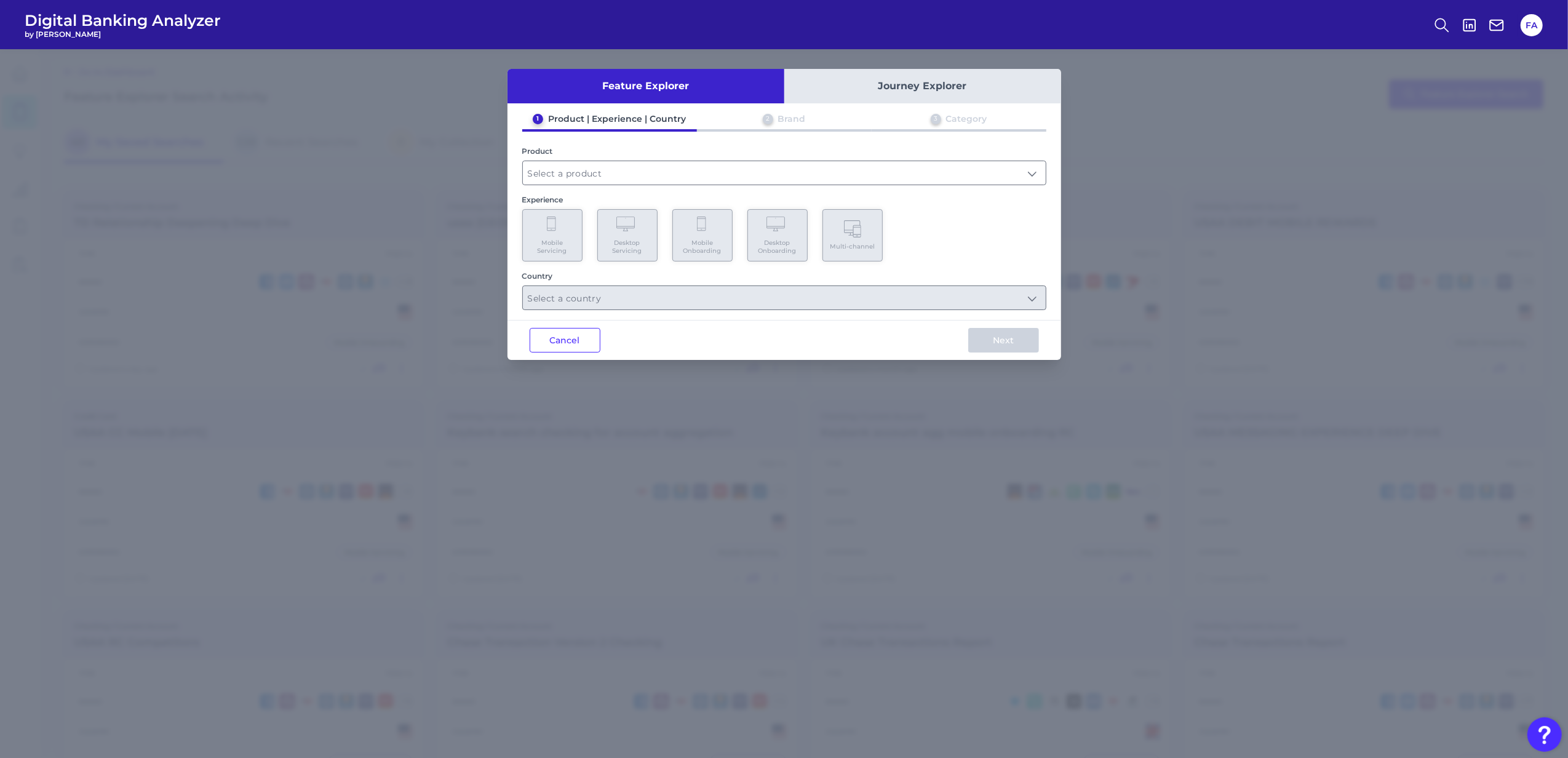
click at [531, 157] on div "Product" at bounding box center [785, 165] width 524 height 39
click at [531, 163] on input "text" at bounding box center [784, 173] width 523 height 23
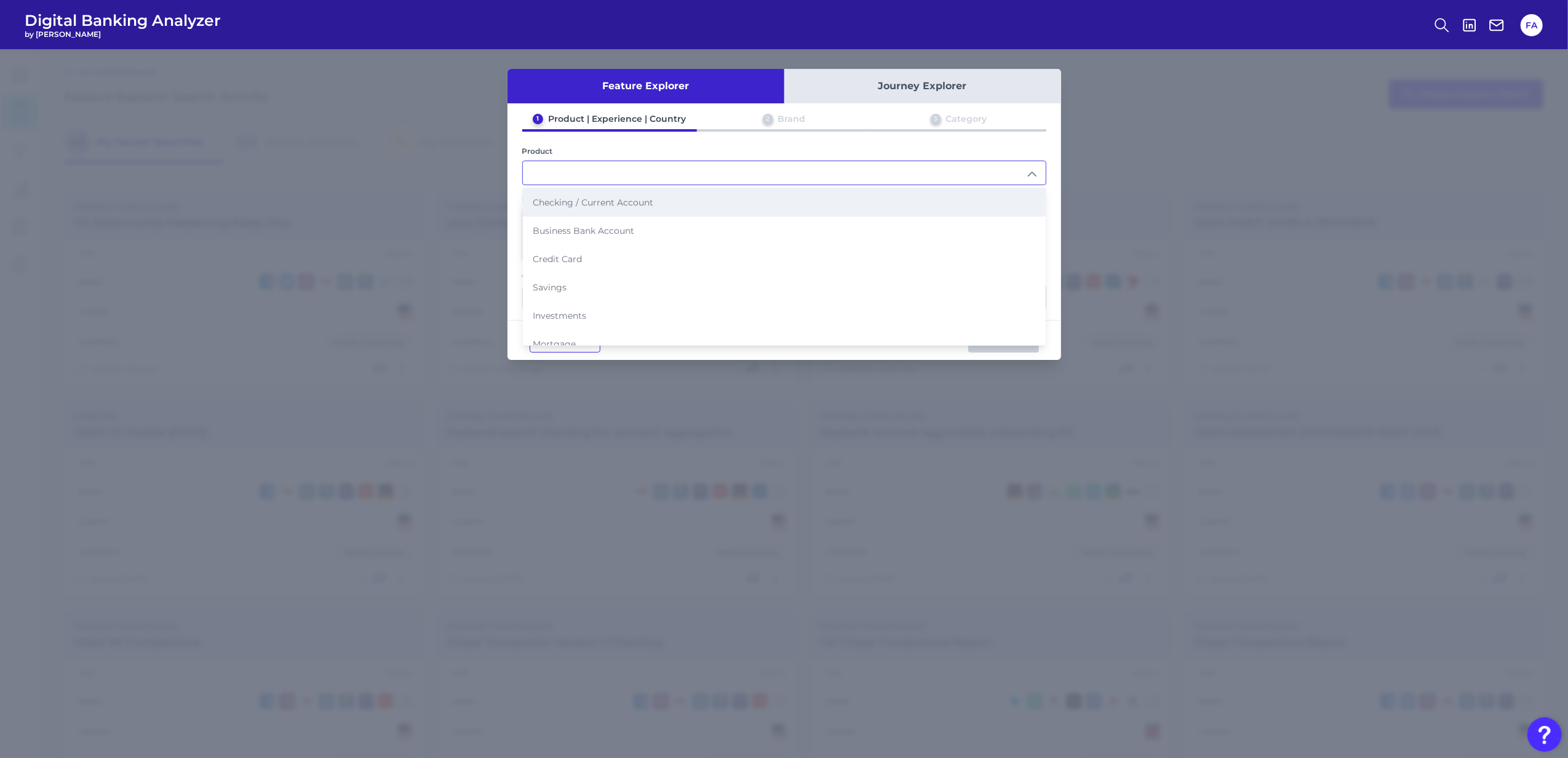
click at [535, 198] on li "Checking / Current Account" at bounding box center [784, 202] width 523 height 28
type input "Checking / Current Account"
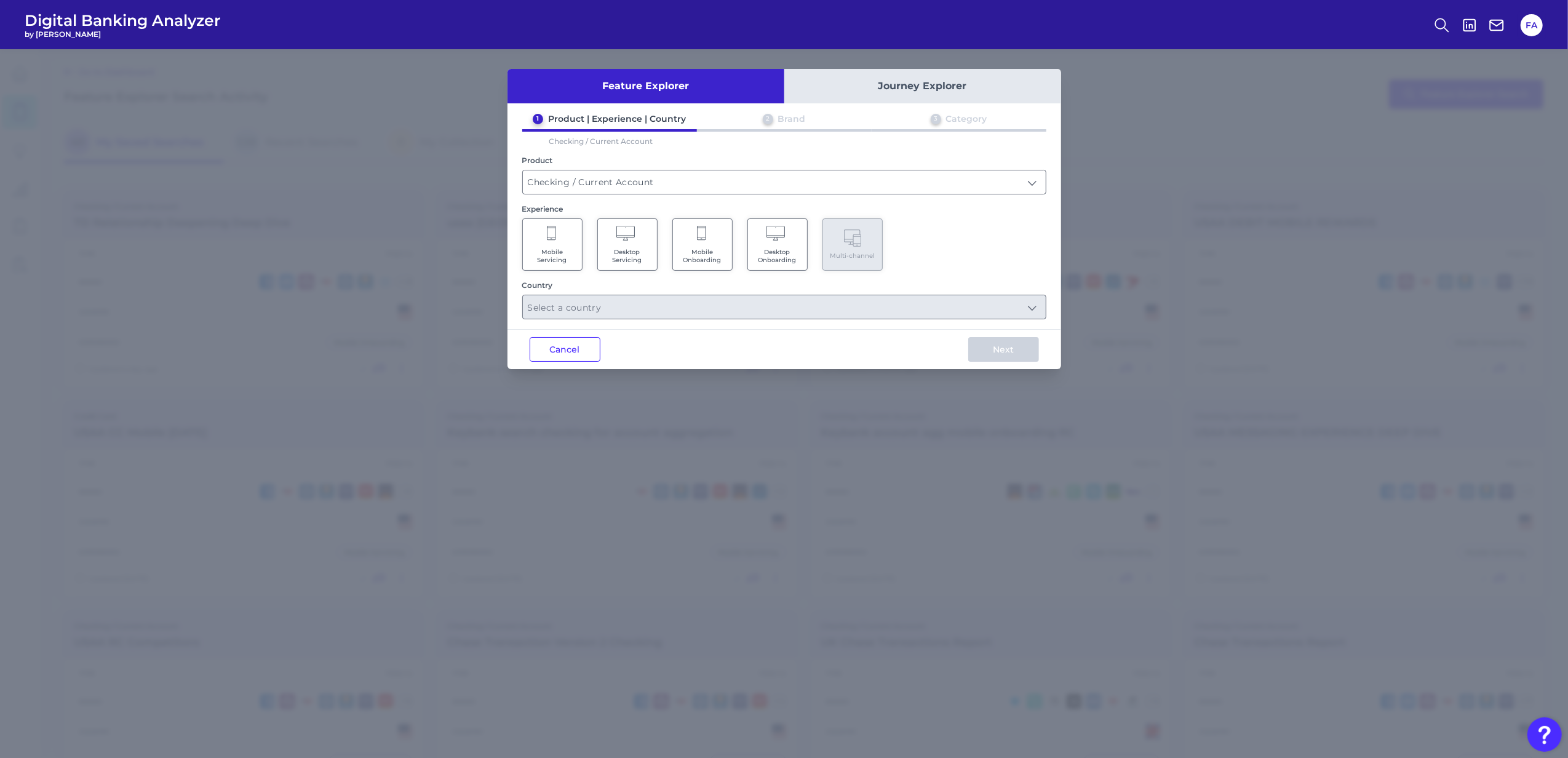
click at [535, 261] on Servicing "Mobile Servicing" at bounding box center [552, 244] width 60 height 52
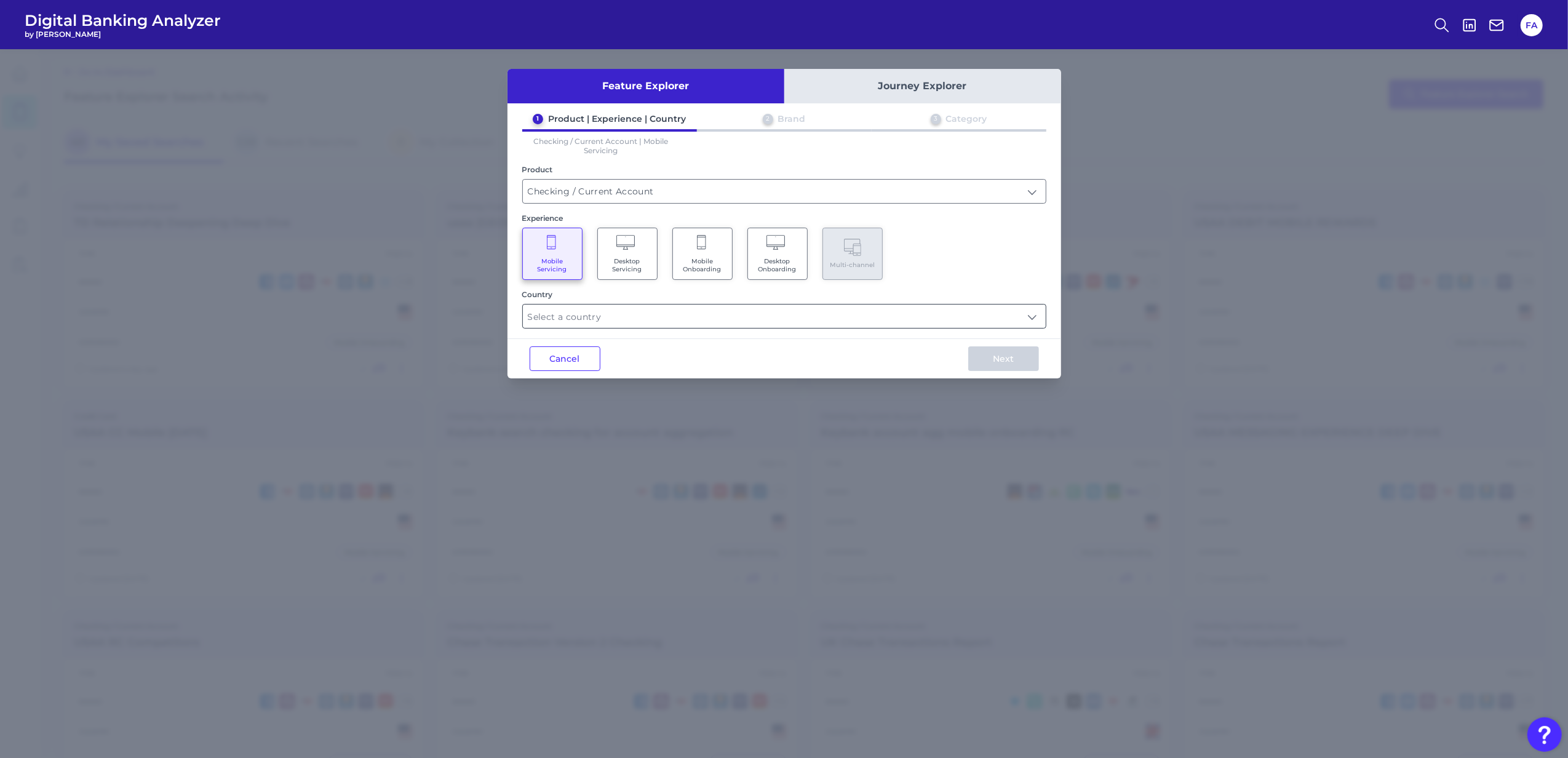
click at [654, 304] on div at bounding box center [785, 316] width 524 height 24
click at [654, 312] on input "text" at bounding box center [784, 316] width 523 height 23
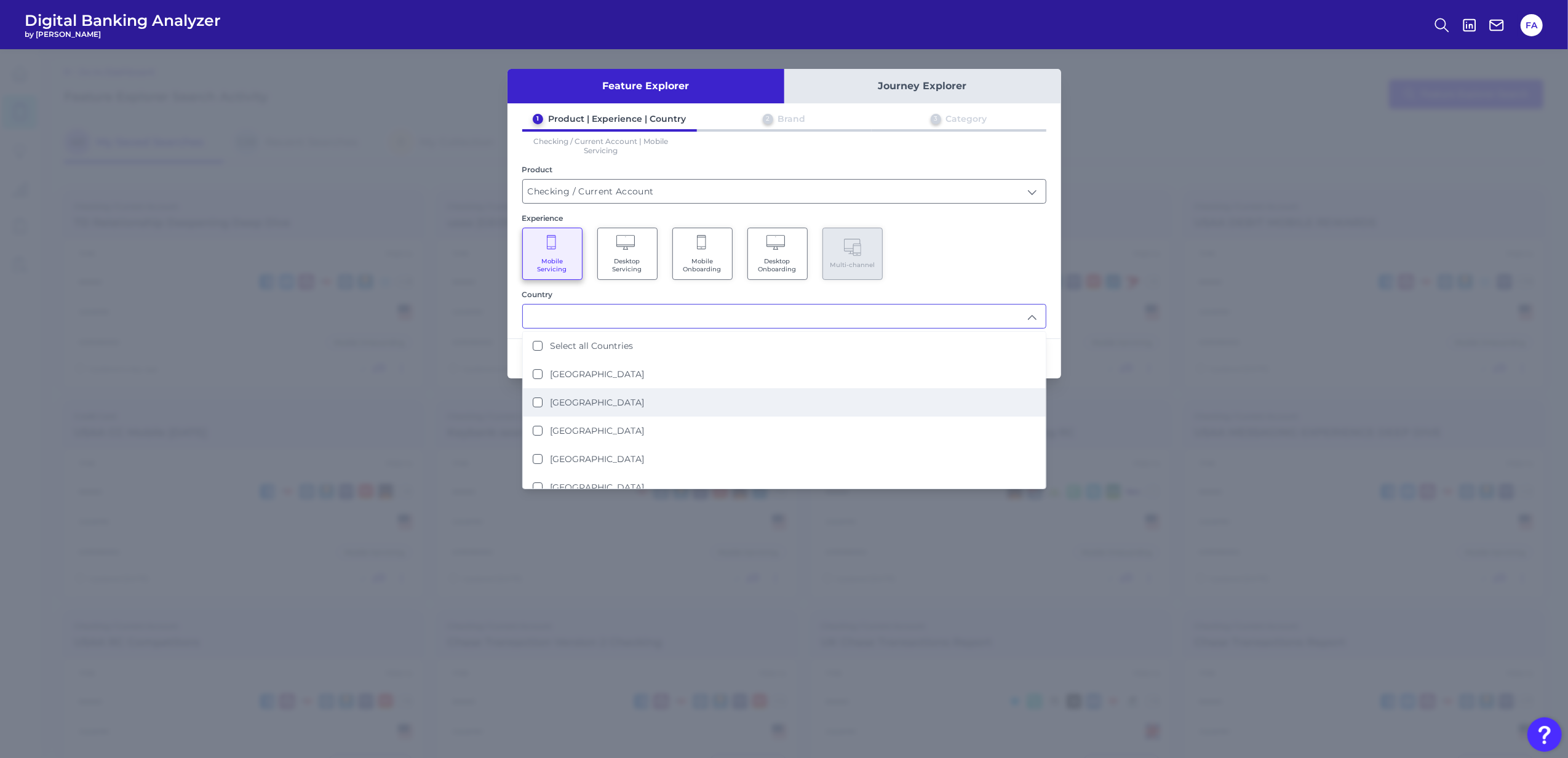
click at [697, 407] on li "[GEOGRAPHIC_DATA]" at bounding box center [784, 402] width 523 height 28
type input "[GEOGRAPHIC_DATA]"
click at [973, 268] on div "Mobile Servicing Desktop Servicing Mobile Onboarding Desktop Onboarding Multi-c…" at bounding box center [785, 253] width 524 height 52
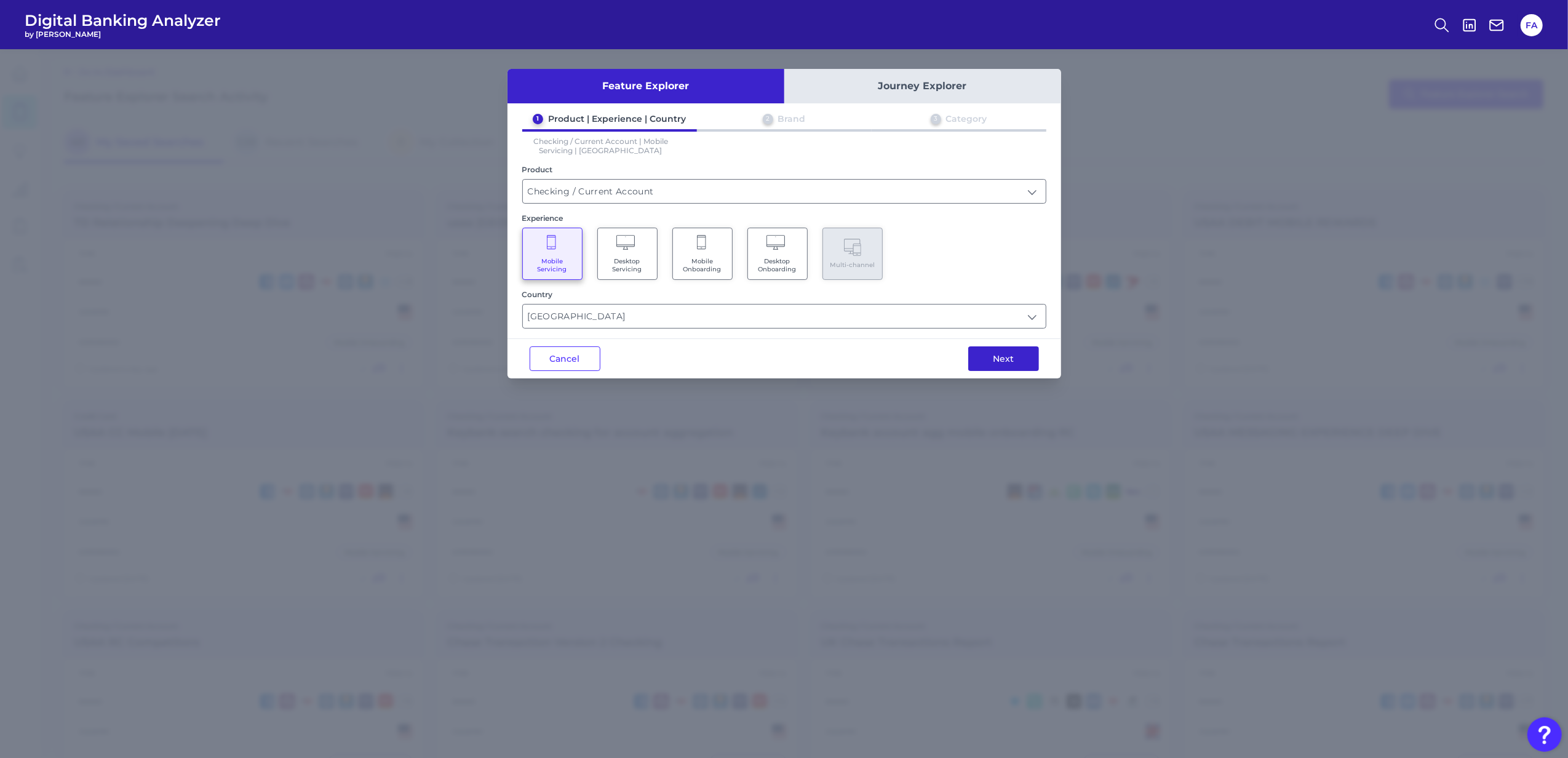
click at [970, 360] on button "Next" at bounding box center [1004, 358] width 71 height 24
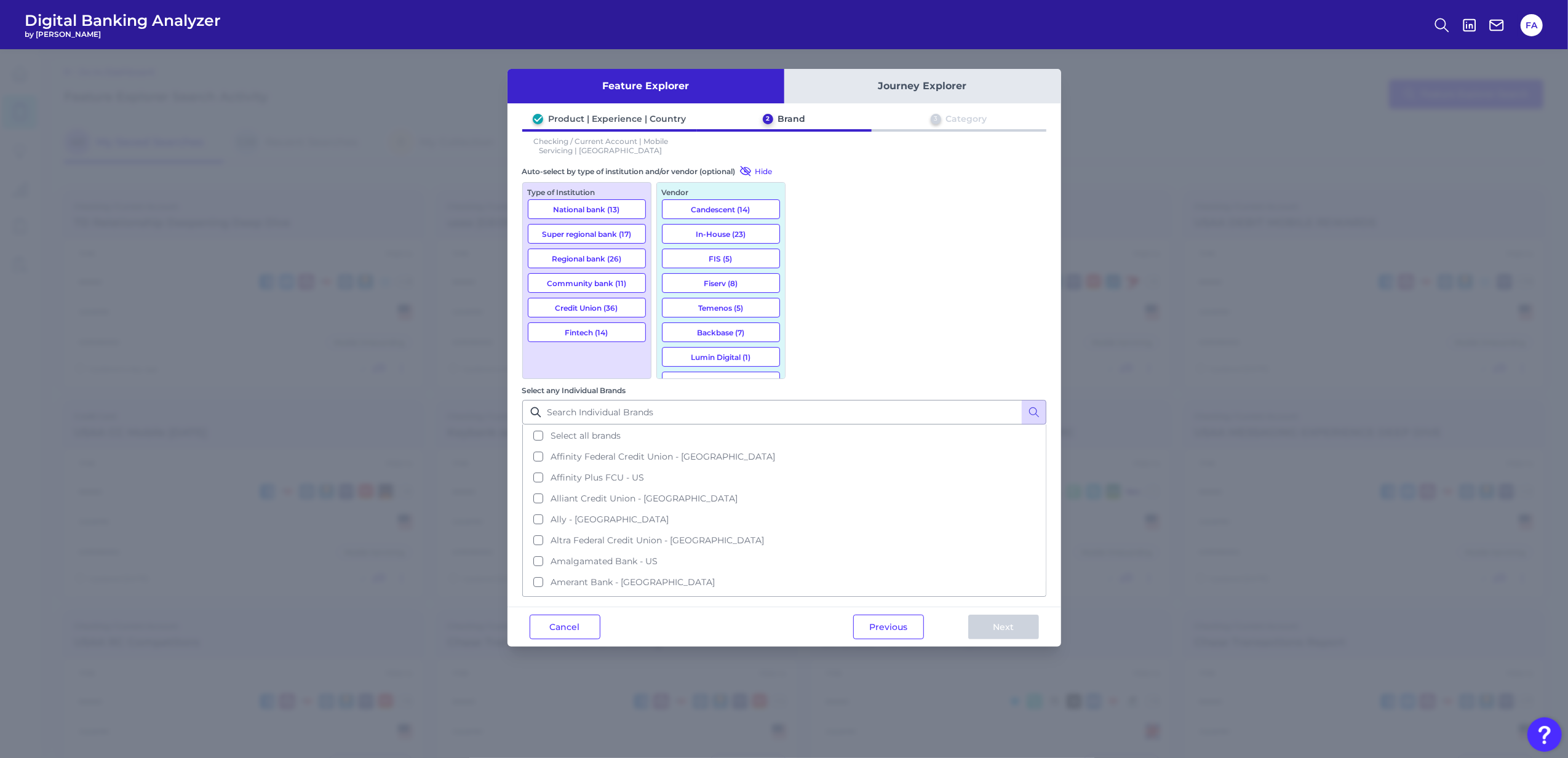
click at [597, 203] on button "National bank (13)" at bounding box center [587, 209] width 118 height 20
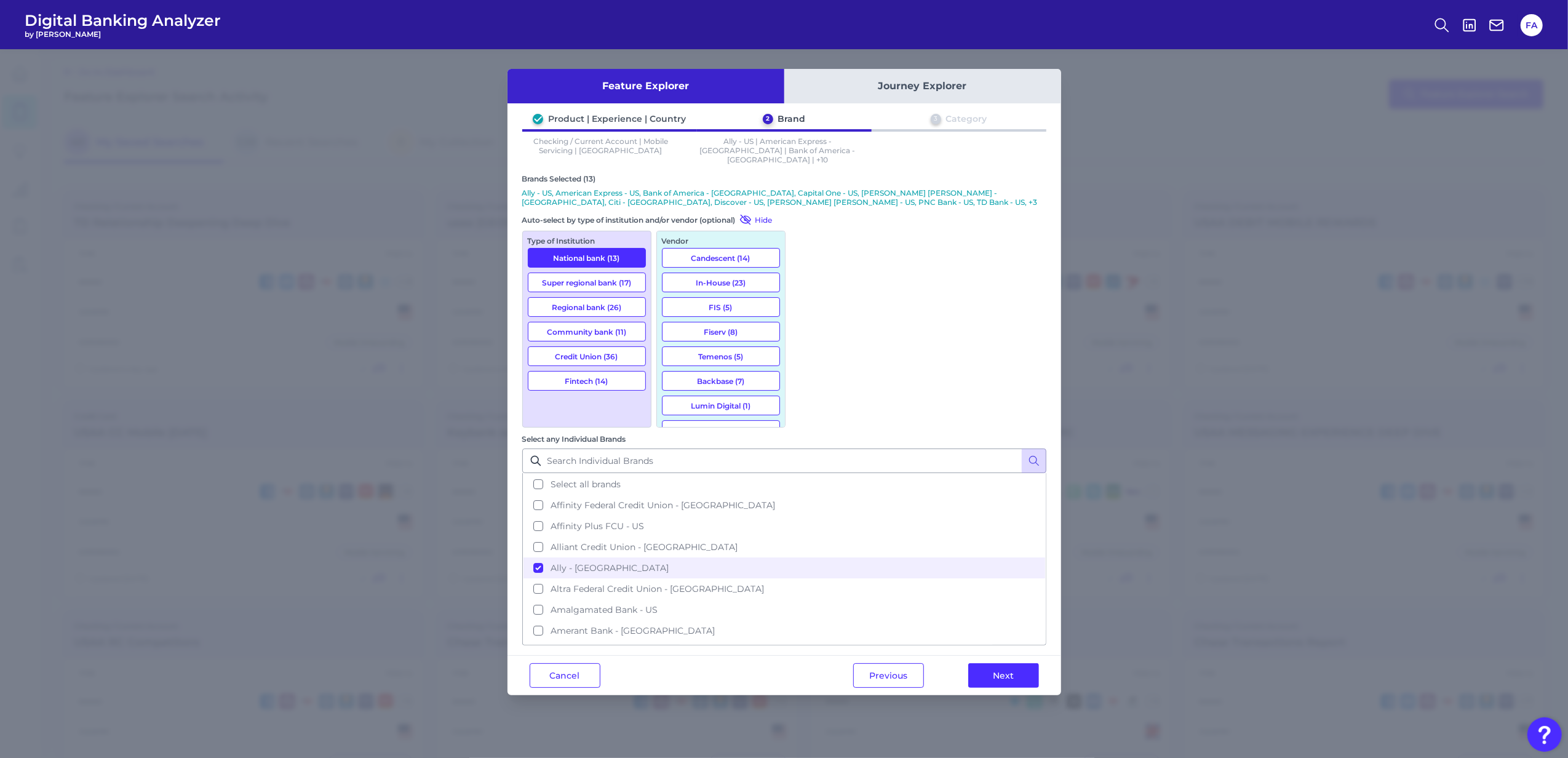
click at [603, 274] on button "Super regional bank (17)" at bounding box center [587, 282] width 118 height 20
click at [623, 371] on button "Fintech (14)" at bounding box center [587, 381] width 118 height 20
click at [1002, 663] on button "Next" at bounding box center [1004, 675] width 71 height 24
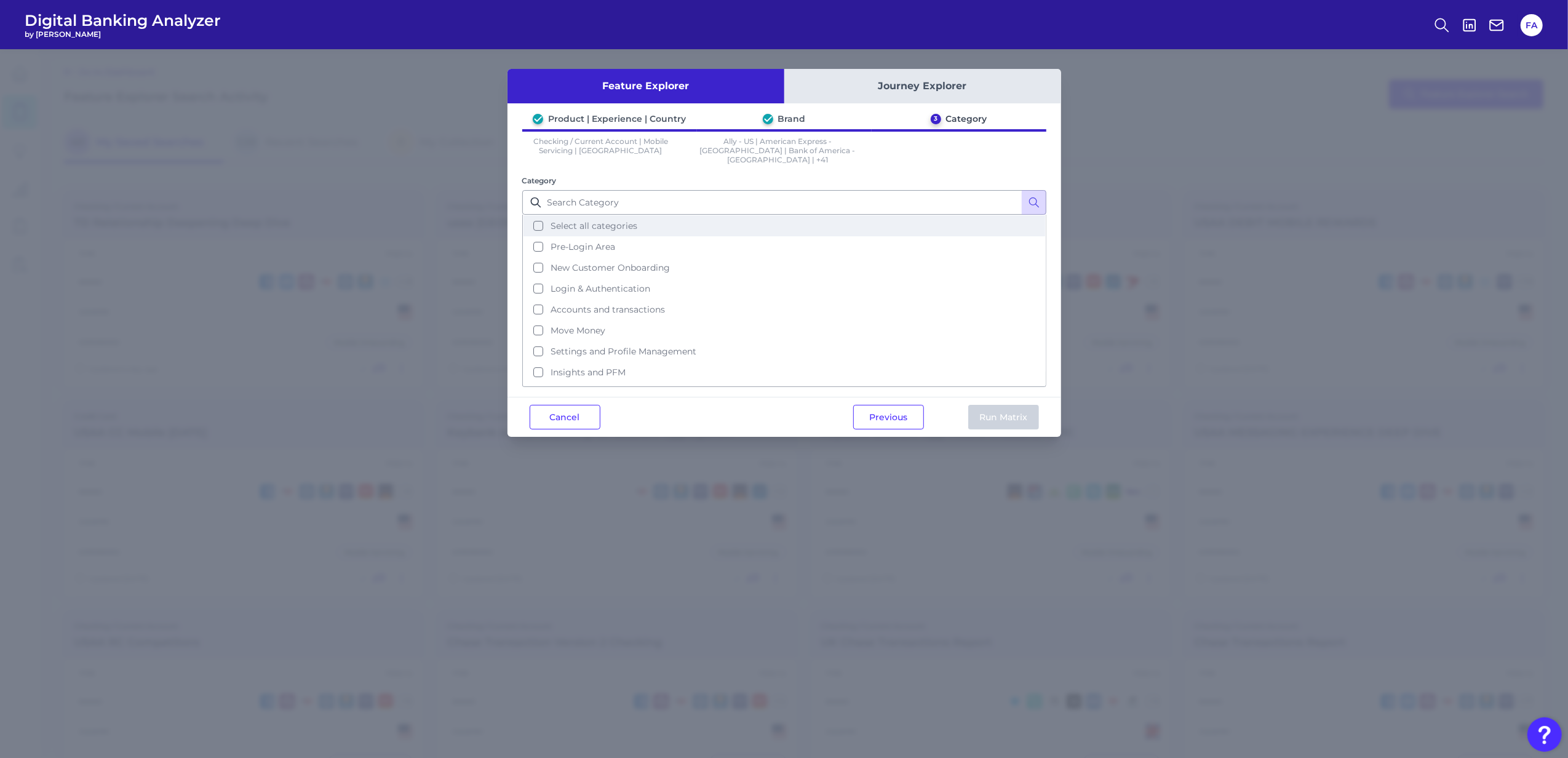
click at [613, 220] on span "Select all categories" at bounding box center [593, 226] width 87 height 11
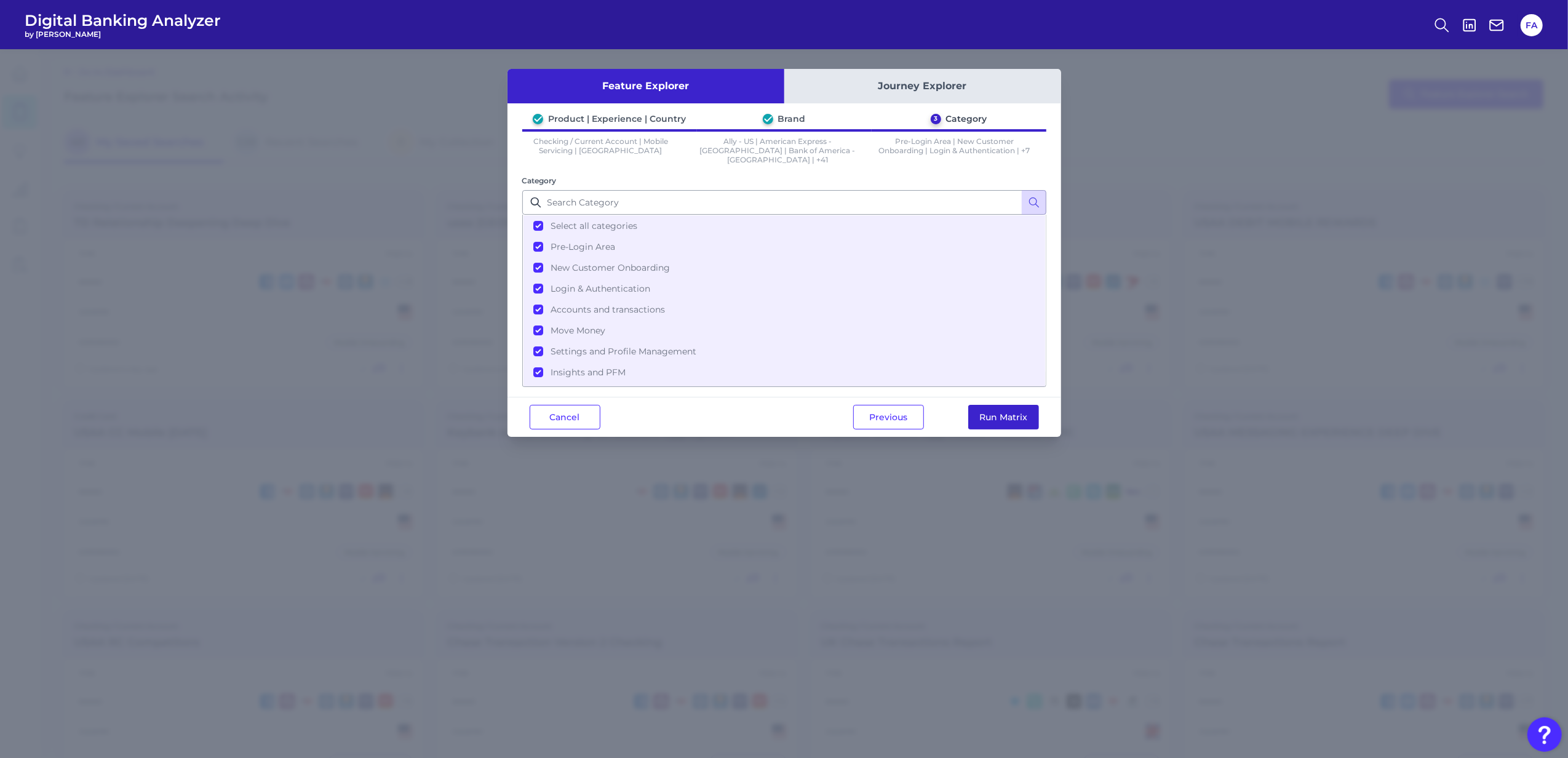
click at [1003, 417] on button "Run Matrix" at bounding box center [1004, 417] width 71 height 24
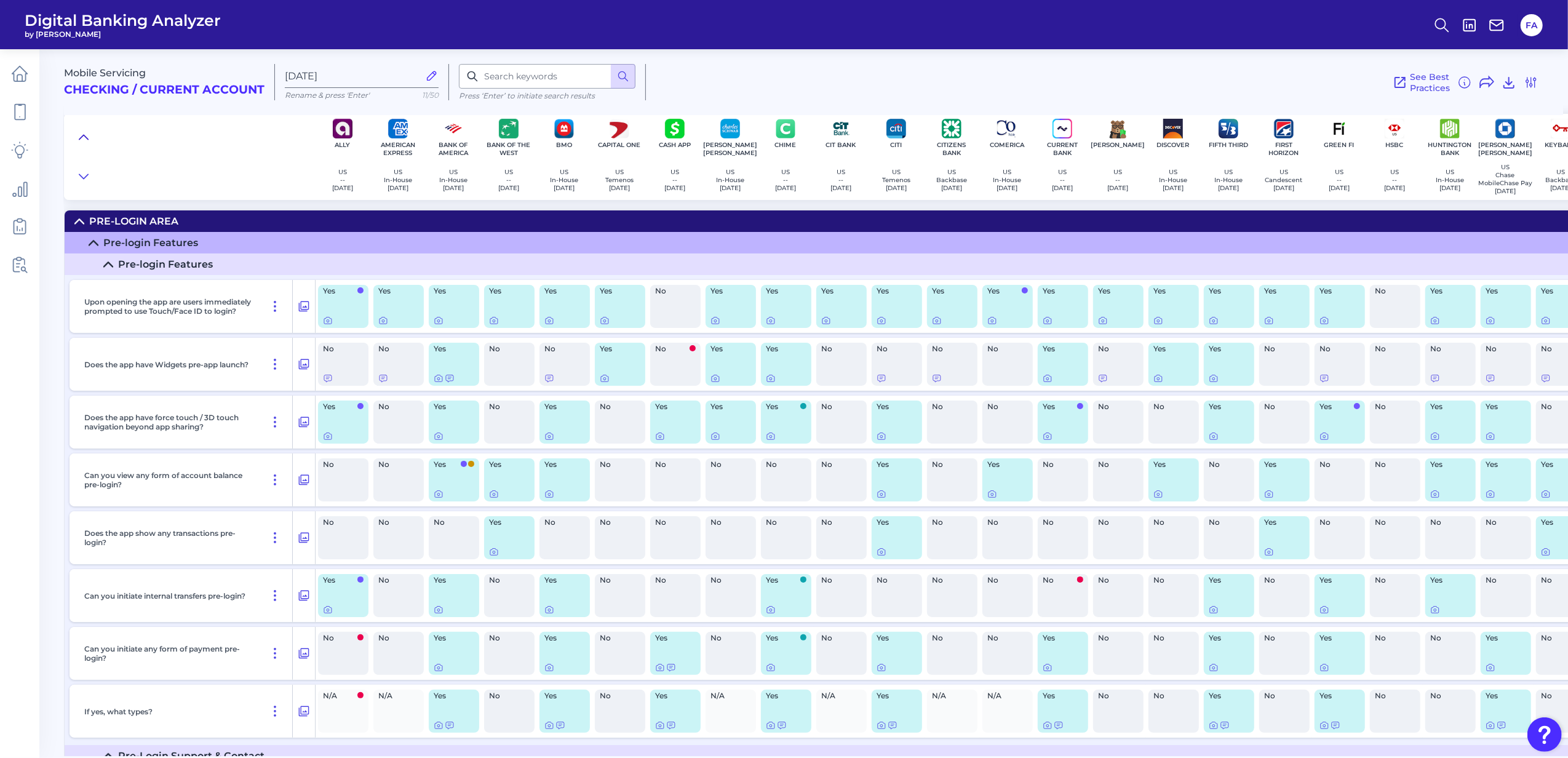
click at [80, 144] on button at bounding box center [84, 137] width 20 height 17
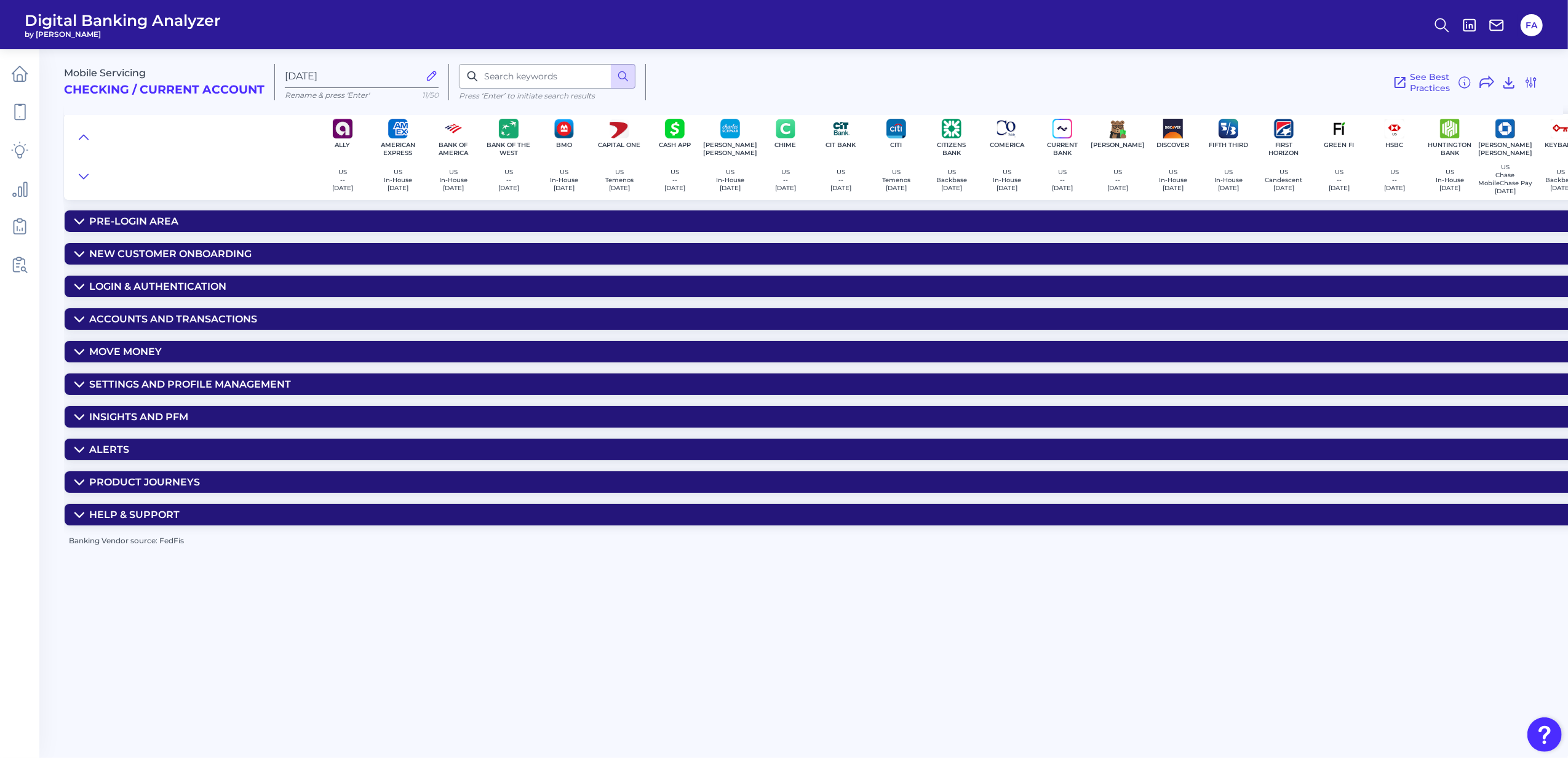
click at [95, 487] on div "Product Journeys" at bounding box center [144, 482] width 110 height 12
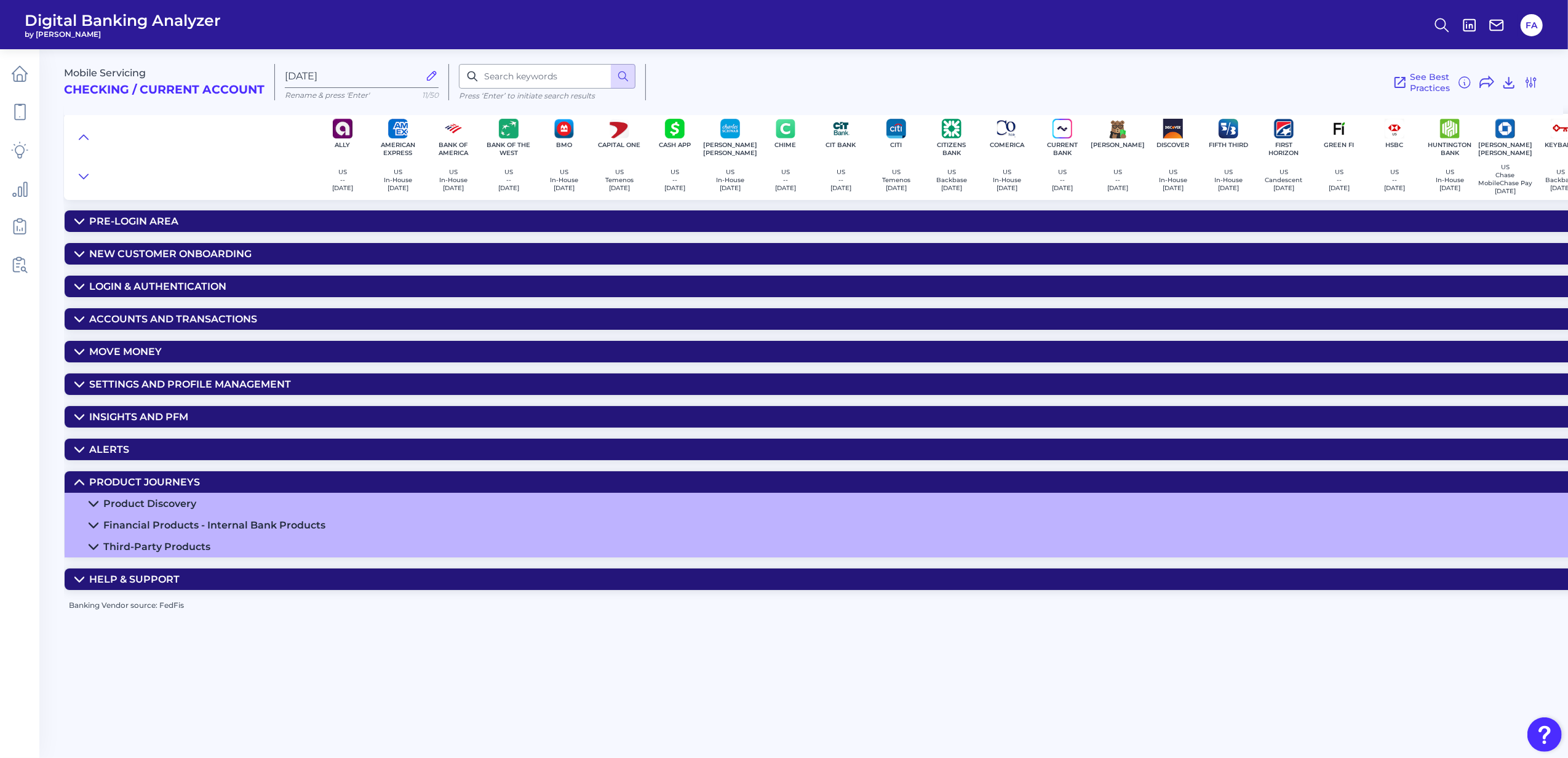
click at [87, 507] on summary "Product Discovery" at bounding box center [1409, 503] width 2687 height 22
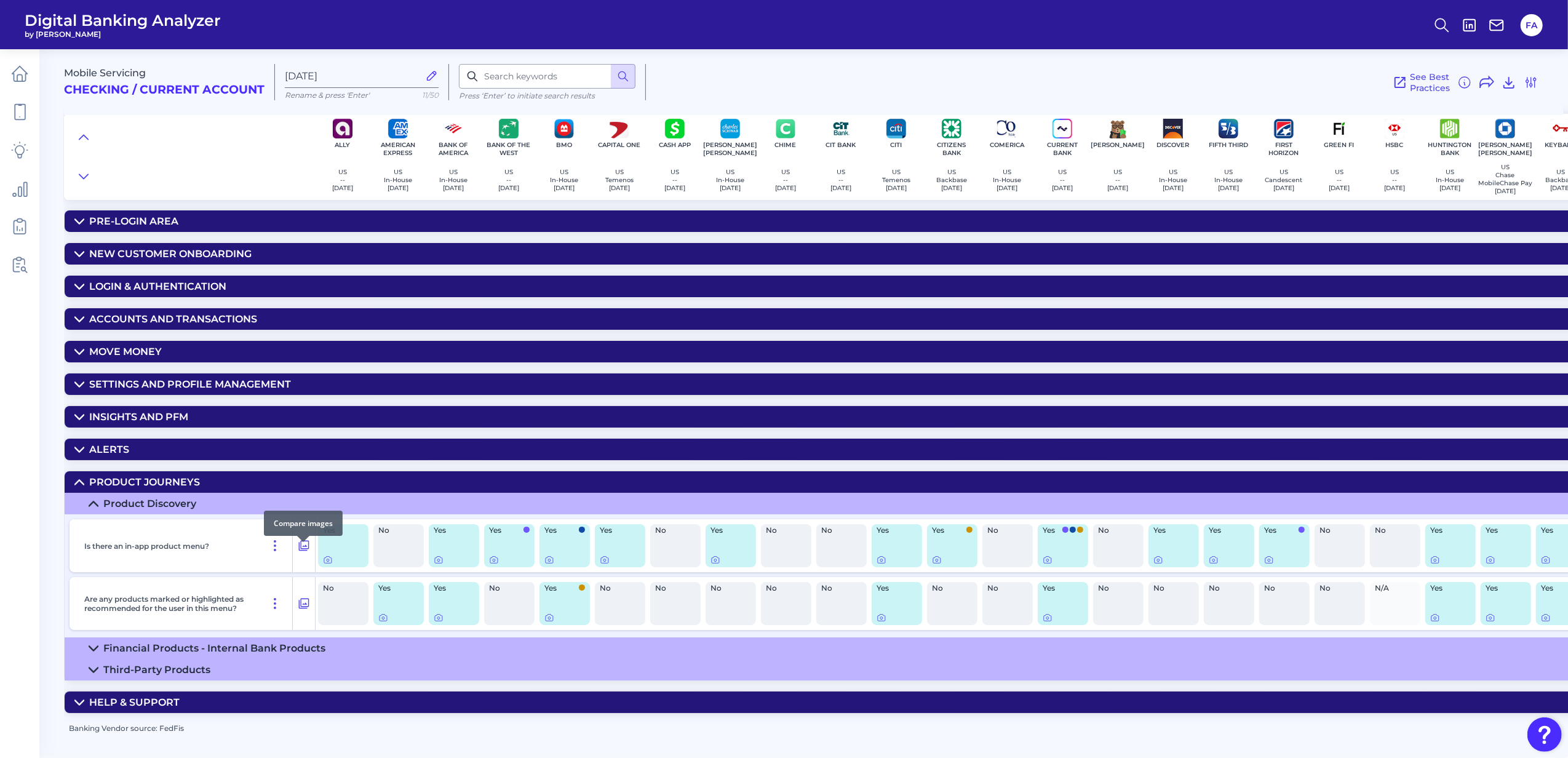
click at [306, 566] on div "Is there an in-app product menu?" at bounding box center [193, 546] width 246 height 53
click at [303, 553] on icon at bounding box center [304, 546] width 13 height 15
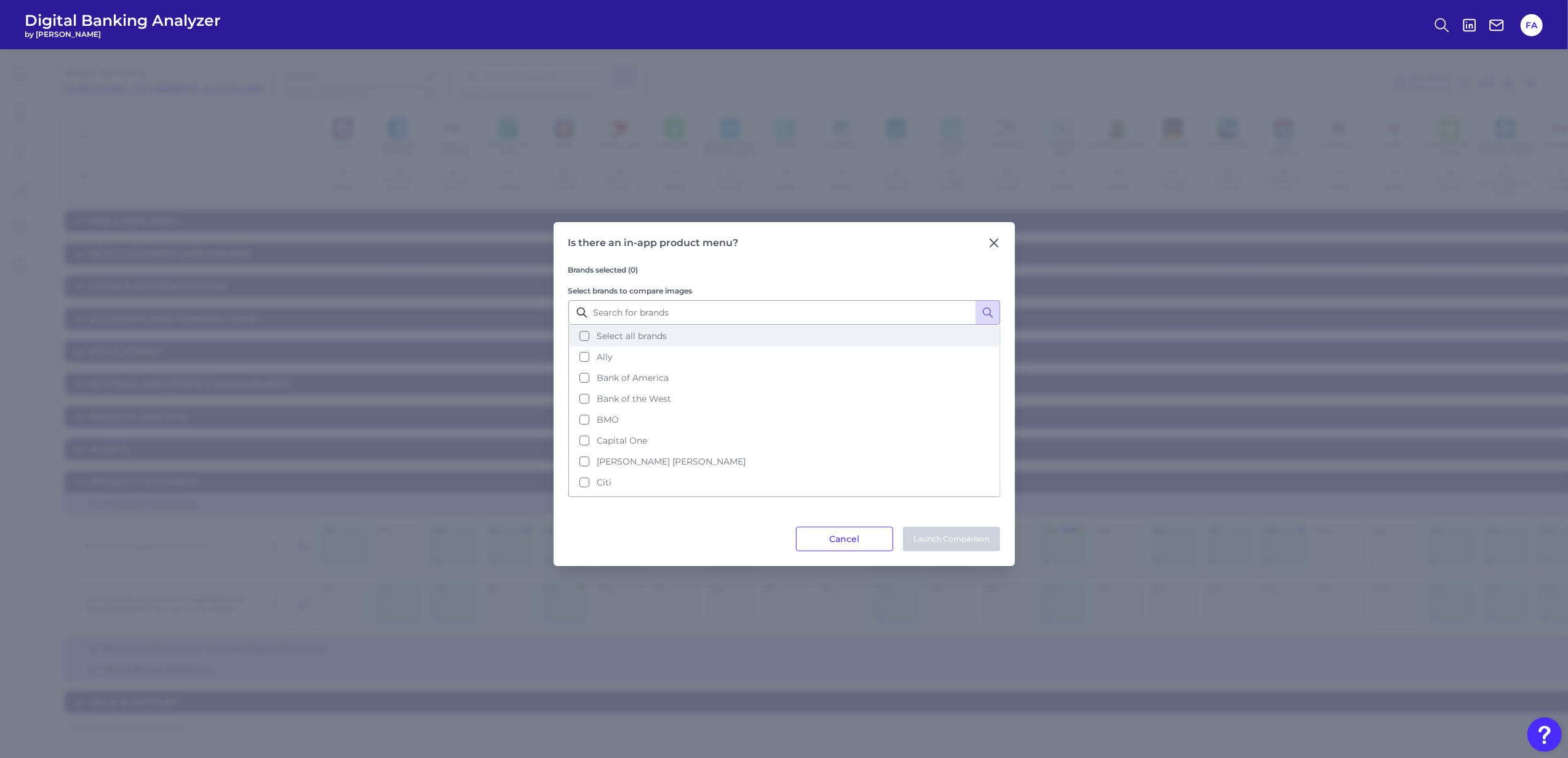
click at [664, 325] on button "Select all brands" at bounding box center [784, 336] width 429 height 21
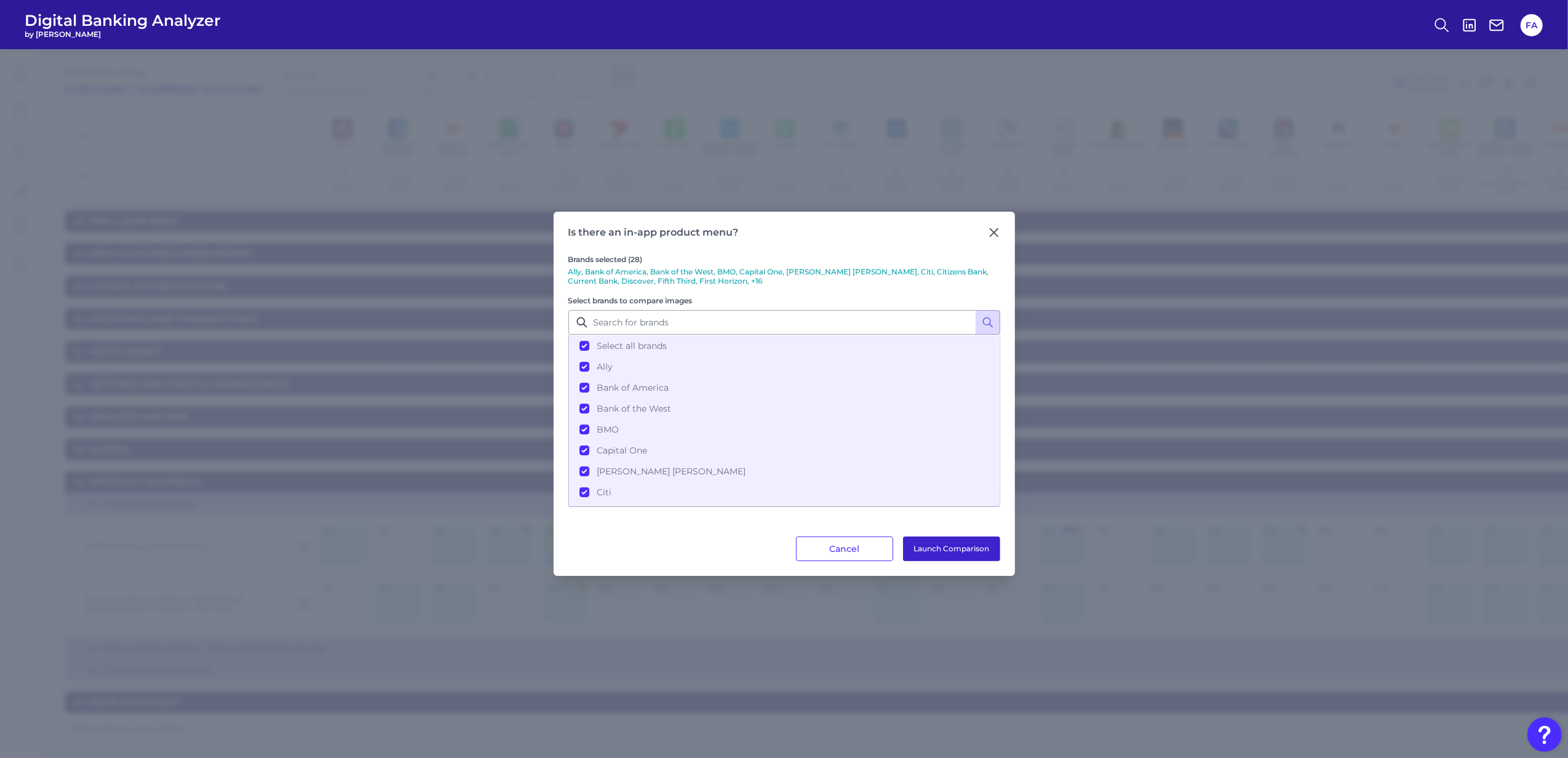
click at [926, 536] on button "Launch Comparison" at bounding box center [951, 548] width 97 height 24
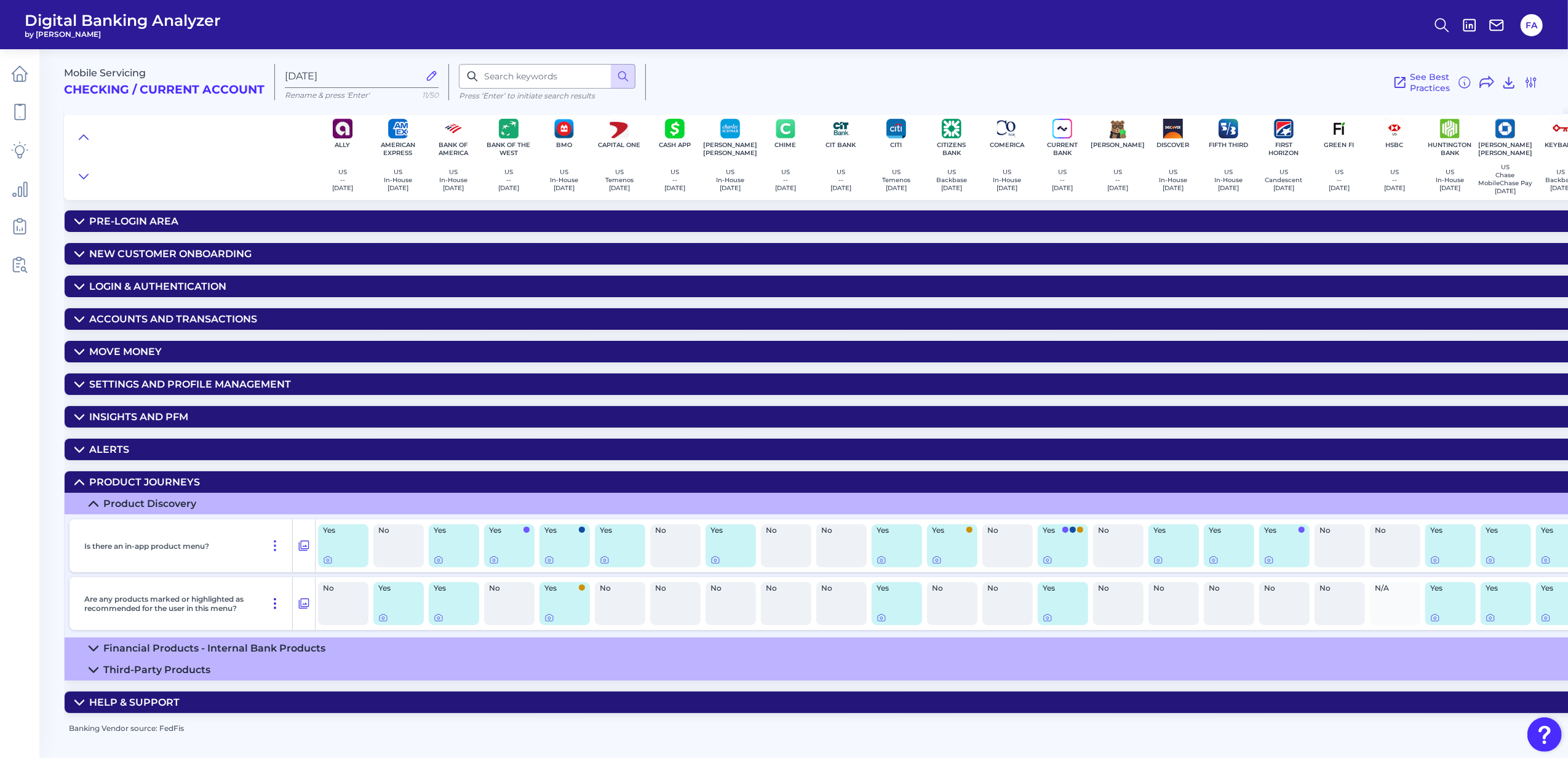
click at [275, 608] on icon at bounding box center [275, 603] width 15 height 15
click at [269, 646] on div "Pin Feature" at bounding box center [238, 630] width 99 height 33
click at [298, 654] on div "Financial Products - Internal Bank Products" at bounding box center [214, 648] width 222 height 12
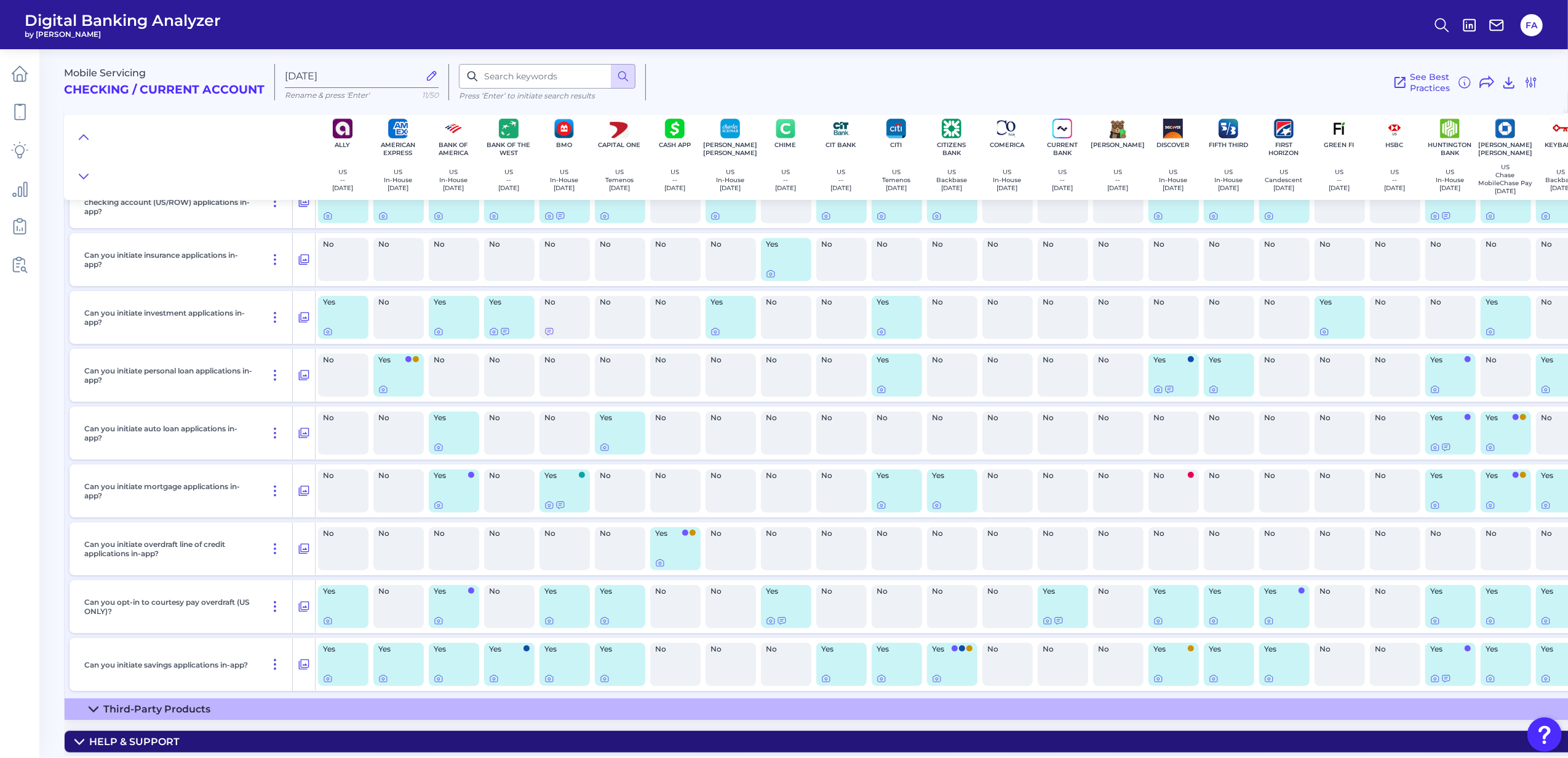
scroll to position [584, 0]
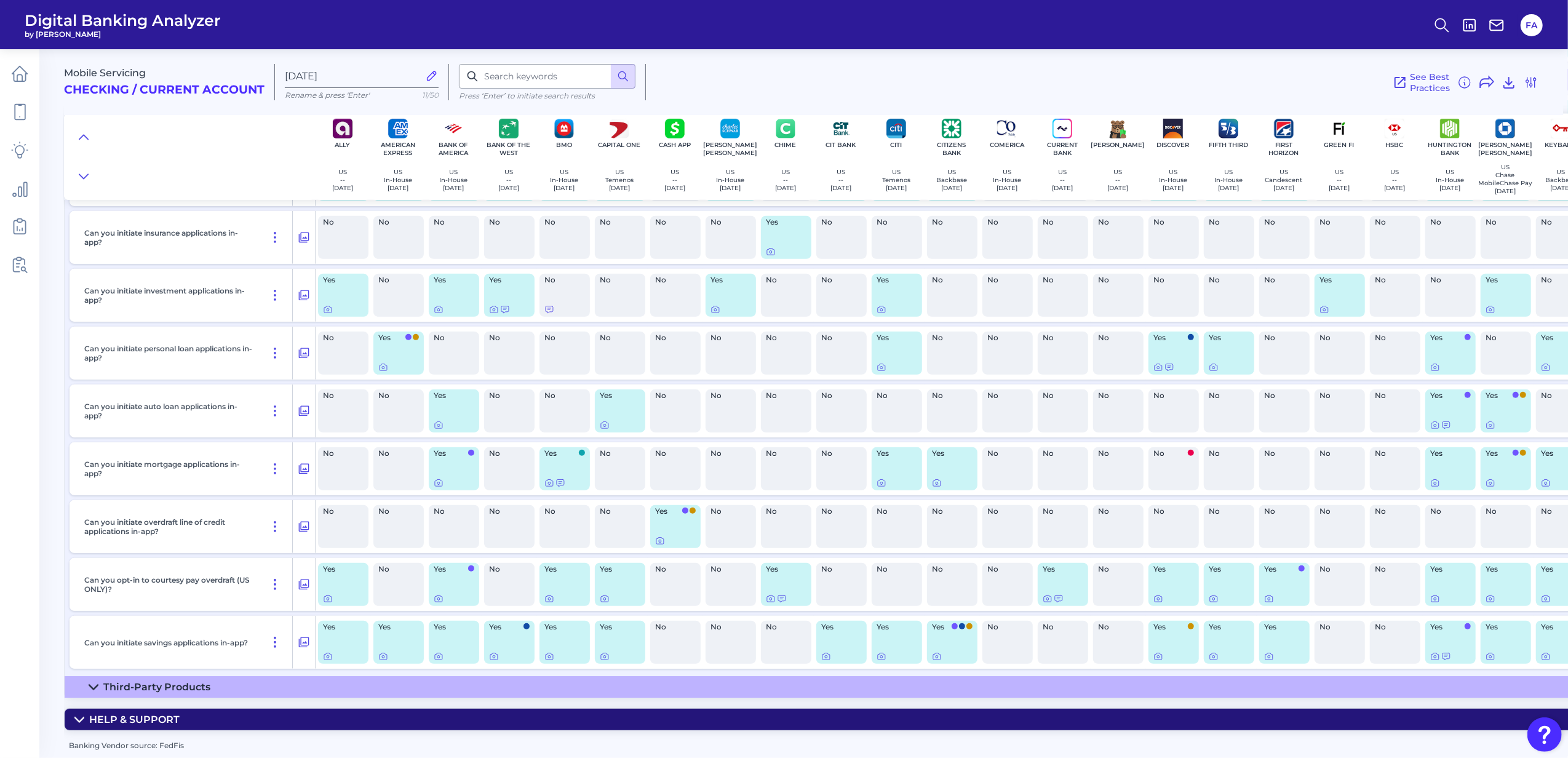
click at [220, 690] on summary "Third-Party Products" at bounding box center [1409, 687] width 2687 height 22
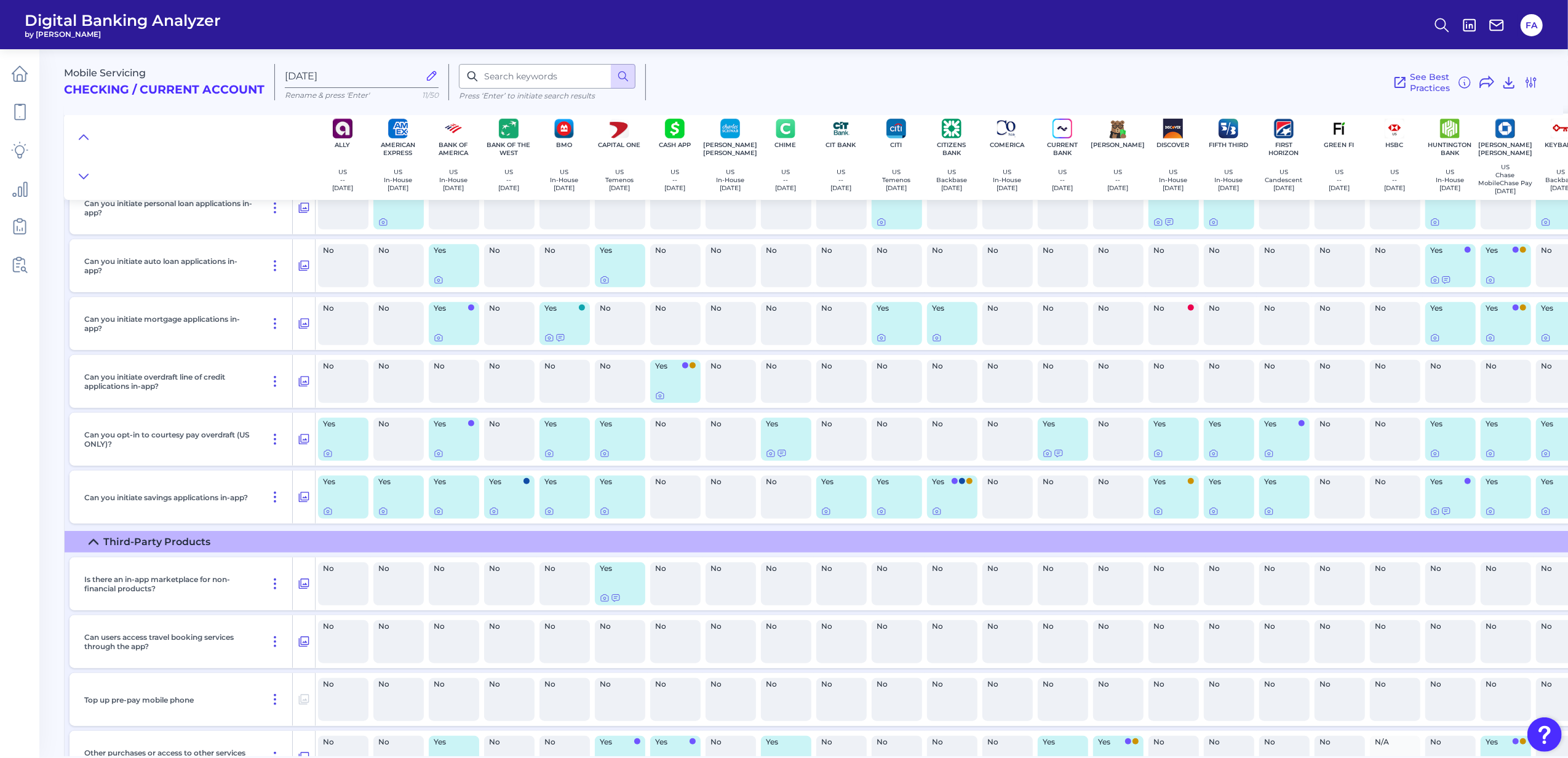
scroll to position [823, 0]
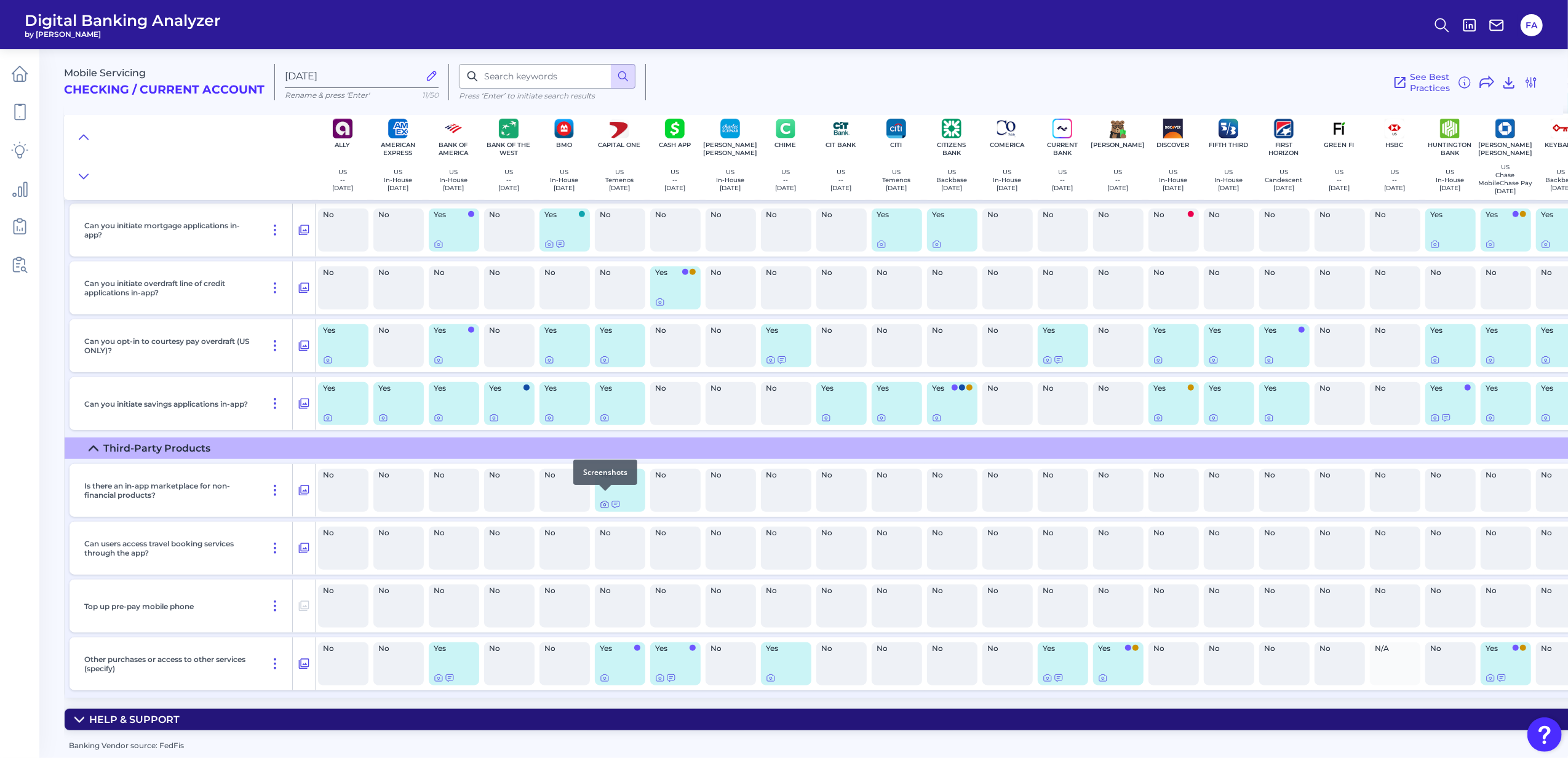
click at [603, 499] on icon at bounding box center [605, 504] width 10 height 10
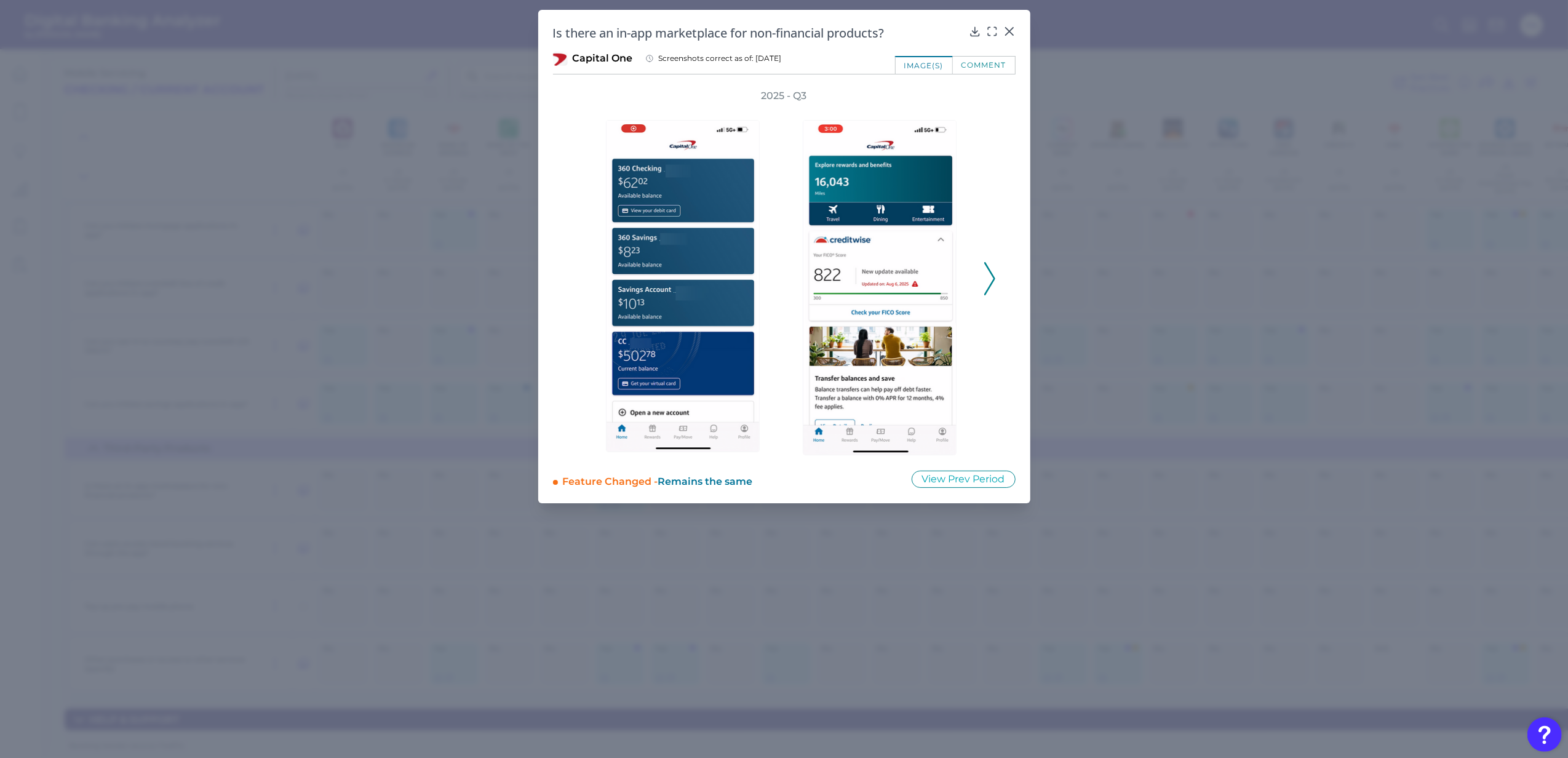
click at [997, 285] on div "2025 - Q3" at bounding box center [784, 272] width 462 height 366
click at [992, 282] on polyline at bounding box center [990, 278] width 9 height 31
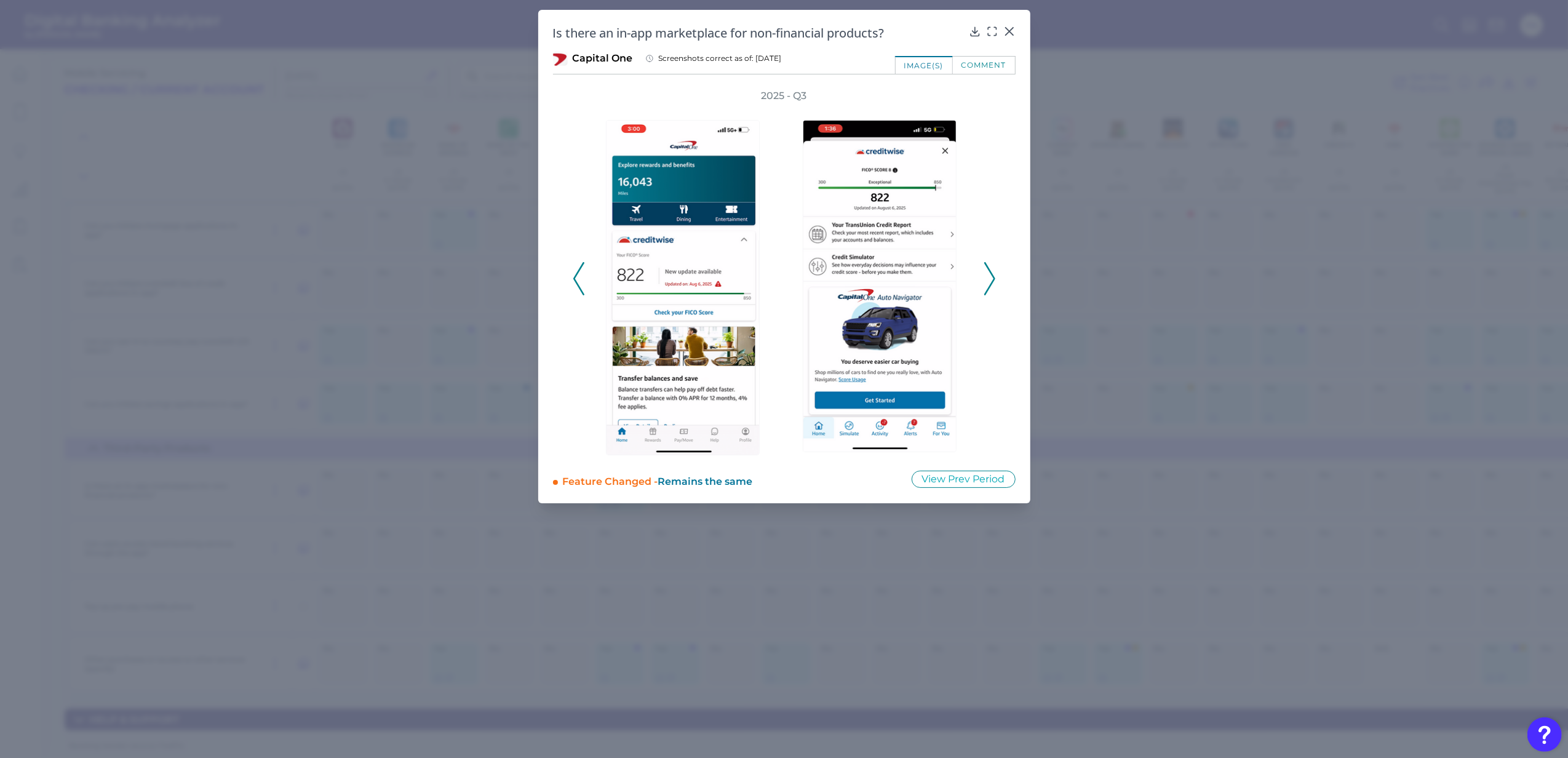
click at [992, 282] on polyline at bounding box center [990, 278] width 9 height 31
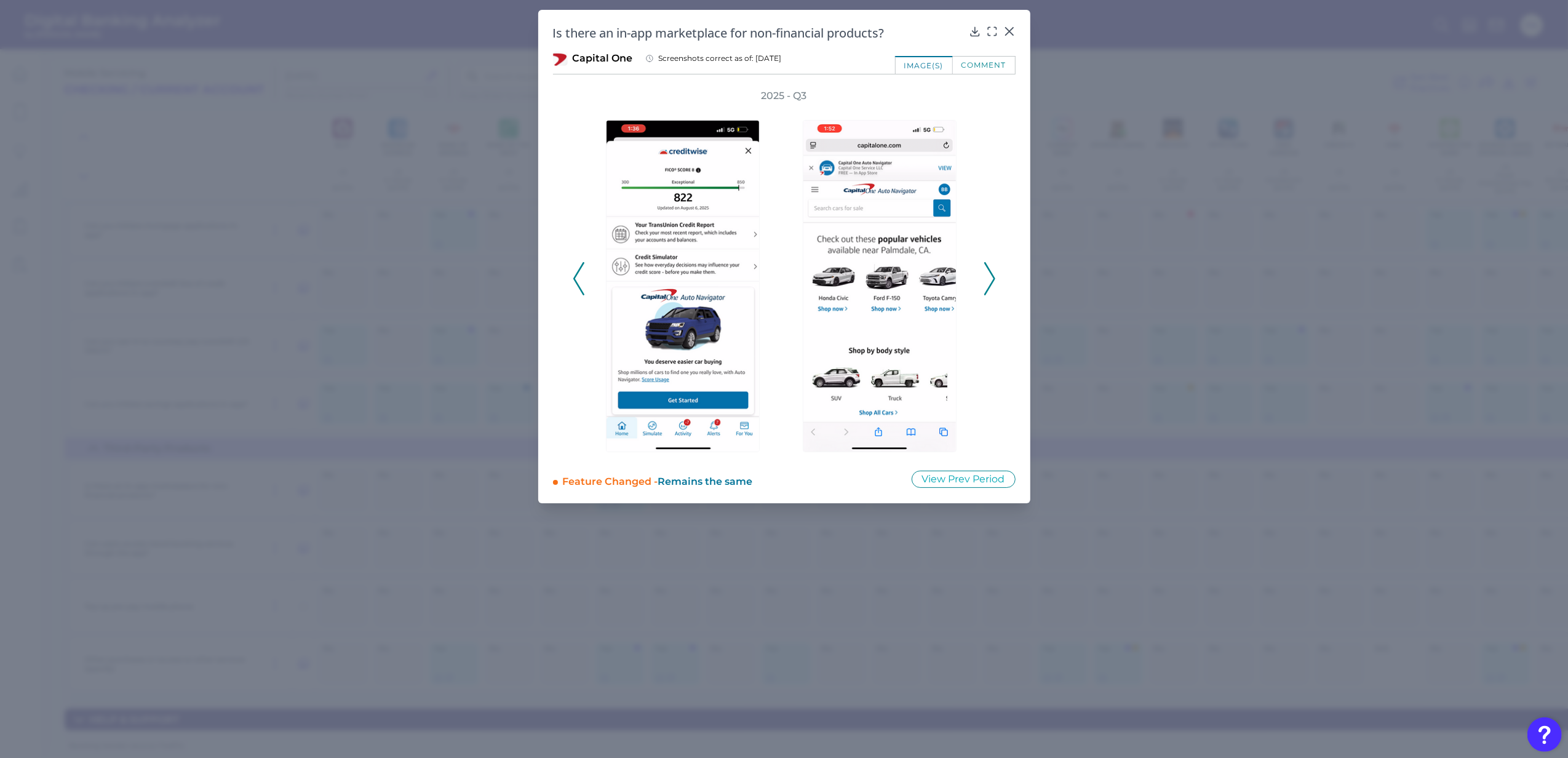
click at [992, 282] on polyline at bounding box center [990, 278] width 9 height 31
click at [1005, 30] on icon at bounding box center [1010, 31] width 13 height 13
